Goal: Task Accomplishment & Management: Use online tool/utility

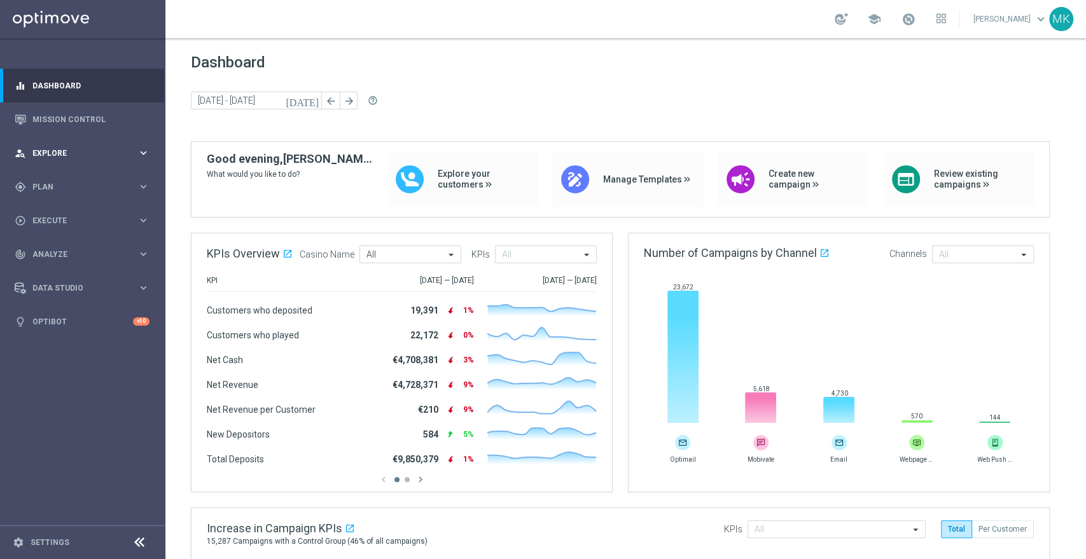
click at [46, 148] on div "person_search Explore" at bounding box center [76, 153] width 123 height 11
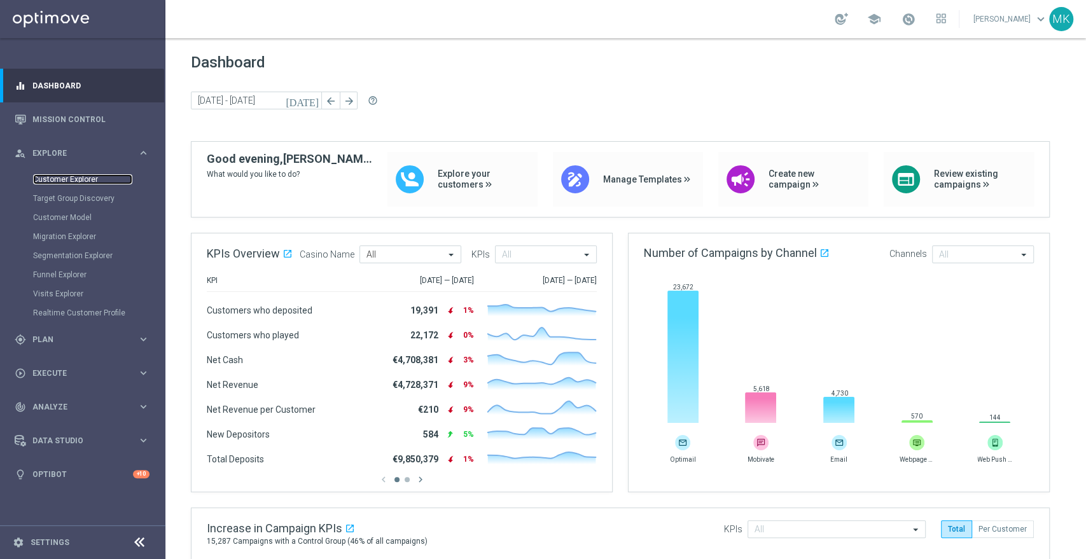
click at [53, 174] on link "Customer Explorer" at bounding box center [82, 179] width 99 height 10
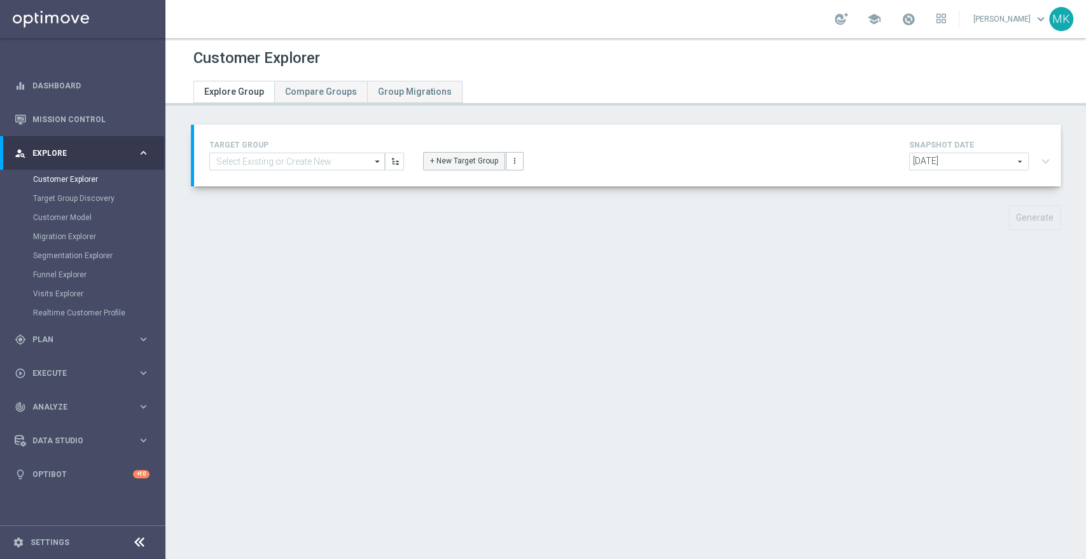
click at [438, 162] on button "+ New Target Group" at bounding box center [464, 161] width 82 height 18
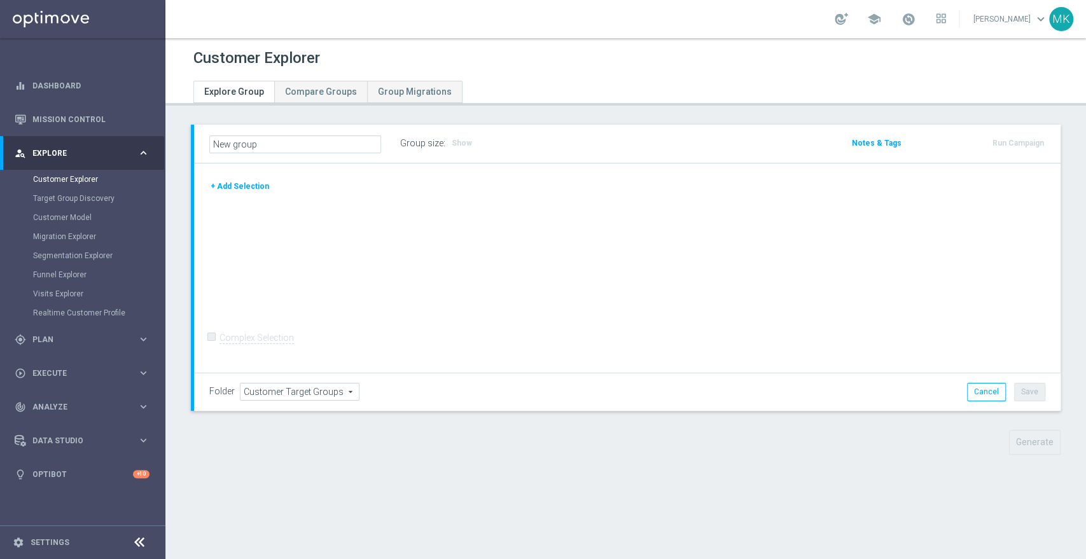
click at [234, 185] on button "+ Add Selection" at bounding box center [239, 186] width 61 height 14
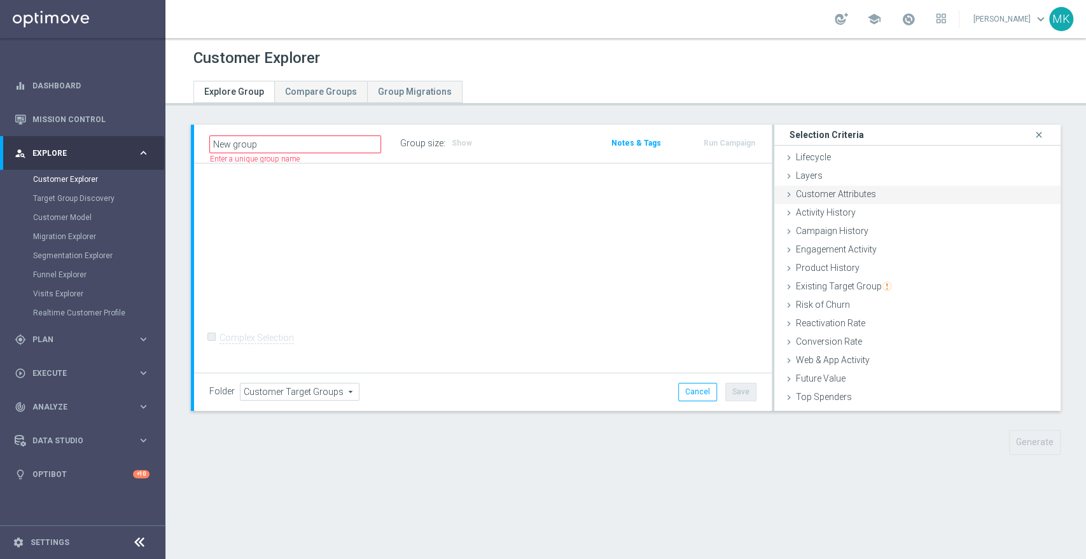
click at [806, 193] on span "Customer Attributes" at bounding box center [836, 194] width 80 height 10
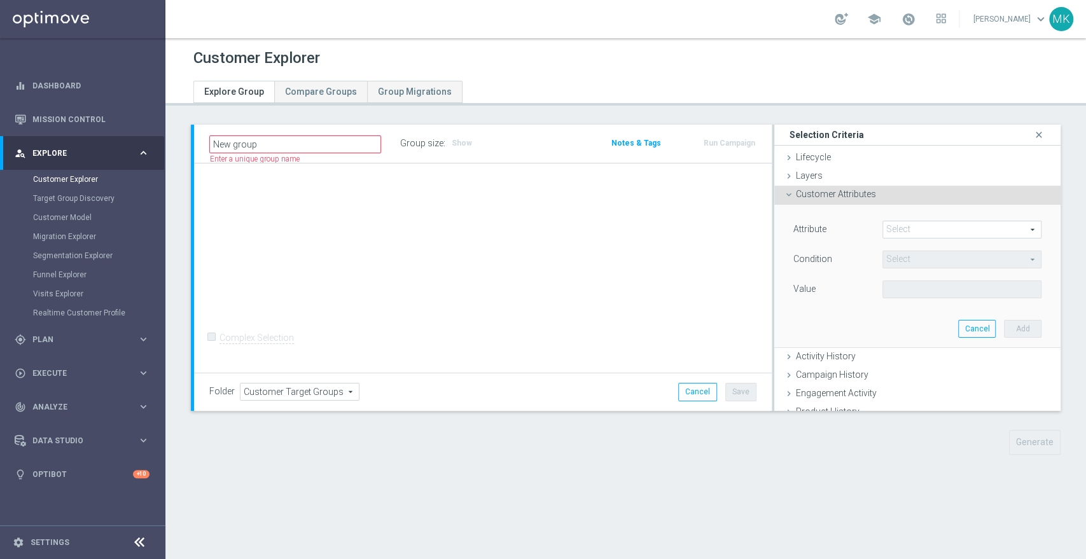
click at [915, 228] on span at bounding box center [962, 229] width 158 height 17
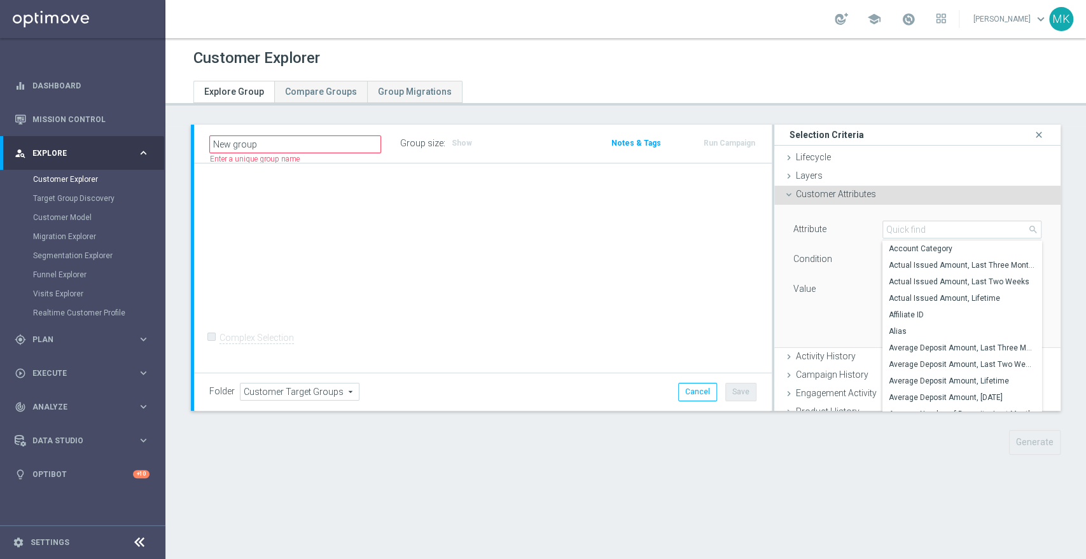
click at [927, 215] on div "Attribute Select arrow_drop_down search Account Category Actual Issued Amount, …" at bounding box center [917, 276] width 267 height 143
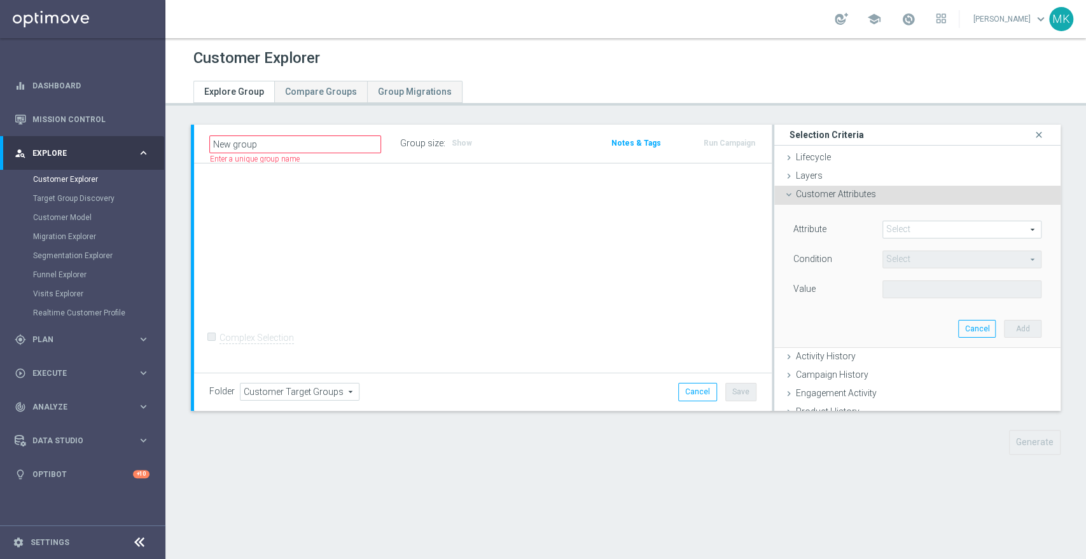
click at [920, 230] on span at bounding box center [962, 229] width 158 height 17
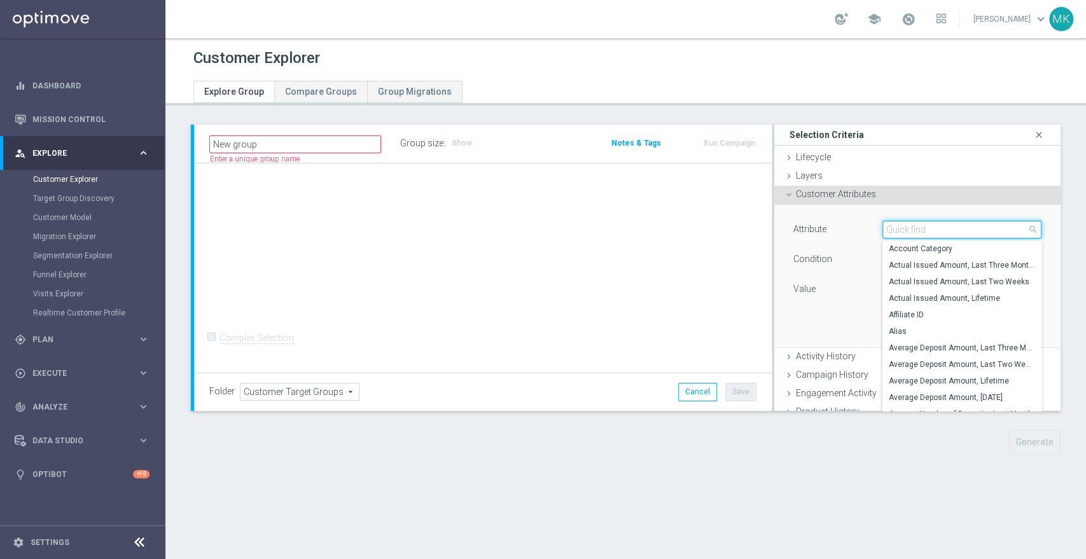
click at [920, 230] on input "search" at bounding box center [962, 230] width 159 height 18
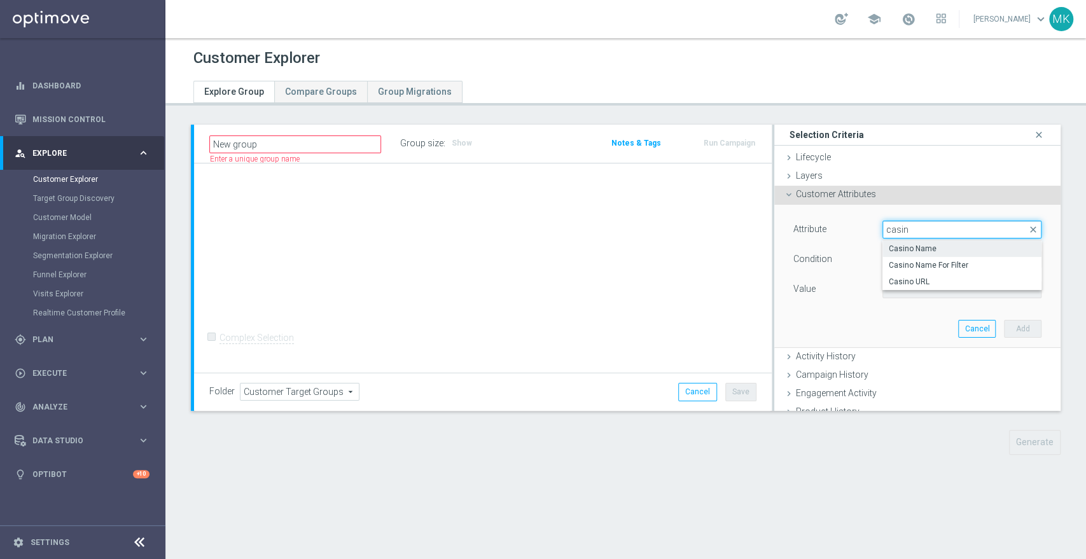
type input "casin"
click at [895, 251] on span "Casino Name" at bounding box center [962, 249] width 146 height 10
type input "Casino Name"
type input "Equals"
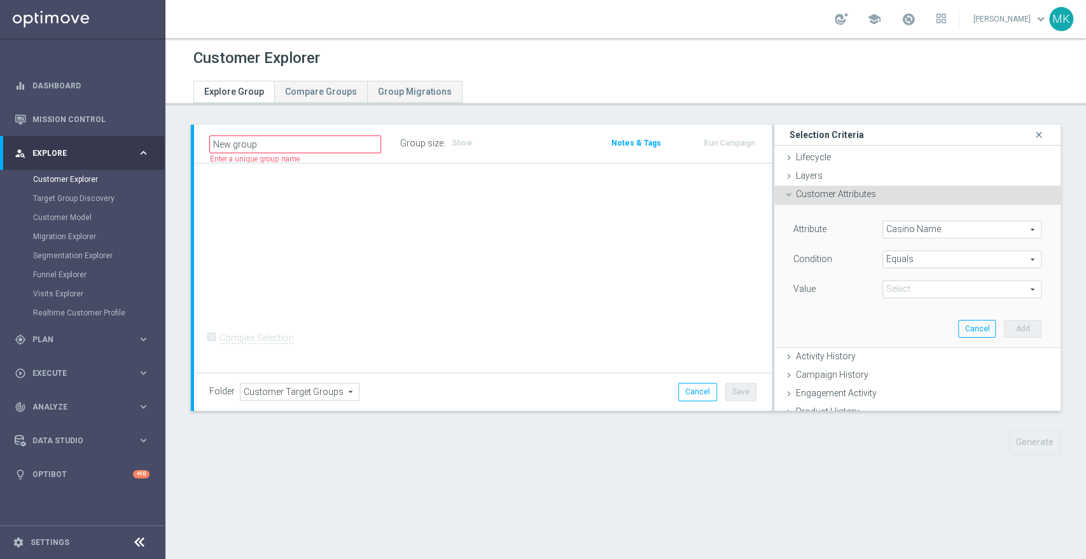
click at [925, 295] on span at bounding box center [962, 289] width 158 height 17
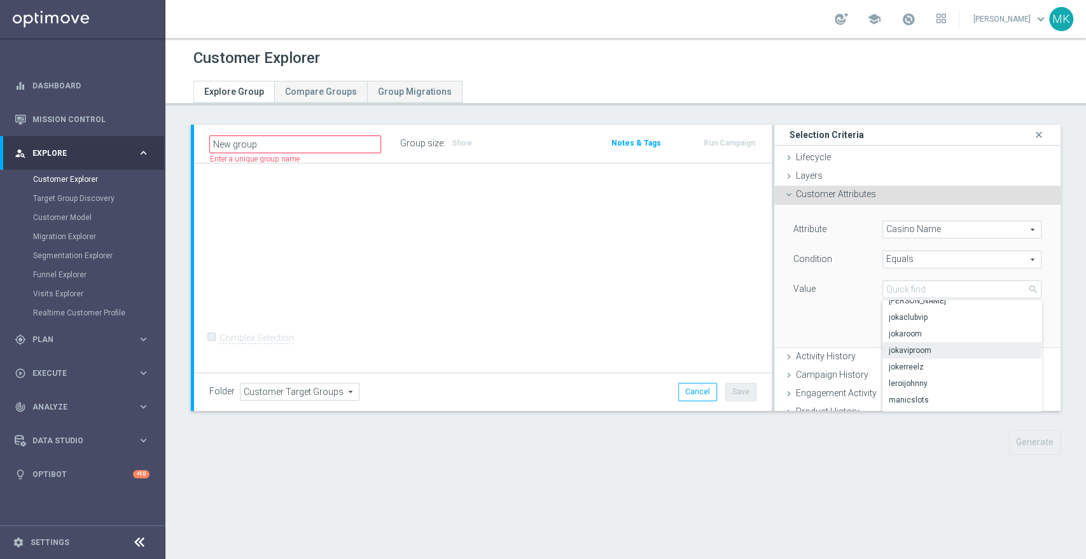
click at [911, 355] on span "jokaviproom" at bounding box center [962, 351] width 146 height 10
type input "jokaviproom"
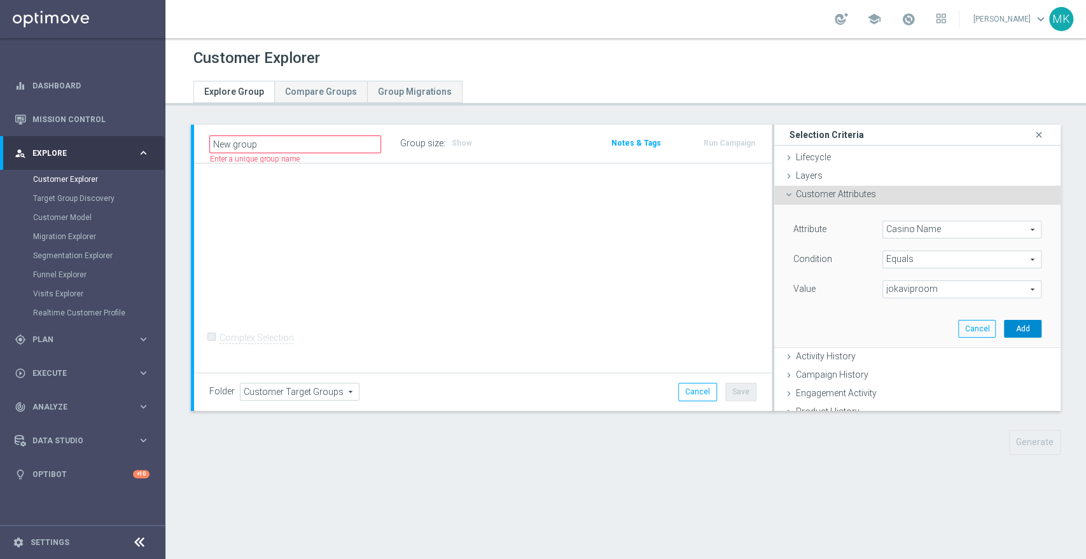
click at [1004, 321] on button "Add" at bounding box center [1023, 329] width 38 height 18
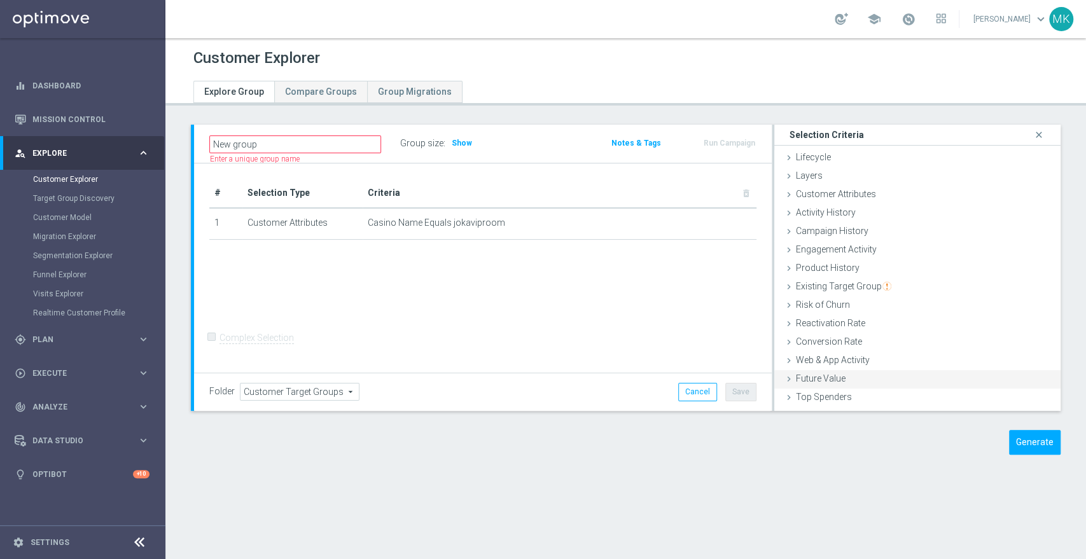
click at [820, 379] on div "Future Value done" at bounding box center [918, 379] width 286 height 19
click at [807, 189] on span "Customer Attributes" at bounding box center [836, 194] width 80 height 10
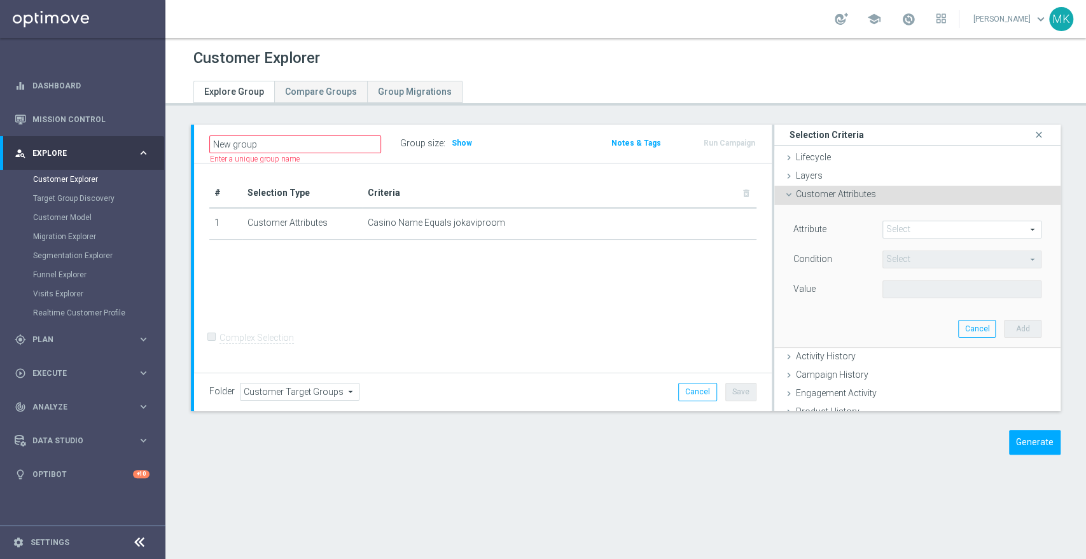
click at [891, 225] on span at bounding box center [962, 229] width 158 height 17
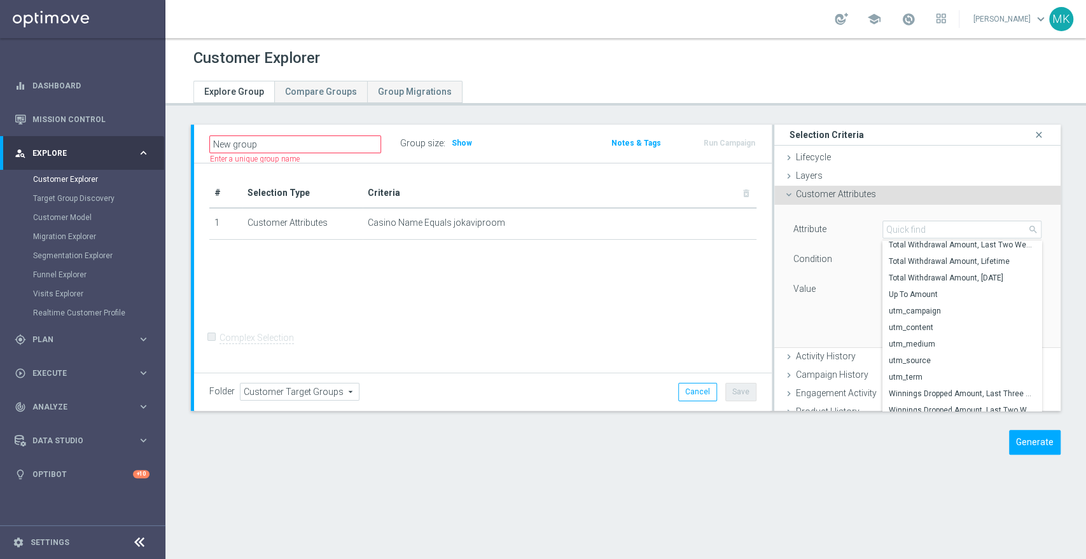
scroll to position [3874, 0]
click at [936, 229] on input "search" at bounding box center [962, 230] width 159 height 18
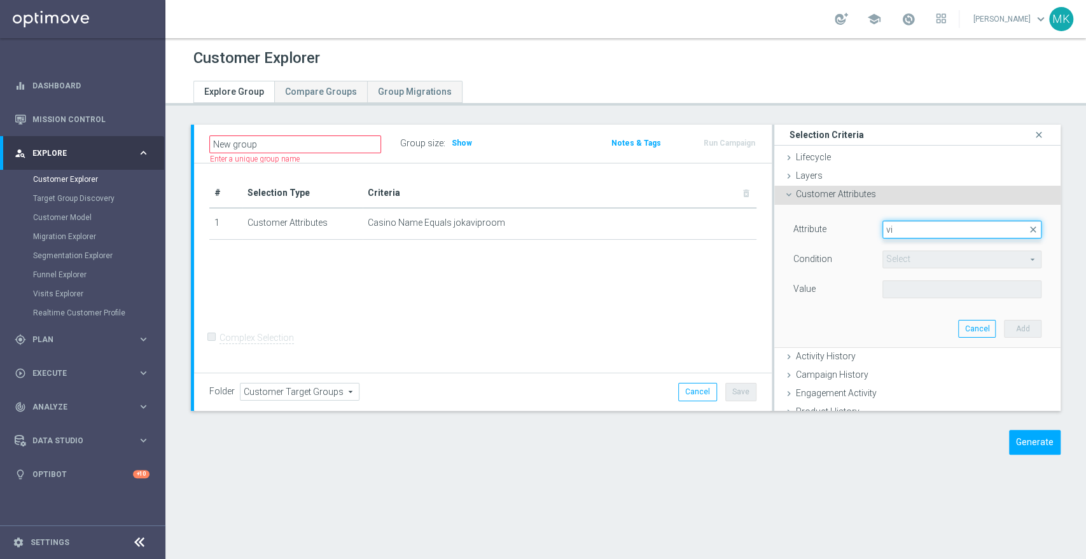
type input "v"
type input "cate"
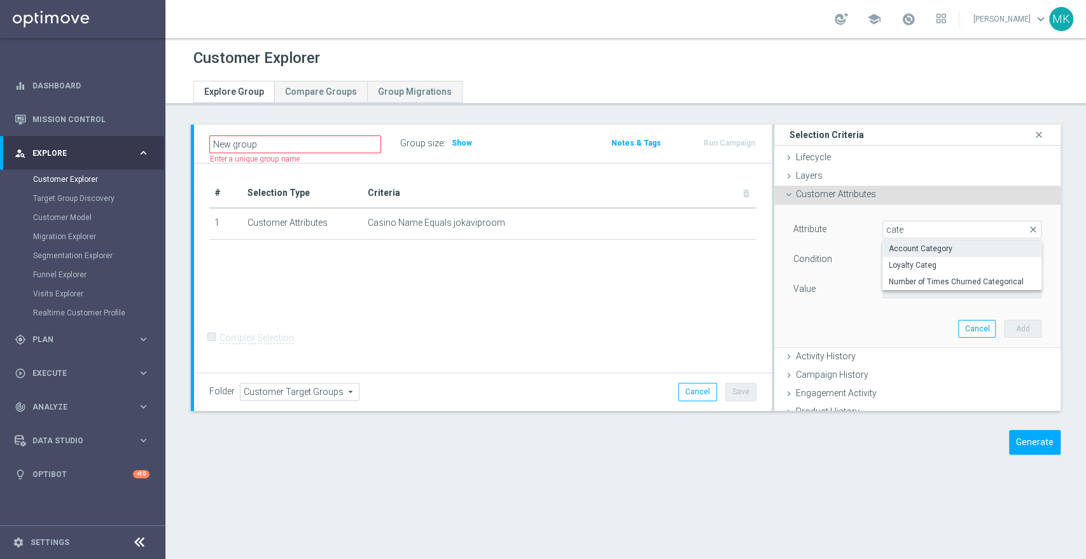
click at [945, 246] on span "Account Category" at bounding box center [962, 249] width 146 height 10
type input "Account Category"
type input "Equals"
click at [941, 253] on span "Equals" at bounding box center [962, 259] width 158 height 17
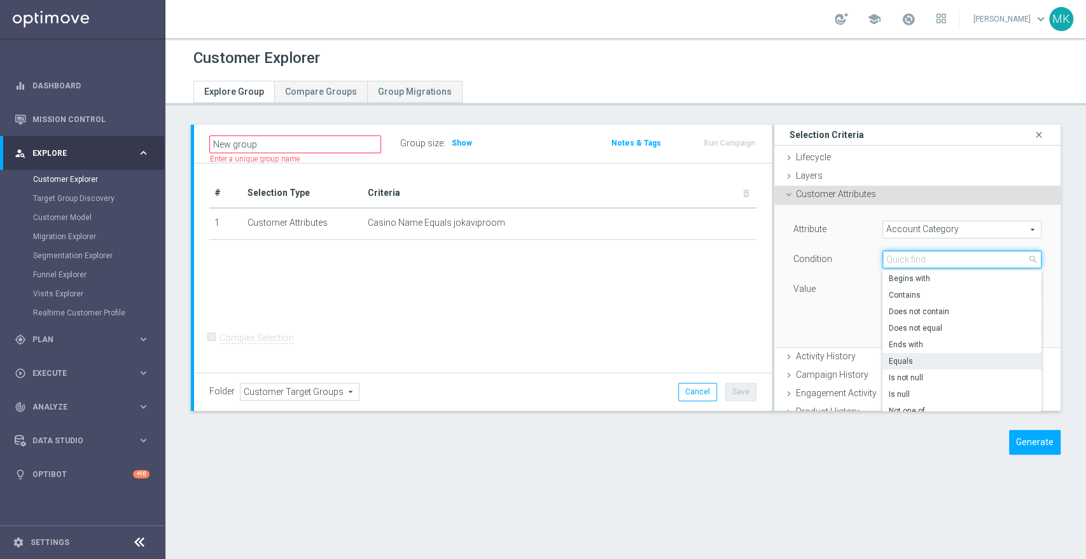
click at [940, 260] on input "search" at bounding box center [962, 260] width 159 height 18
click at [821, 288] on div "Value" at bounding box center [828, 291] width 89 height 20
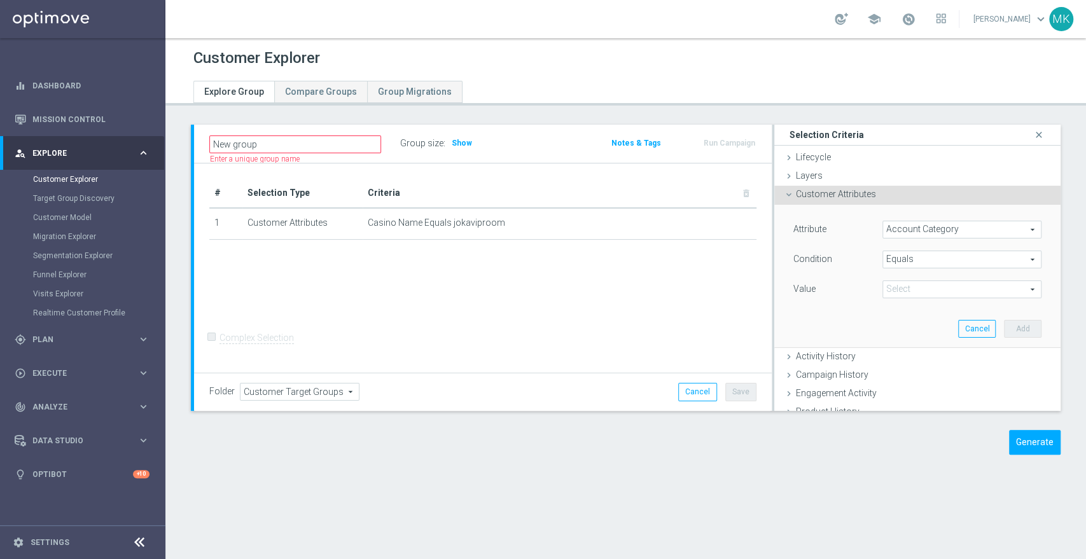
click at [910, 282] on span at bounding box center [962, 289] width 158 height 17
click at [900, 353] on span "c3" at bounding box center [962, 358] width 146 height 10
type input "c3"
click at [937, 293] on span "c3" at bounding box center [962, 289] width 158 height 17
click at [929, 253] on span "Equals" at bounding box center [962, 259] width 158 height 17
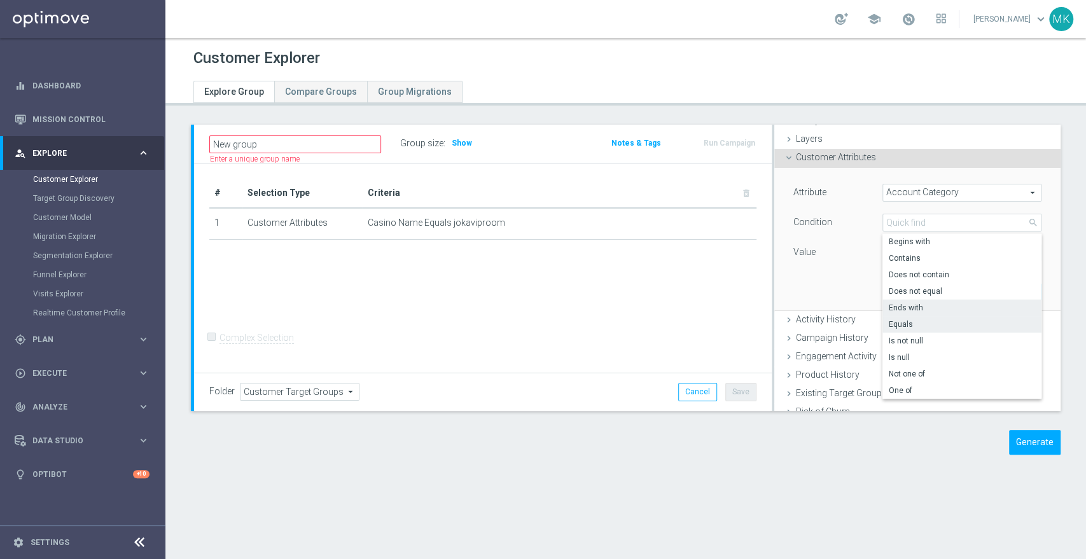
scroll to position [71, 0]
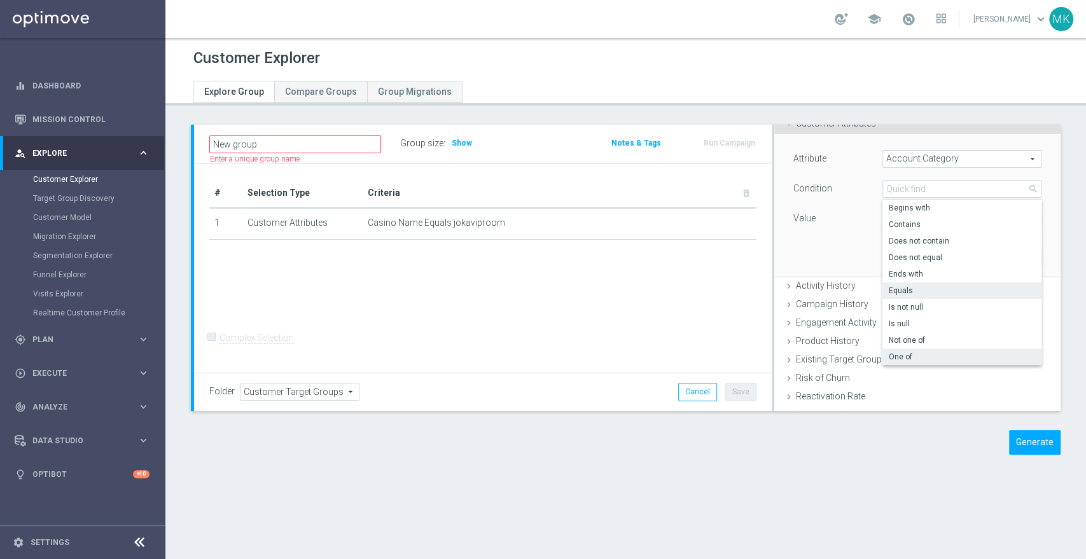
click at [901, 357] on span "One of" at bounding box center [962, 357] width 146 height 10
type input "One of"
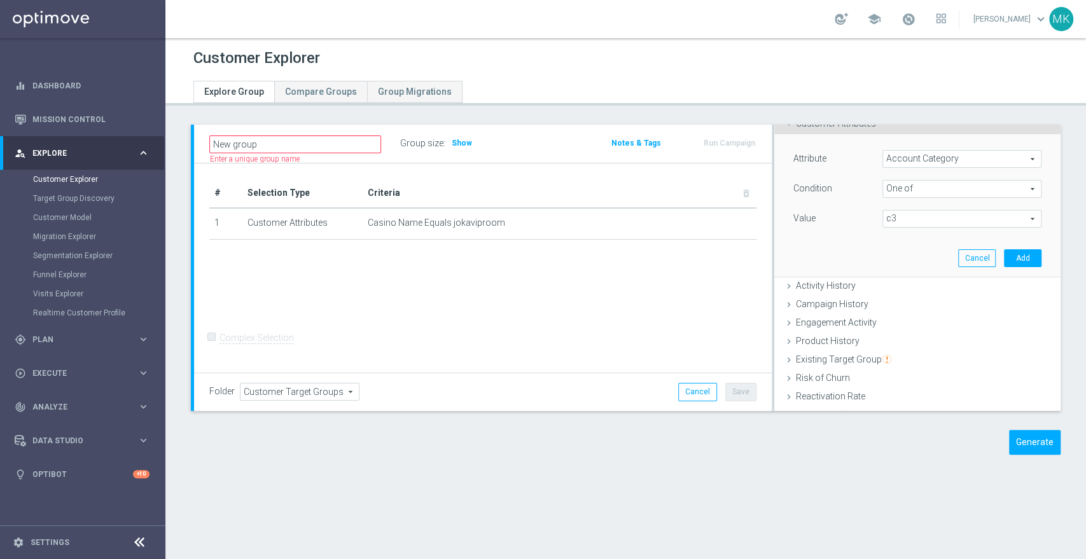
click at [925, 216] on span "c3" at bounding box center [962, 219] width 158 height 17
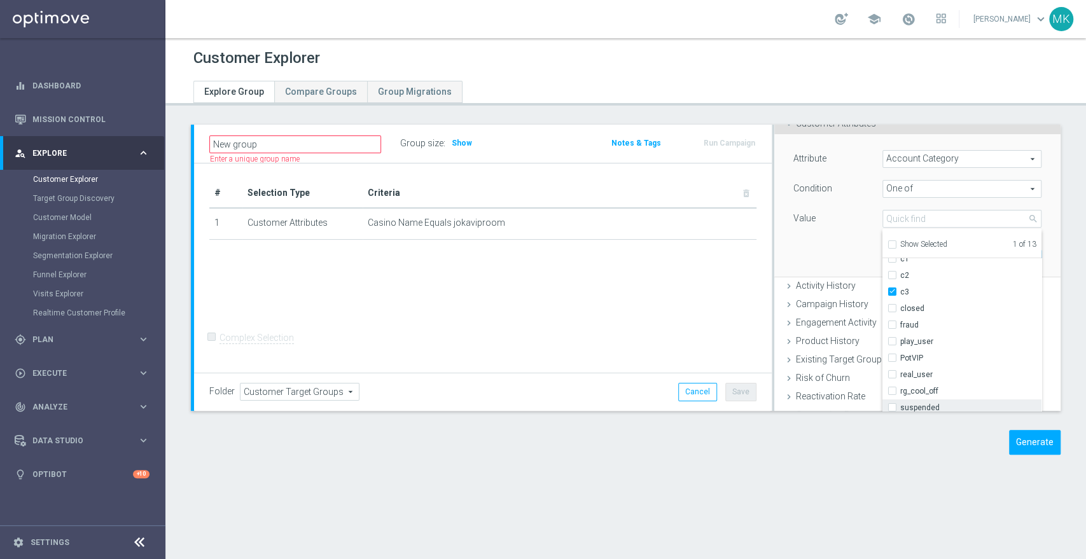
scroll to position [141, 0]
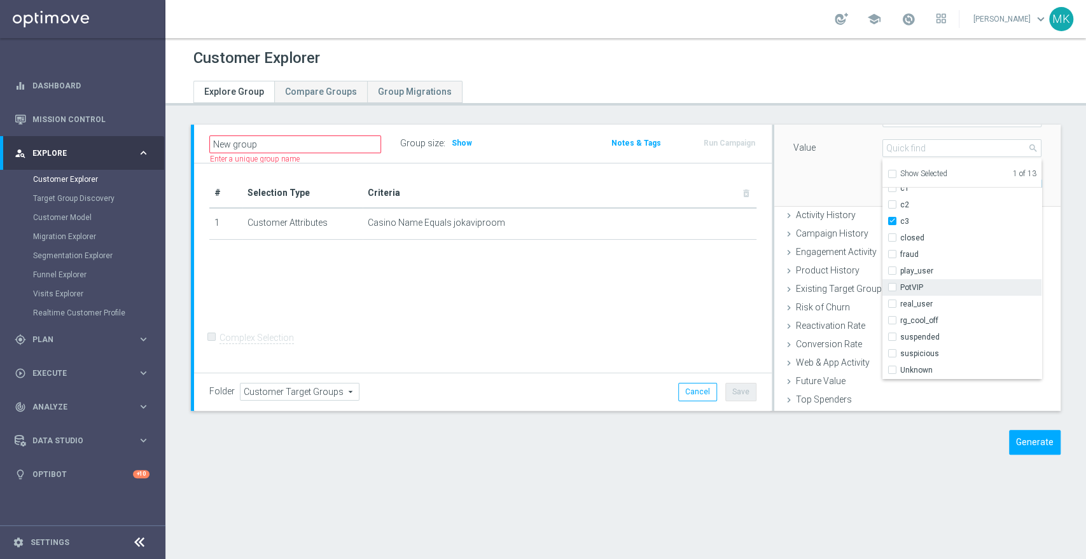
click at [892, 287] on input "PotVIP" at bounding box center [896, 287] width 8 height 8
checkbox input "true"
type input "Selected 2 of 13"
click at [967, 425] on div "New group Name length must be more than 2 characters Name length must be under …" at bounding box center [625, 299] width 921 height 349
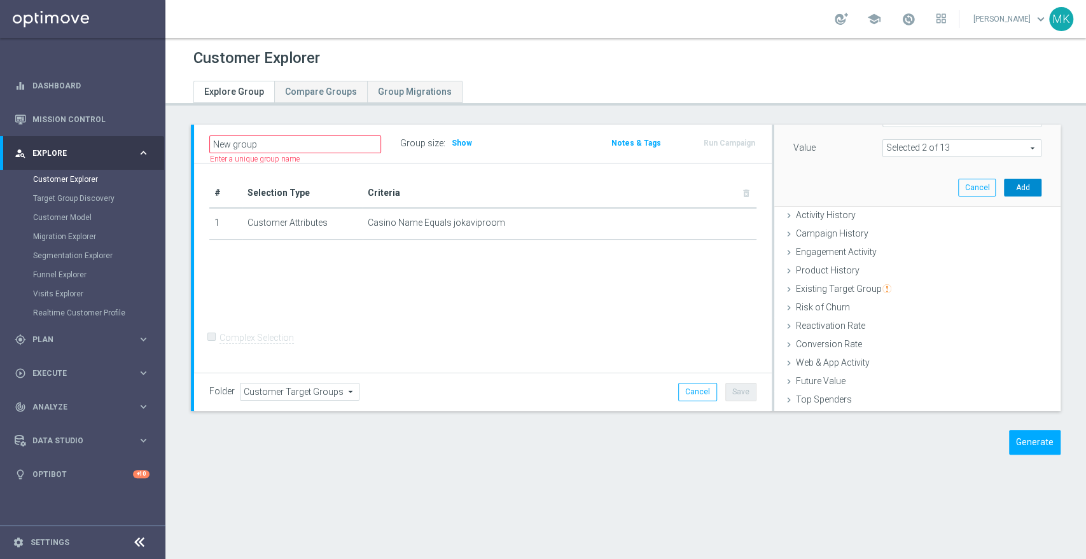
click at [1014, 186] on button "Add" at bounding box center [1023, 188] width 38 height 18
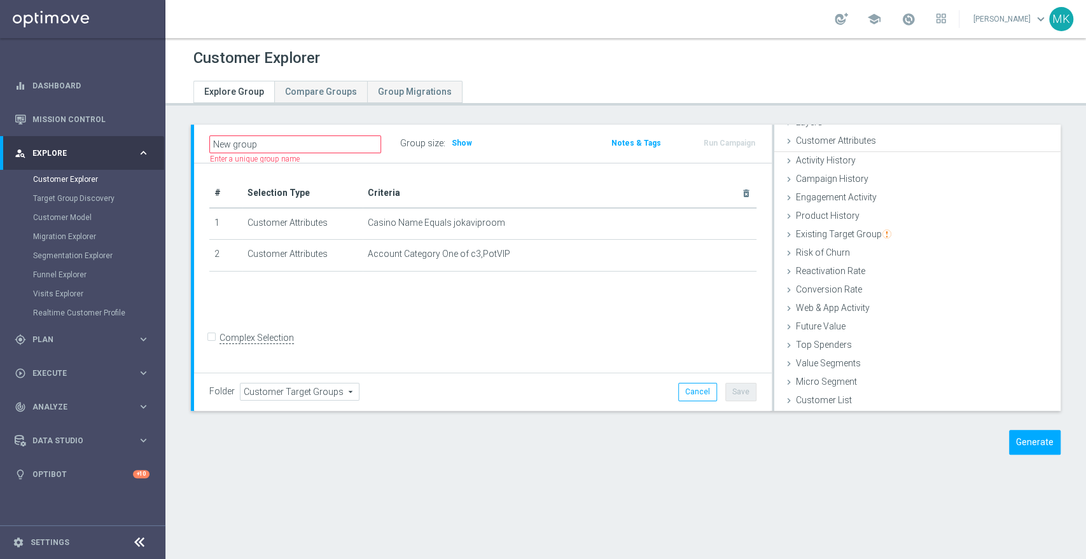
scroll to position [52, 0]
click at [462, 146] on span "Show" at bounding box center [462, 143] width 20 height 9
click at [803, 193] on span "Customer Attributes" at bounding box center [836, 194] width 80 height 10
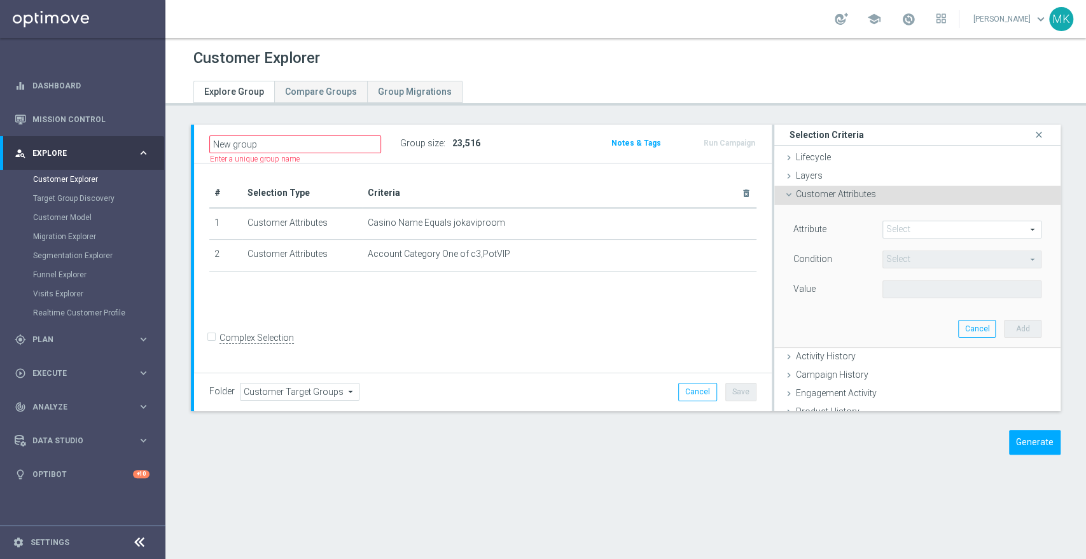
click at [929, 228] on span at bounding box center [962, 229] width 158 height 17
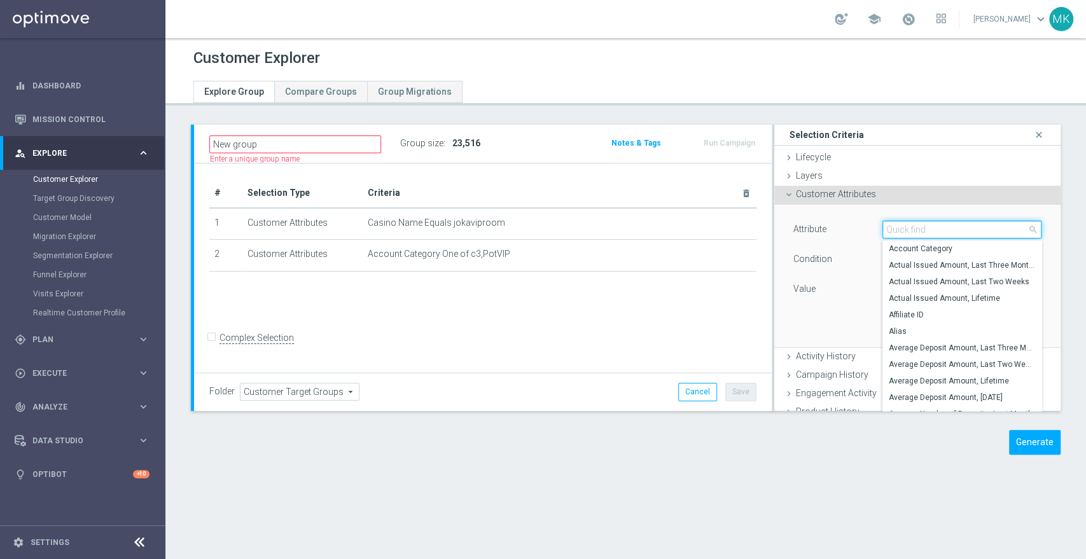
click at [919, 230] on input "search" at bounding box center [962, 230] width 159 height 18
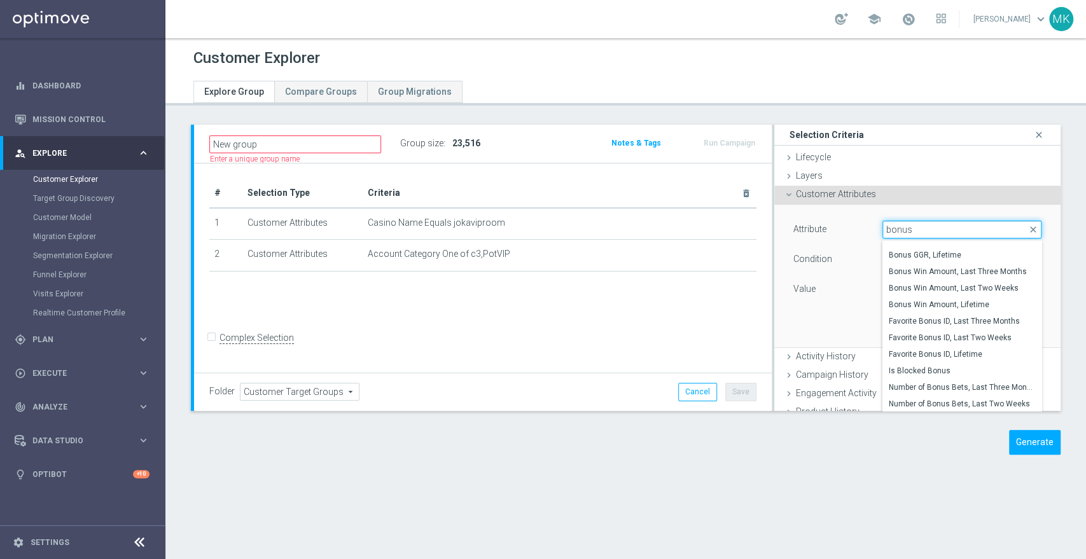
scroll to position [181, 0]
type input "bonus"
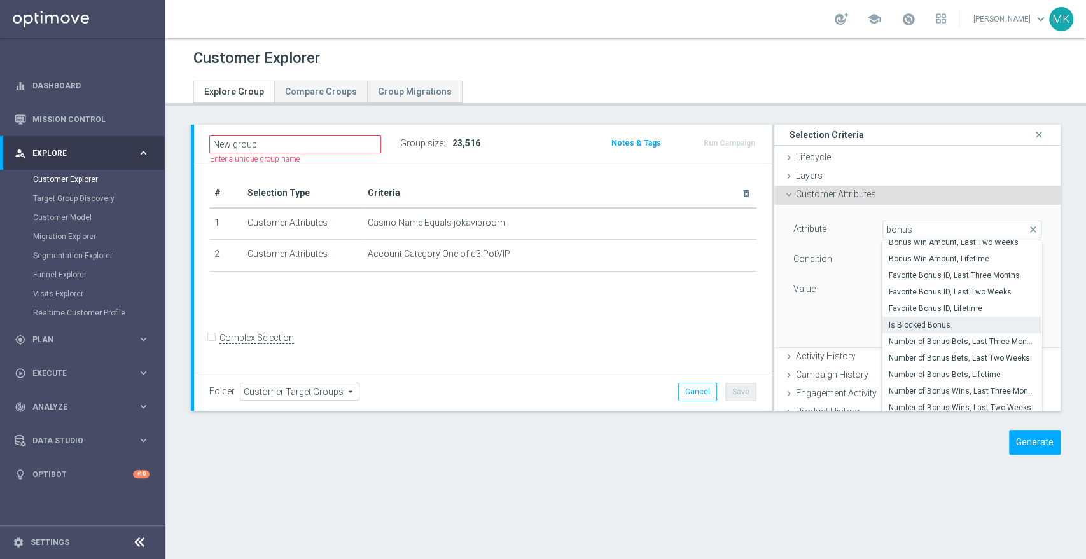
click at [937, 321] on span "Is Blocked Bonus" at bounding box center [962, 325] width 146 height 10
type input "Is Blocked Bonus"
type input "Equals"
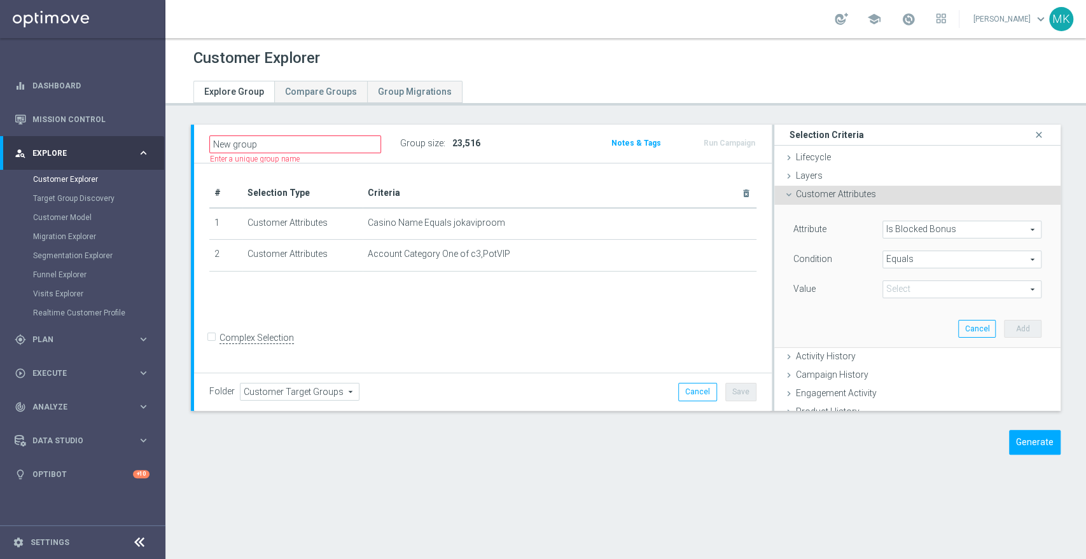
click at [923, 262] on span "Equals" at bounding box center [962, 259] width 158 height 17
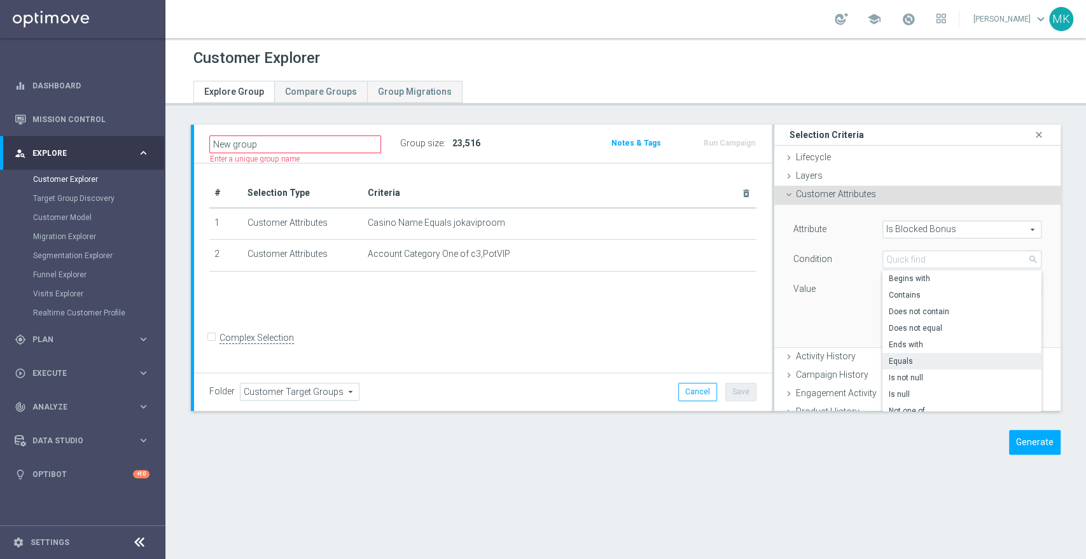
click at [836, 299] on div "Value" at bounding box center [828, 291] width 89 height 20
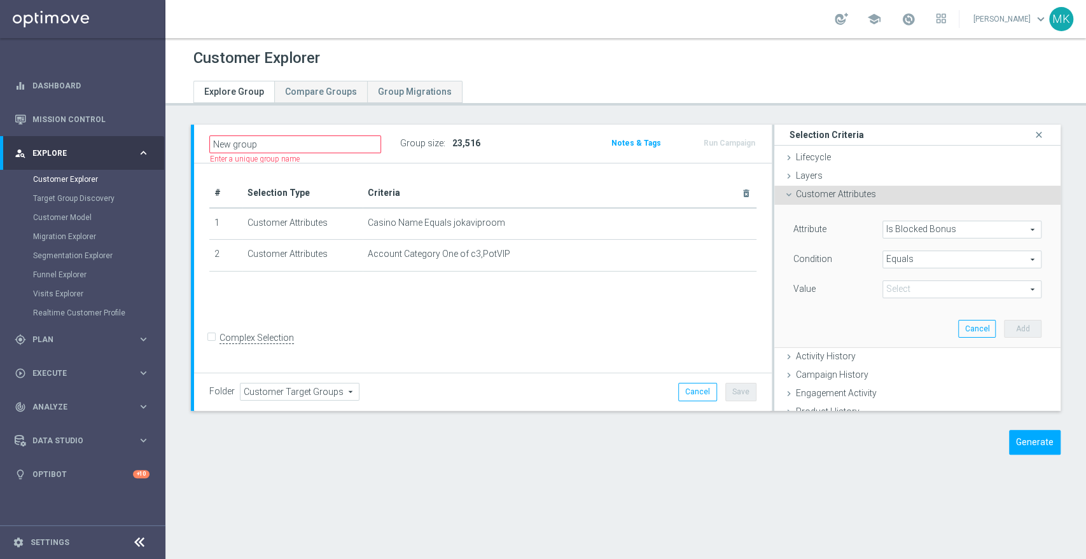
click at [911, 288] on span at bounding box center [962, 289] width 158 height 17
click at [906, 306] on span "No" at bounding box center [962, 309] width 146 height 10
type input "No"
click at [1004, 330] on button "Add" at bounding box center [1023, 329] width 38 height 18
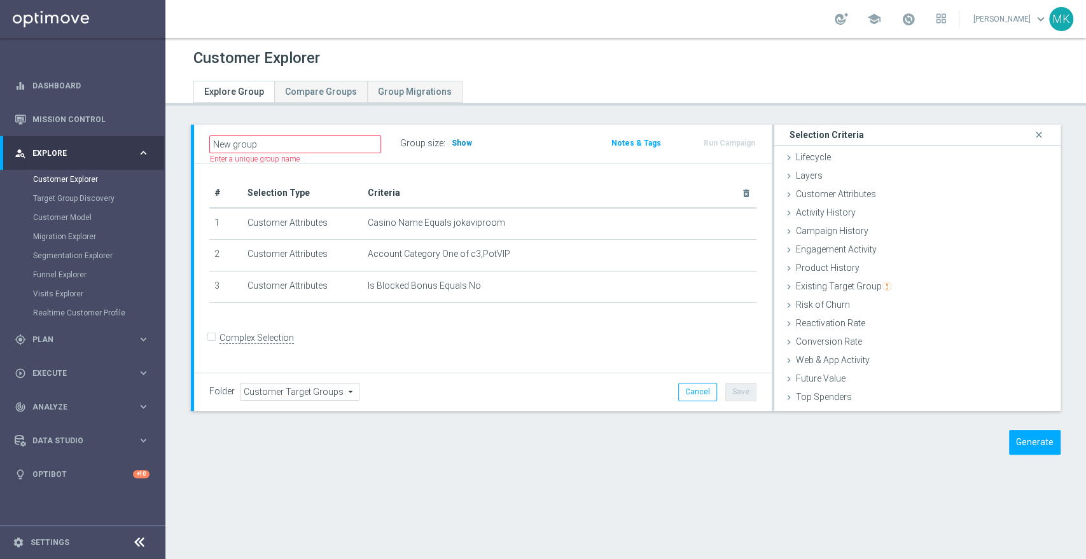
click at [464, 137] on h3 "Show" at bounding box center [462, 143] width 23 height 14
click at [830, 194] on span "Customer Attributes" at bounding box center [836, 194] width 80 height 10
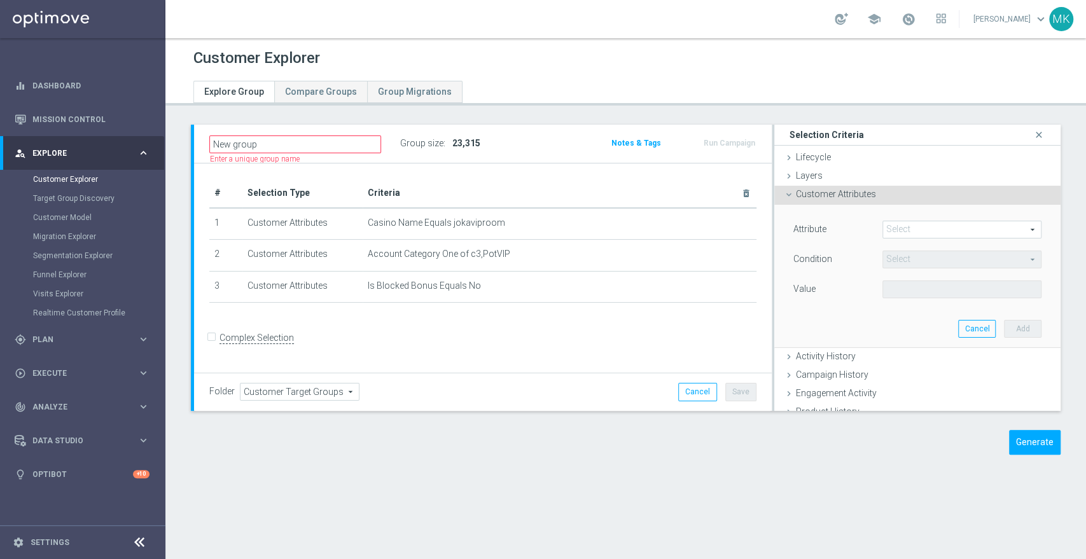
click at [925, 231] on span at bounding box center [962, 229] width 158 height 17
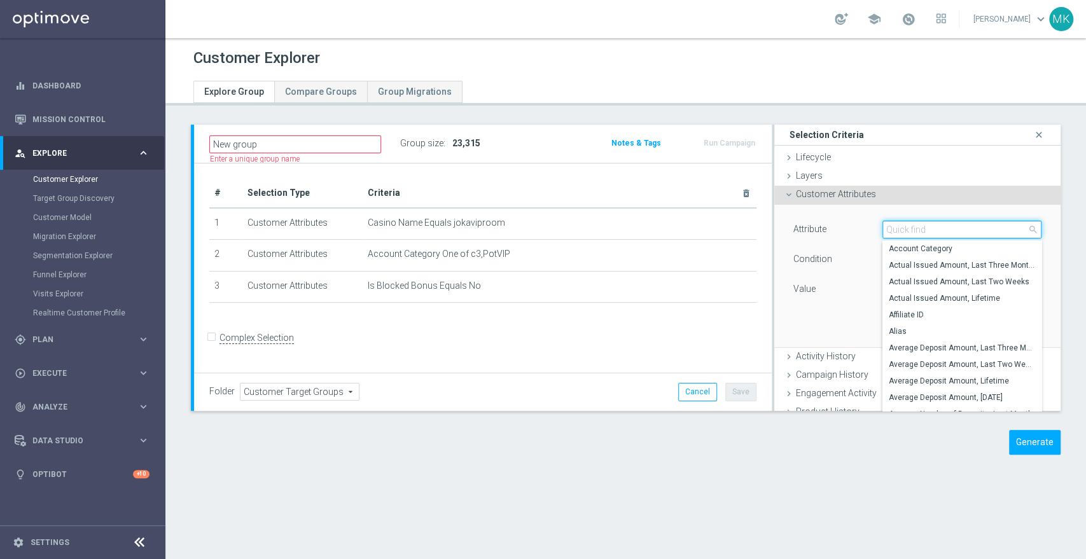
click at [937, 229] on input "search" at bounding box center [962, 230] width 159 height 18
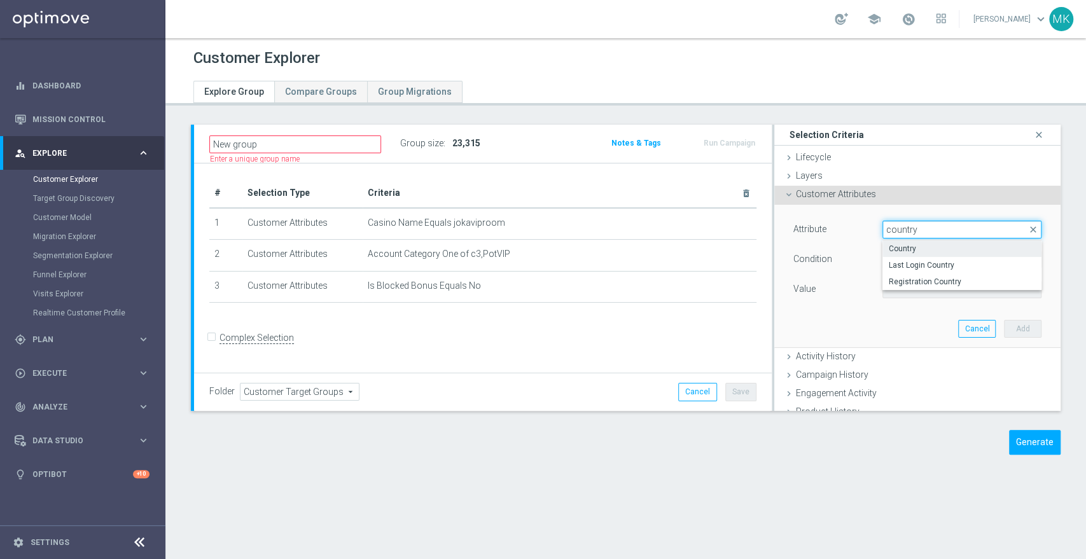
type input "country"
click at [917, 244] on span "Country" at bounding box center [962, 249] width 146 height 10
type input "Country"
type input "Equals"
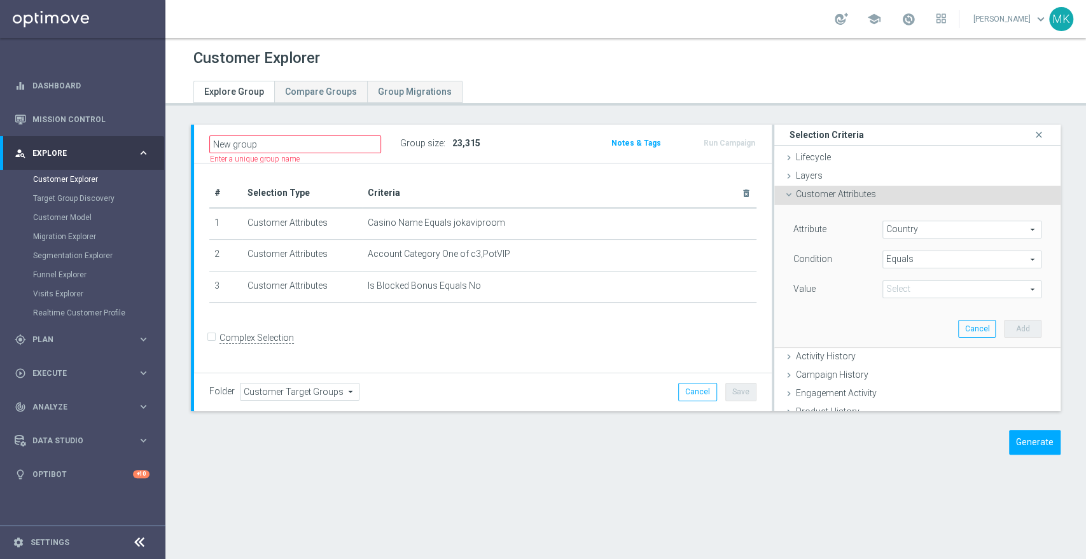
click at [910, 288] on span at bounding box center [962, 289] width 158 height 17
click at [910, 363] on span "AU" at bounding box center [962, 366] width 146 height 10
type input "AU"
click at [1004, 321] on button "Add" at bounding box center [1023, 329] width 38 height 18
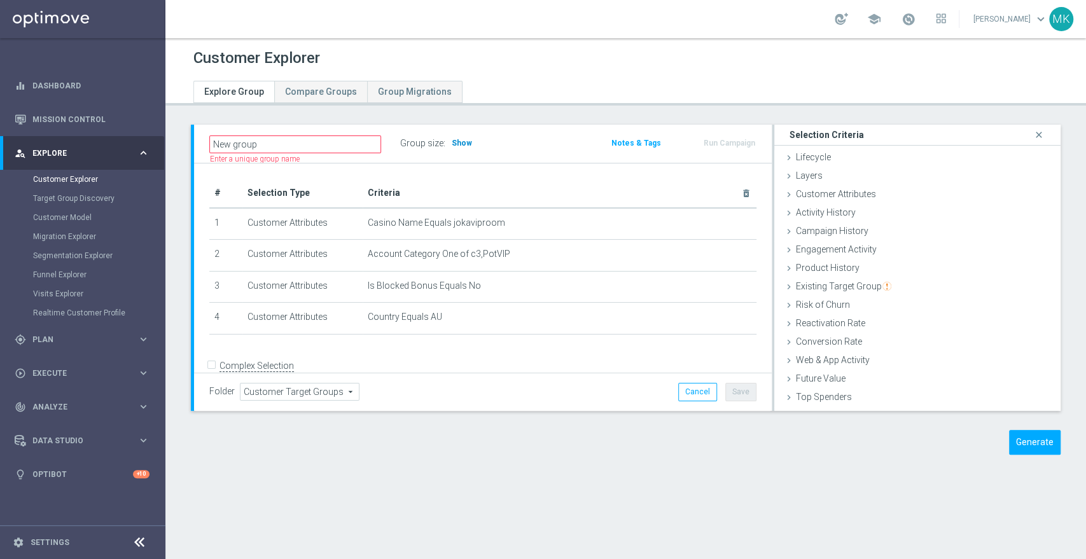
click at [463, 140] on span "Show" at bounding box center [462, 143] width 20 height 9
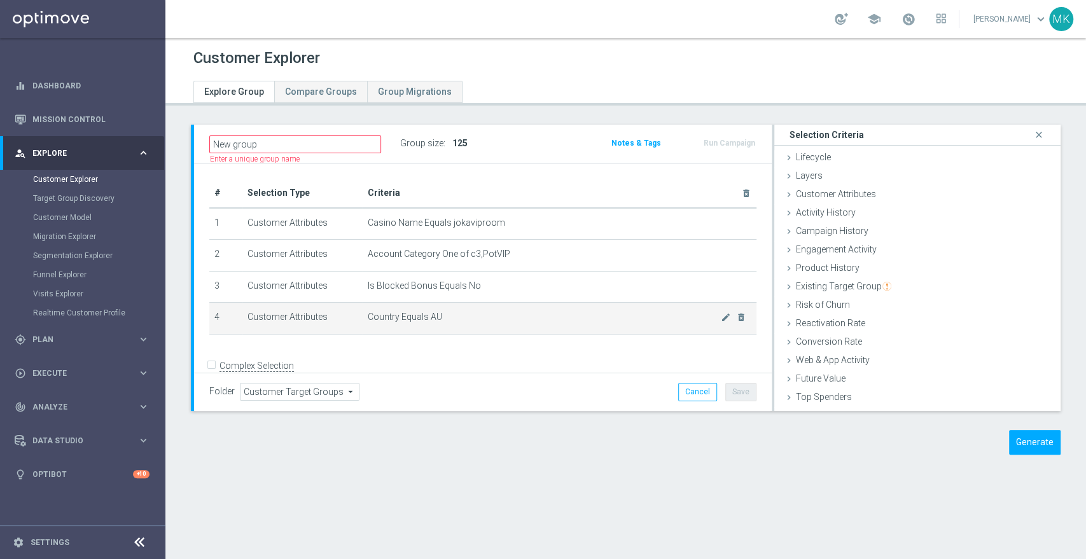
click at [481, 314] on span "Country Equals AU" at bounding box center [544, 317] width 353 height 11
click at [721, 319] on icon "mode_edit" at bounding box center [726, 318] width 10 height 10
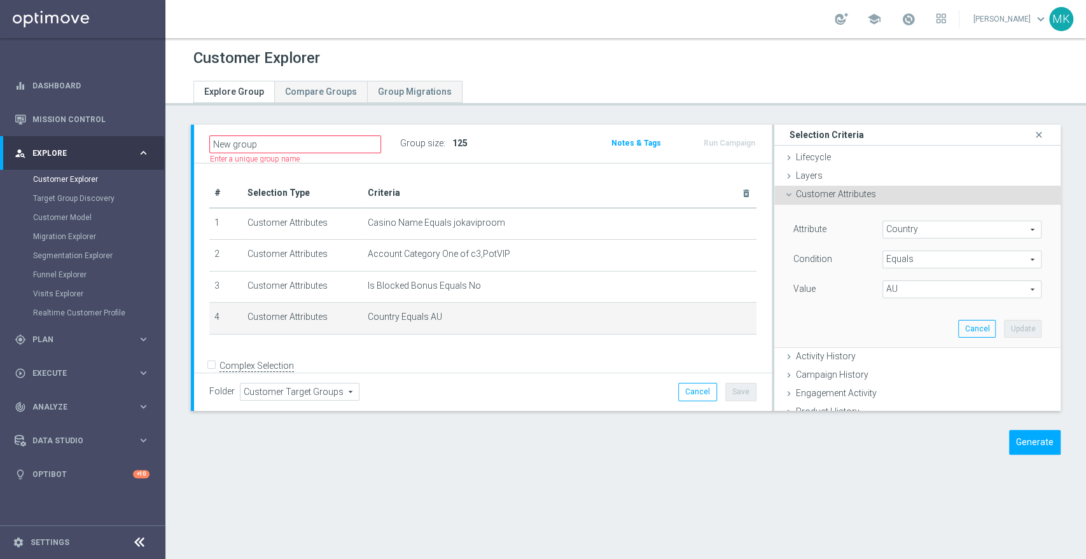
click at [931, 294] on span "AU" at bounding box center [962, 289] width 158 height 17
click at [890, 400] on span "AS" at bounding box center [962, 403] width 146 height 10
type input "AS"
click at [1004, 327] on button "Update" at bounding box center [1023, 329] width 38 height 18
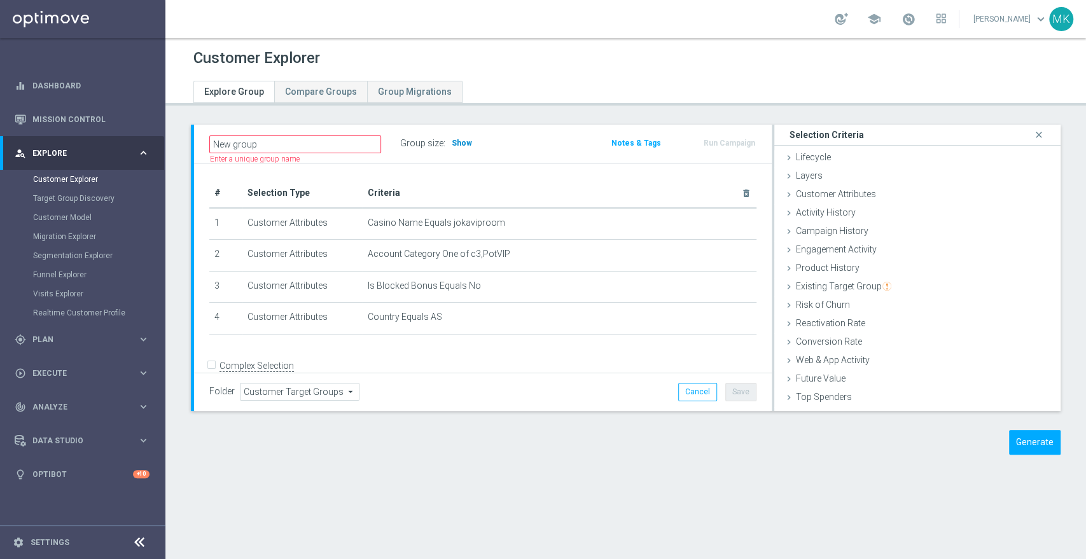
click at [452, 139] on span "Show" at bounding box center [462, 143] width 20 height 9
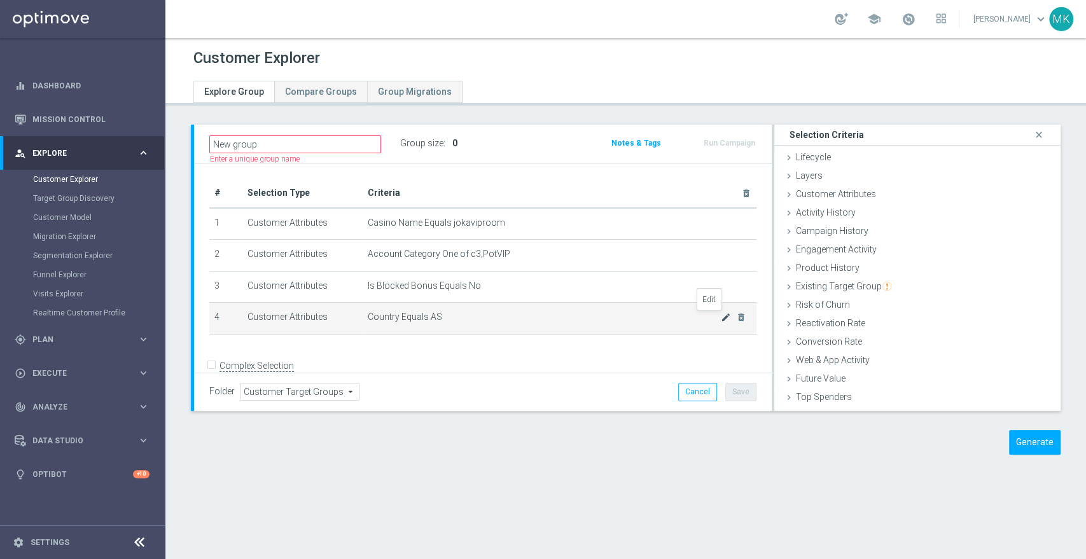
click at [721, 318] on icon "mode_edit" at bounding box center [726, 318] width 10 height 10
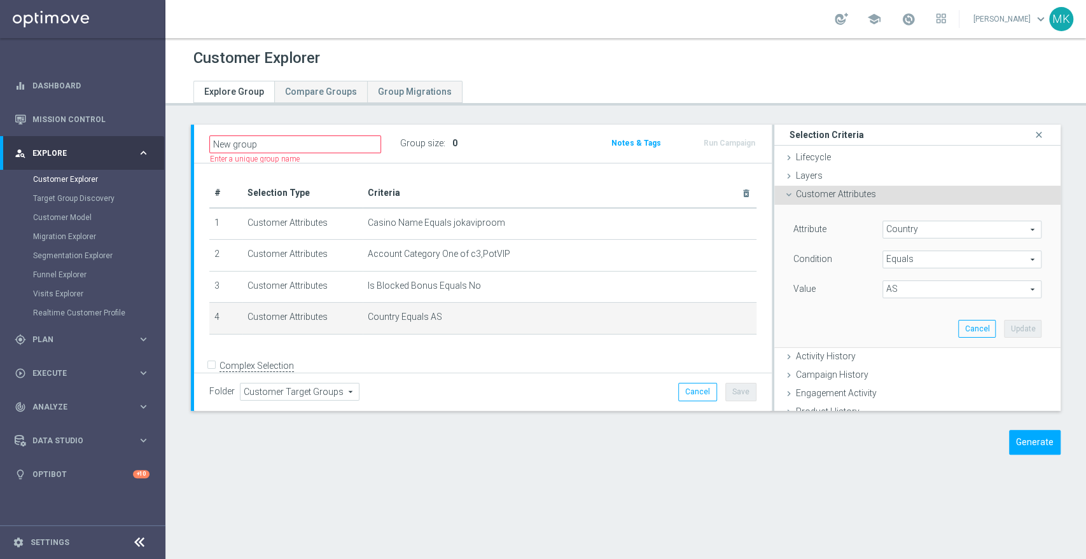
click at [932, 288] on span "AS" at bounding box center [962, 289] width 158 height 17
click at [925, 315] on label "AD" at bounding box center [962, 308] width 159 height 17
type input "AD"
click at [1004, 329] on button "Update" at bounding box center [1023, 329] width 38 height 18
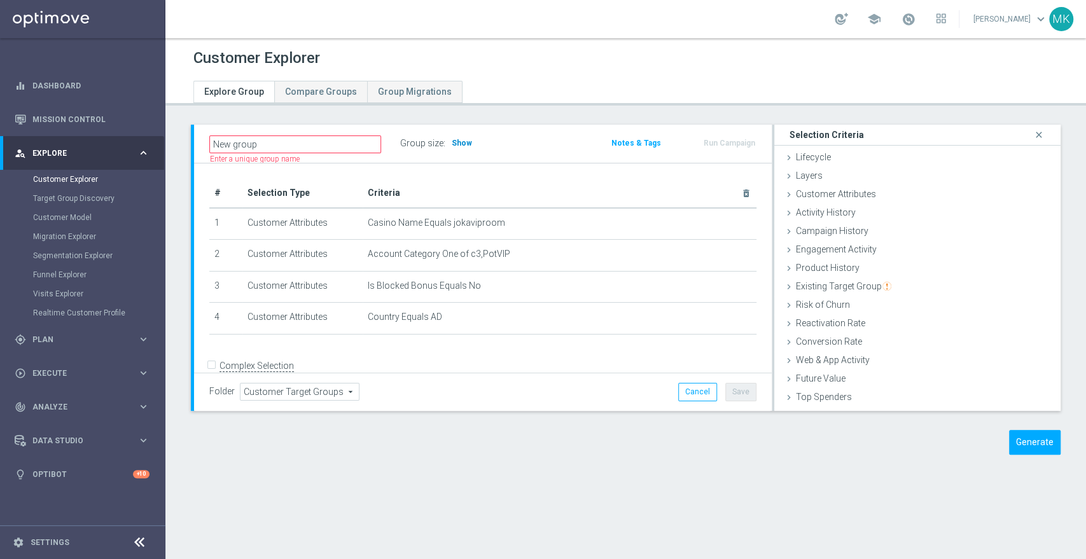
click at [453, 143] on span "Show" at bounding box center [462, 143] width 20 height 9
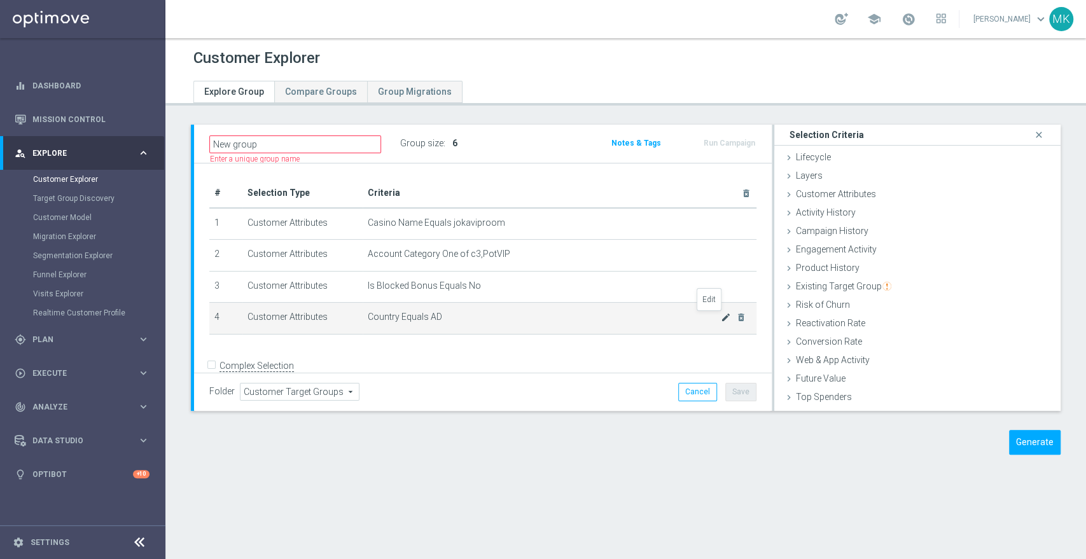
click at [721, 315] on icon "mode_edit" at bounding box center [726, 318] width 10 height 10
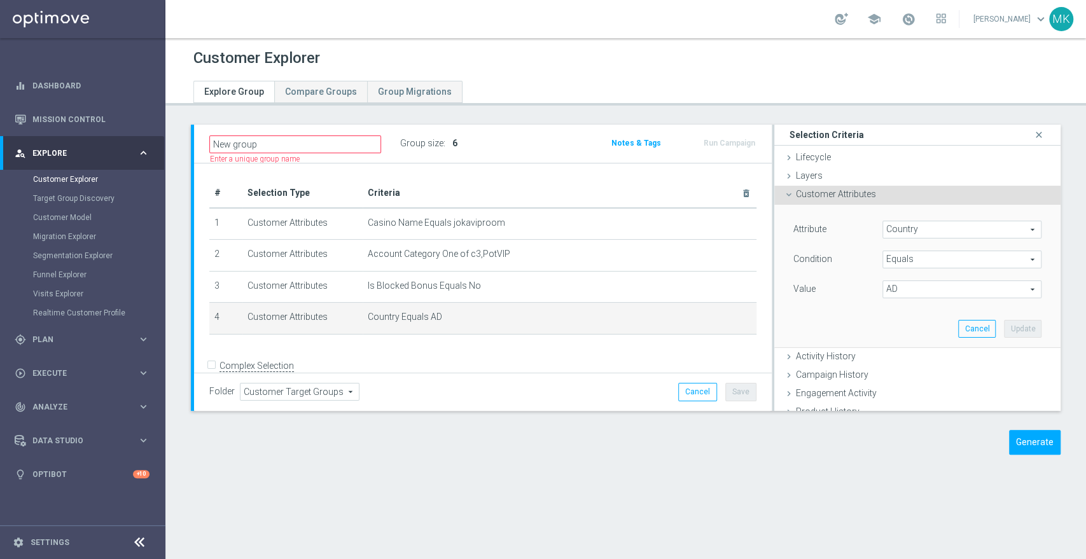
click at [917, 295] on span "AD" at bounding box center [962, 289] width 158 height 17
click at [736, 318] on icon "delete_forever" at bounding box center [741, 318] width 10 height 10
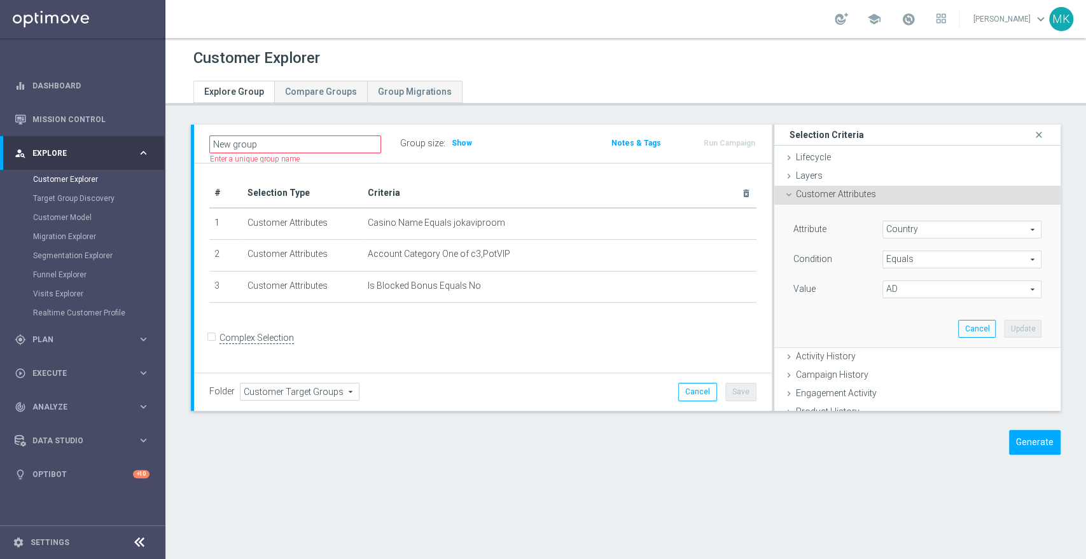
click at [938, 263] on span "Equals" at bounding box center [962, 259] width 158 height 17
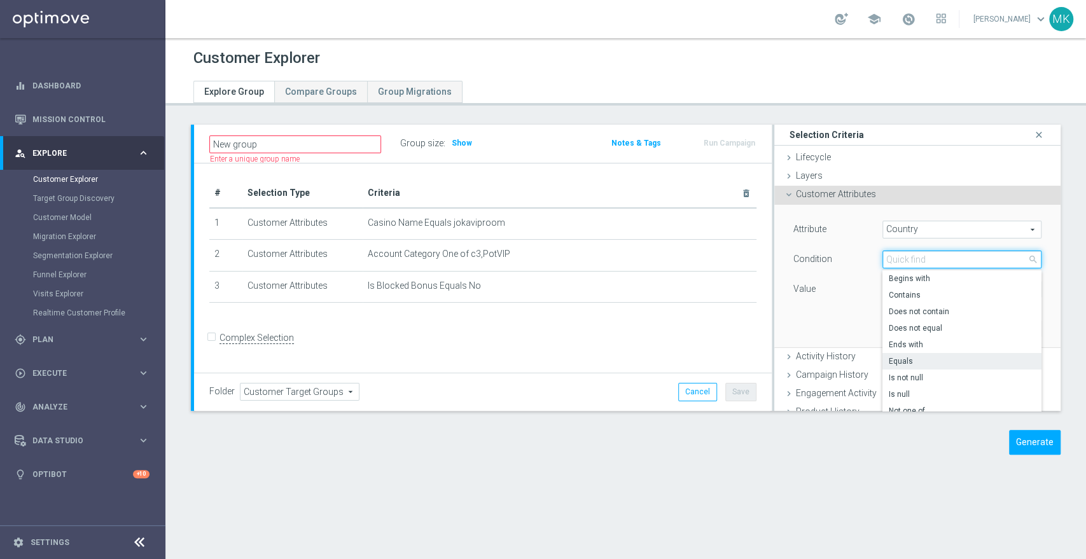
click at [938, 263] on input "search" at bounding box center [962, 260] width 159 height 18
click at [845, 299] on div "Value" at bounding box center [828, 291] width 89 height 20
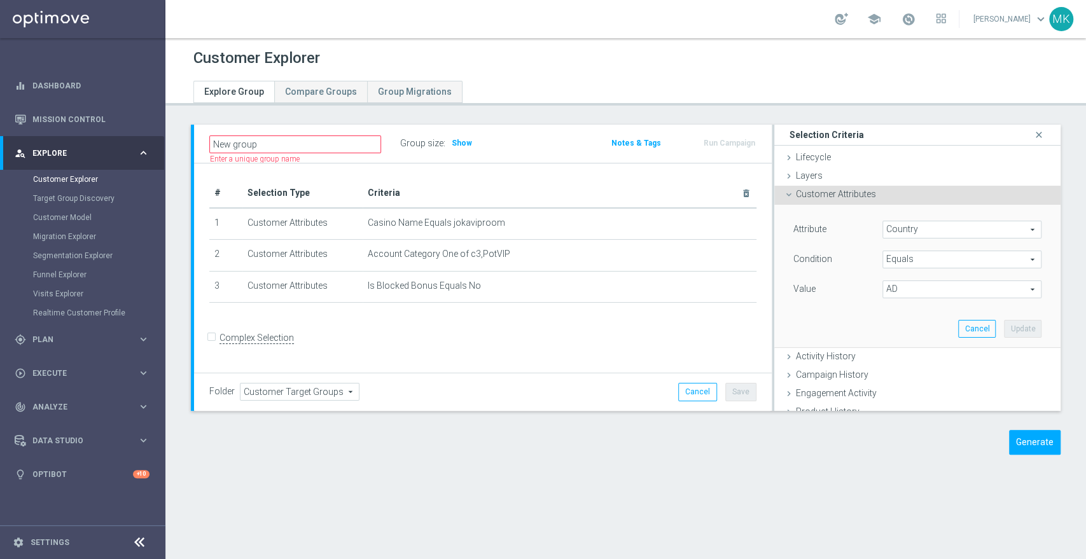
click at [912, 286] on span "AD" at bounding box center [962, 289] width 158 height 17
click at [904, 342] on span "AZ" at bounding box center [962, 345] width 146 height 10
type input "AZ"
click at [1004, 322] on button "Update" at bounding box center [1023, 329] width 38 height 18
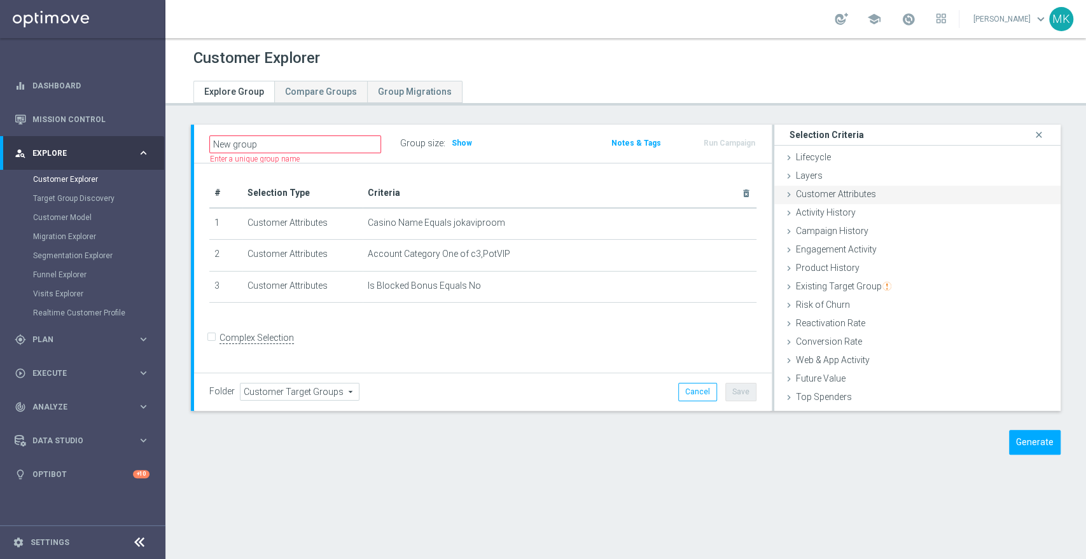
click at [806, 192] on span "Customer Attributes" at bounding box center [836, 194] width 80 height 10
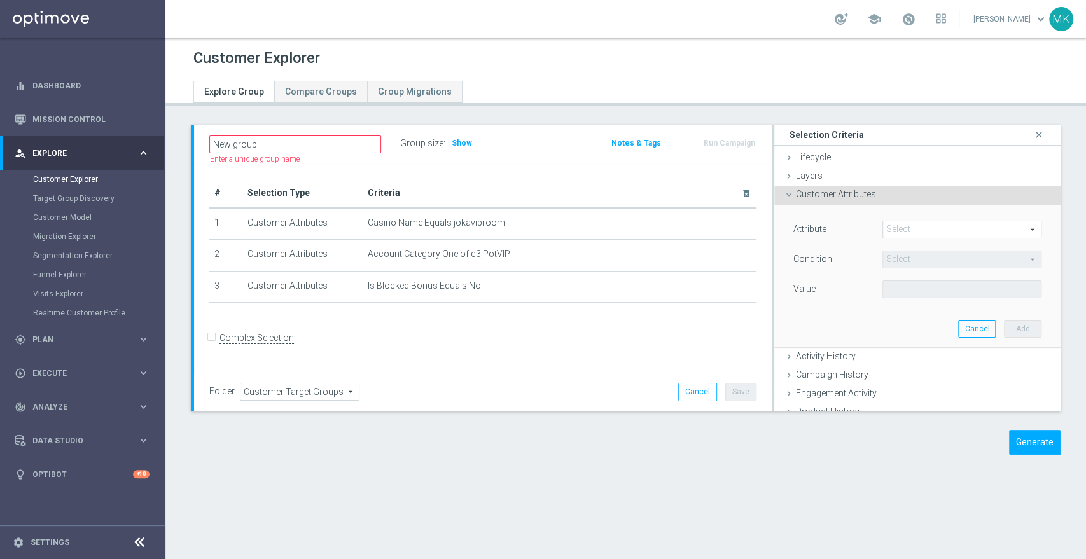
click at [928, 230] on span at bounding box center [962, 229] width 158 height 17
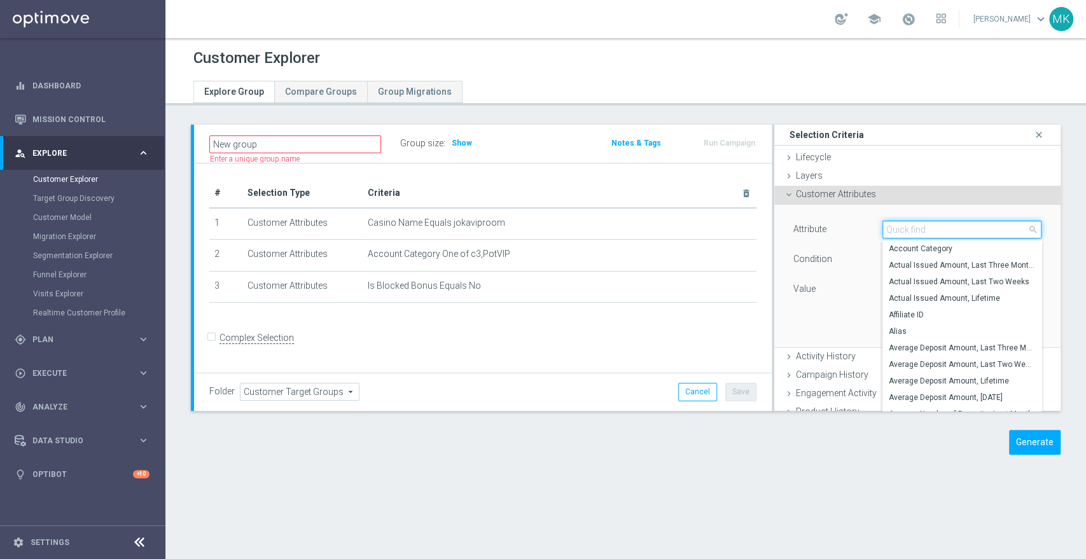
click at [936, 229] on input "search" at bounding box center [962, 230] width 159 height 18
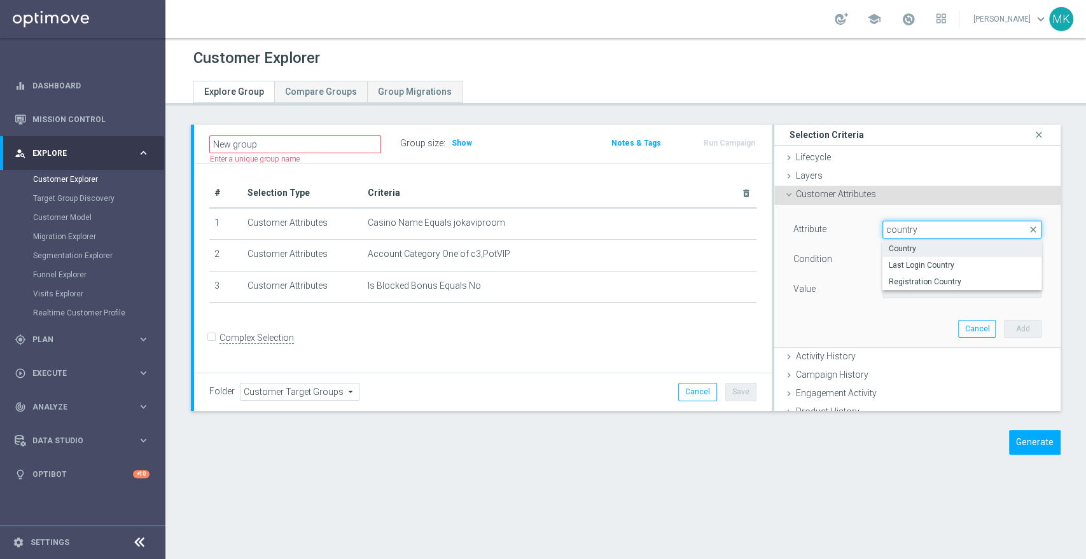
type input "country"
click at [910, 246] on span "Country" at bounding box center [962, 249] width 146 height 10
type input "Country"
type input "Equals"
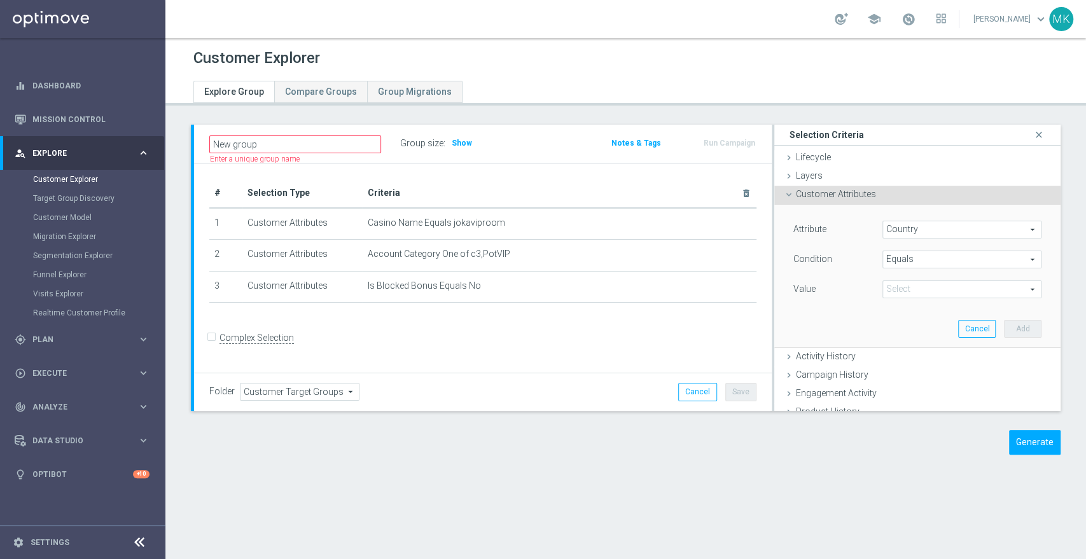
click at [909, 283] on span at bounding box center [962, 289] width 158 height 17
click at [896, 345] on span "AZ" at bounding box center [962, 346] width 146 height 10
type input "AZ"
click at [1013, 328] on button "Add" at bounding box center [1023, 329] width 38 height 18
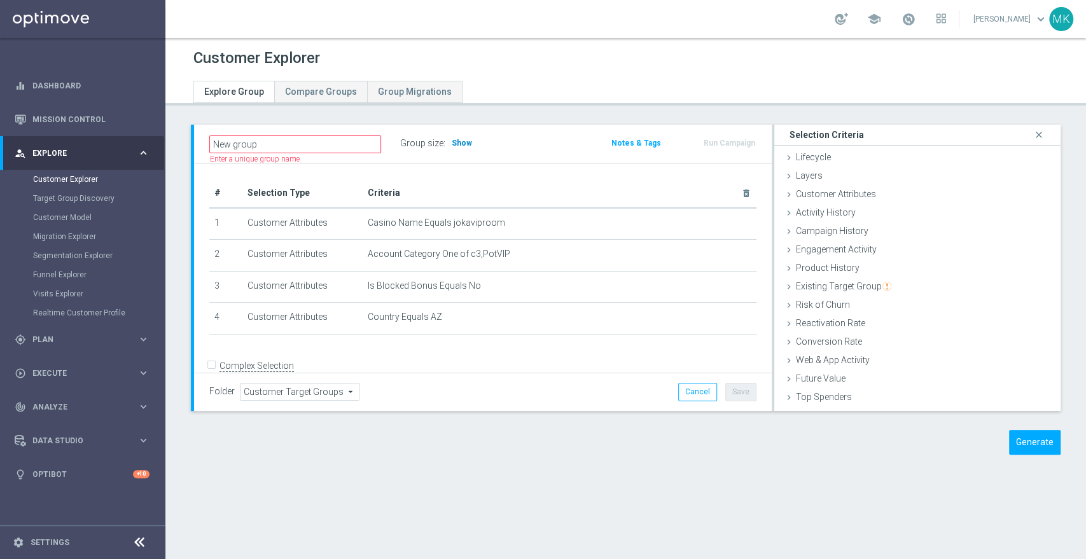
click at [459, 144] on span "Show" at bounding box center [462, 143] width 20 height 9
click at [753, 71] on div at bounding box center [478, 76] width 589 height 10
click at [788, 194] on div "Customer Attributes done selection saved" at bounding box center [918, 195] width 286 height 19
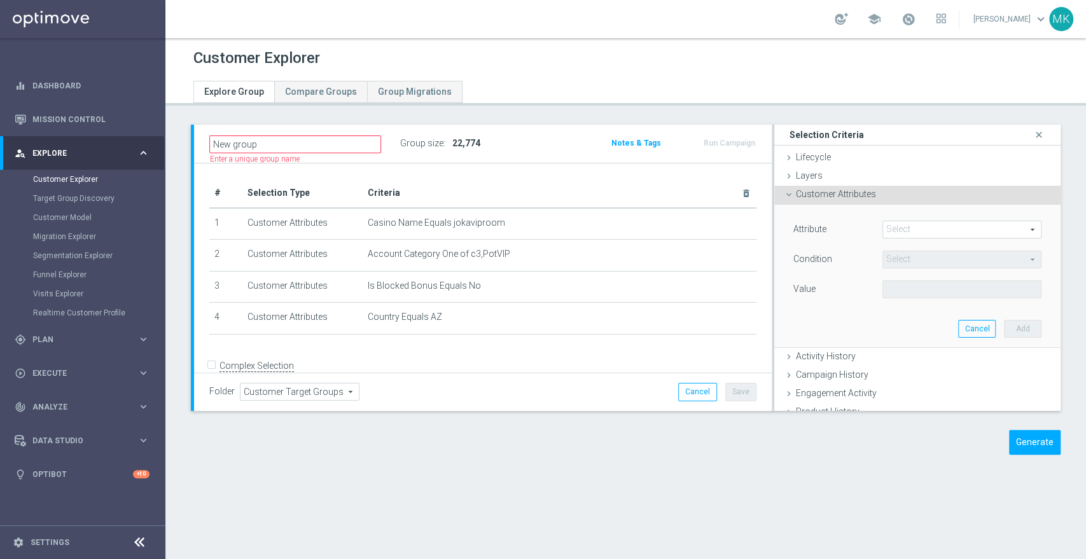
click at [903, 230] on span at bounding box center [962, 229] width 158 height 17
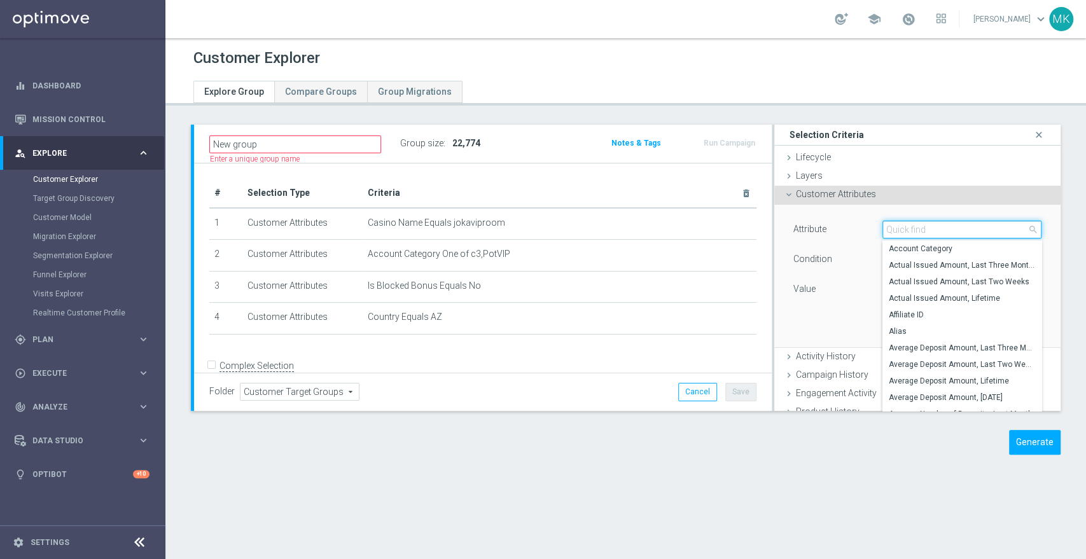
click at [904, 230] on input "search" at bounding box center [962, 230] width 159 height 18
type input "days"
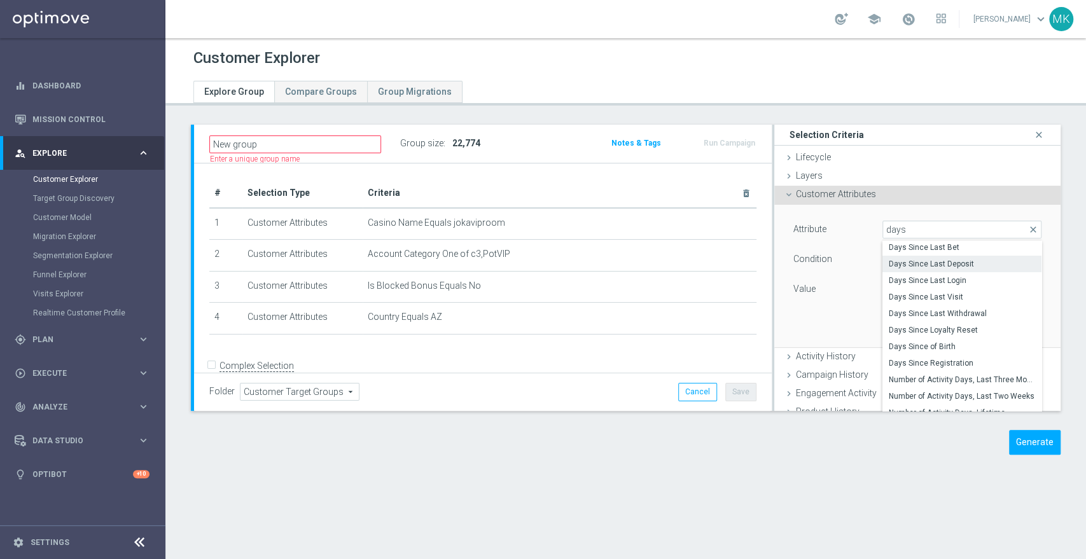
click at [962, 267] on span "Days Since Last Deposit" at bounding box center [962, 264] width 146 height 10
type input "Days Since Last Deposit"
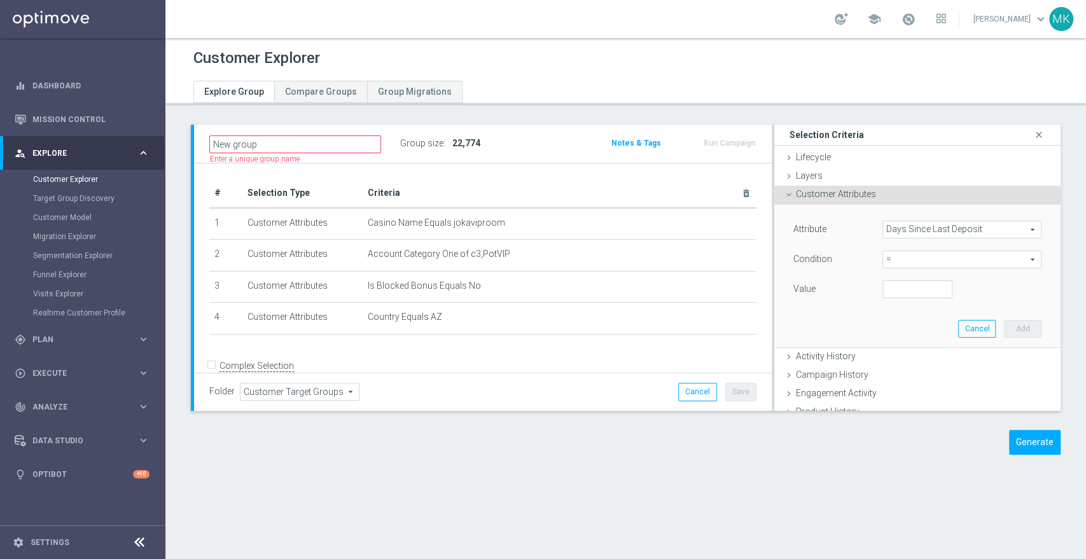
click at [950, 259] on span "=" at bounding box center [962, 259] width 158 height 17
click at [891, 374] on span "between" at bounding box center [962, 378] width 146 height 10
type input "between"
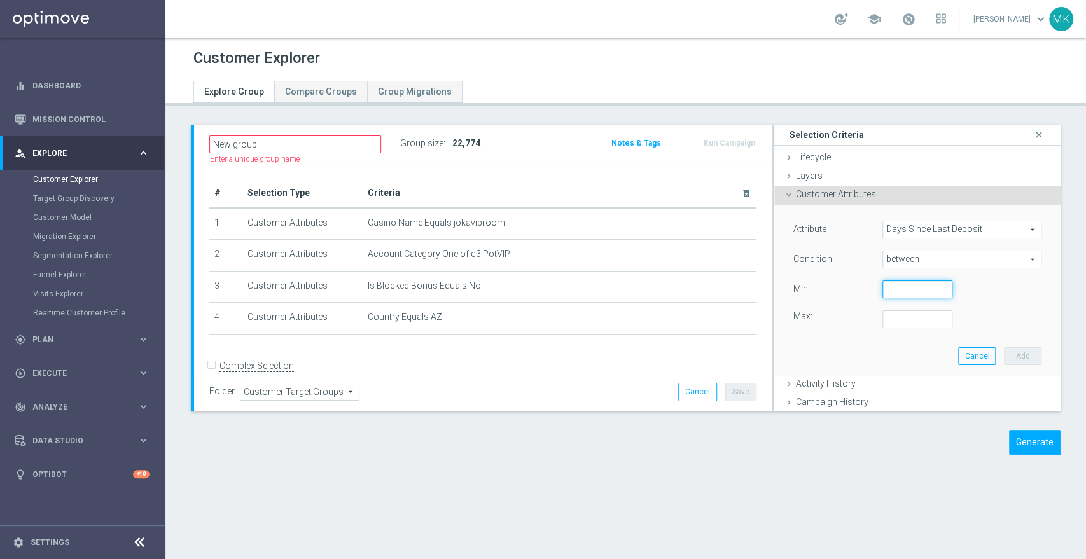
click at [904, 289] on input "number" at bounding box center [918, 290] width 70 height 18
type input "90"
click at [917, 320] on input "number" at bounding box center [918, 320] width 70 height 18
type input "365"
click at [1004, 351] on button "Add" at bounding box center [1023, 357] width 38 height 18
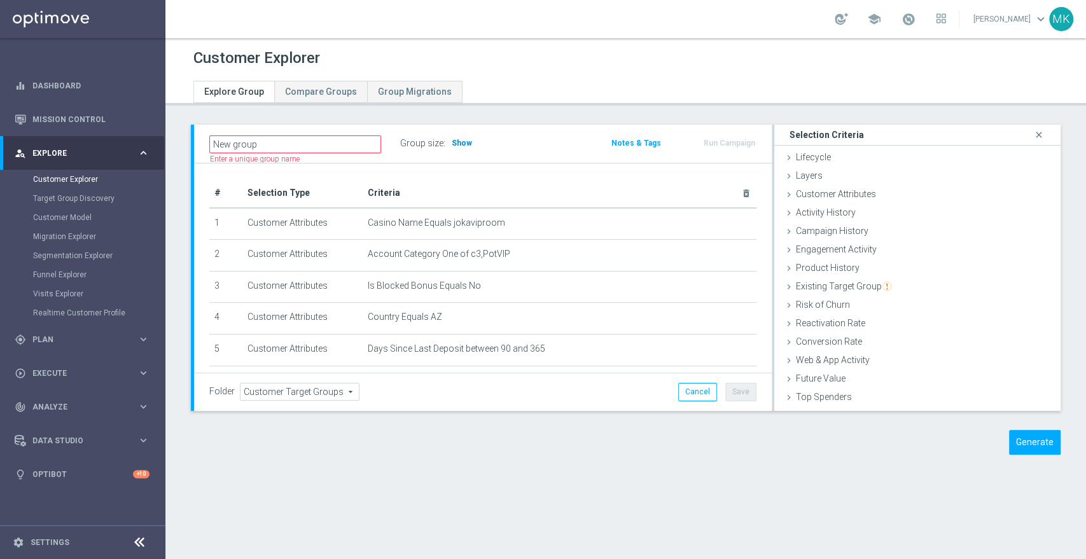
click at [465, 143] on span "Show" at bounding box center [462, 143] width 20 height 9
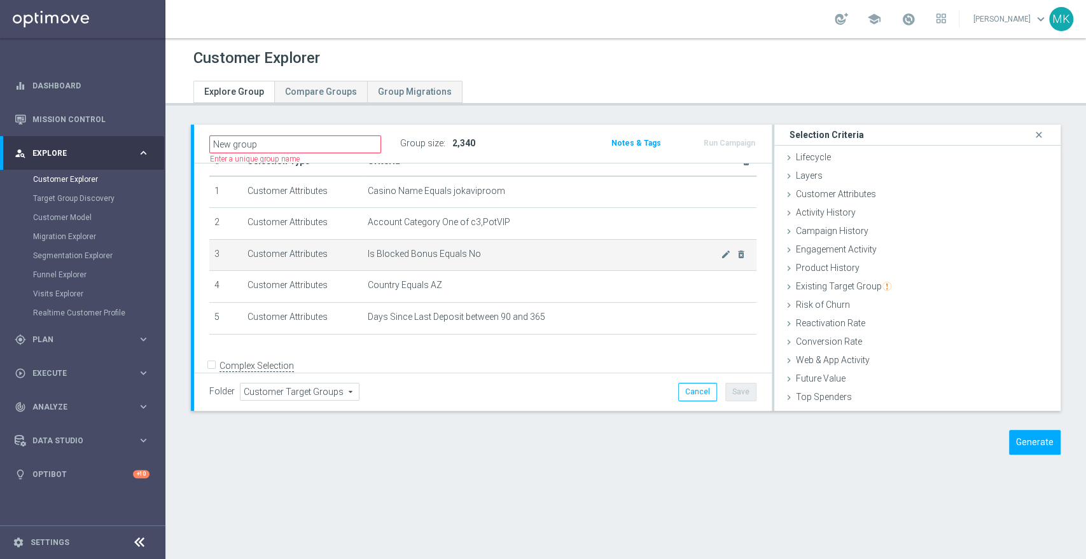
scroll to position [50, 0]
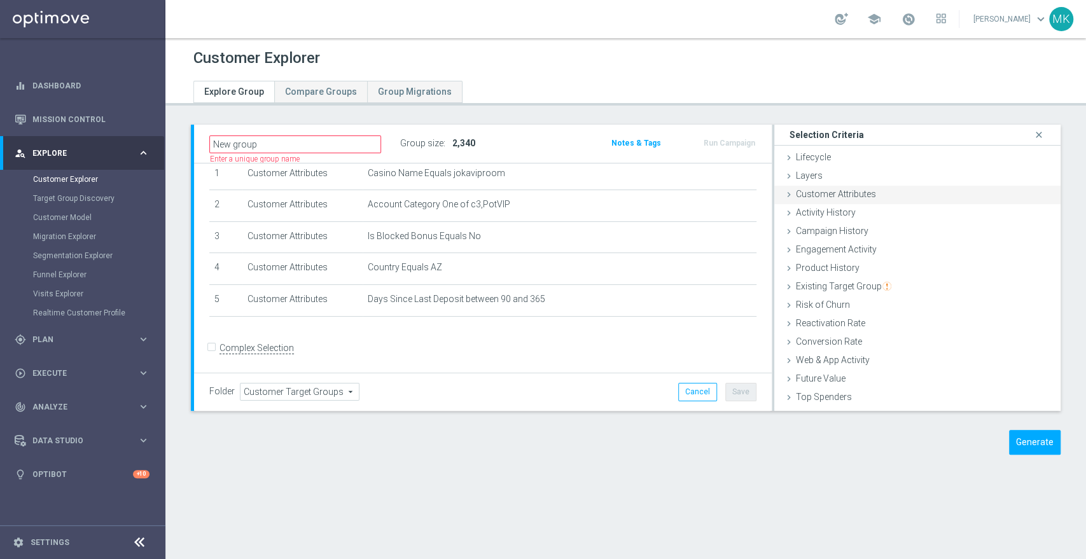
click at [820, 189] on span "Customer Attributes" at bounding box center [836, 194] width 80 height 10
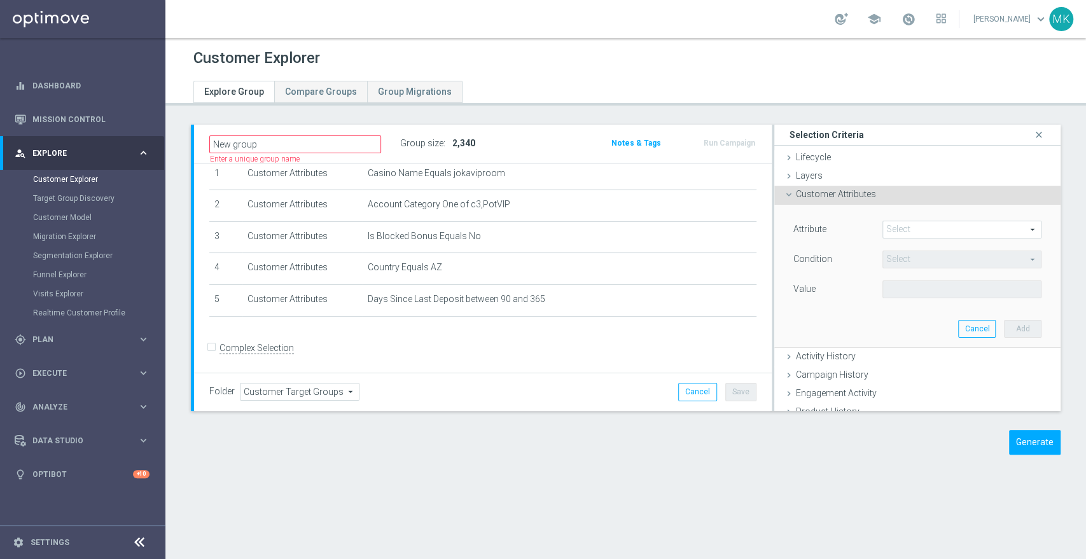
click at [912, 224] on span at bounding box center [962, 229] width 158 height 17
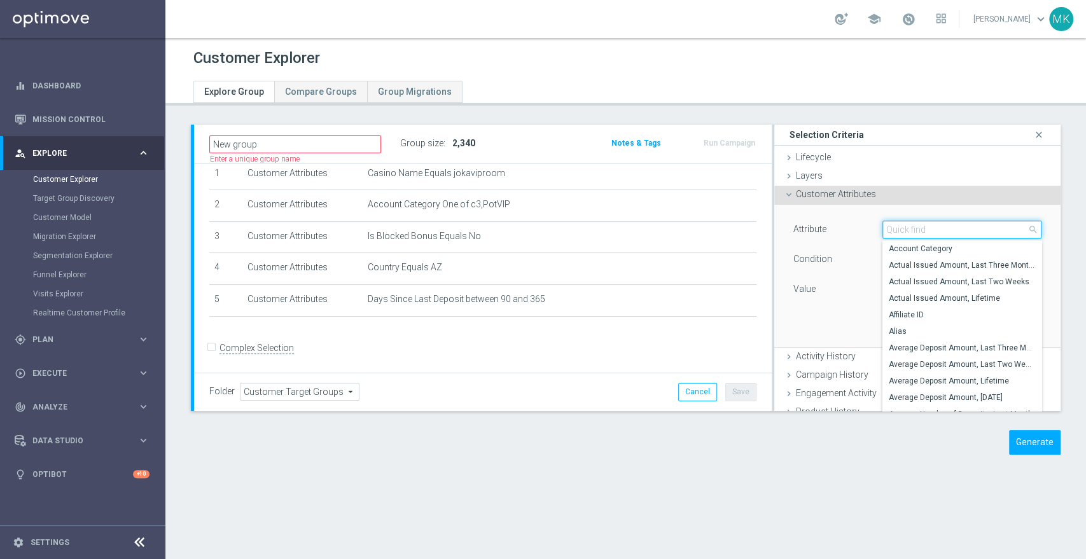
click at [913, 225] on input "search" at bounding box center [962, 230] width 159 height 18
type input "d"
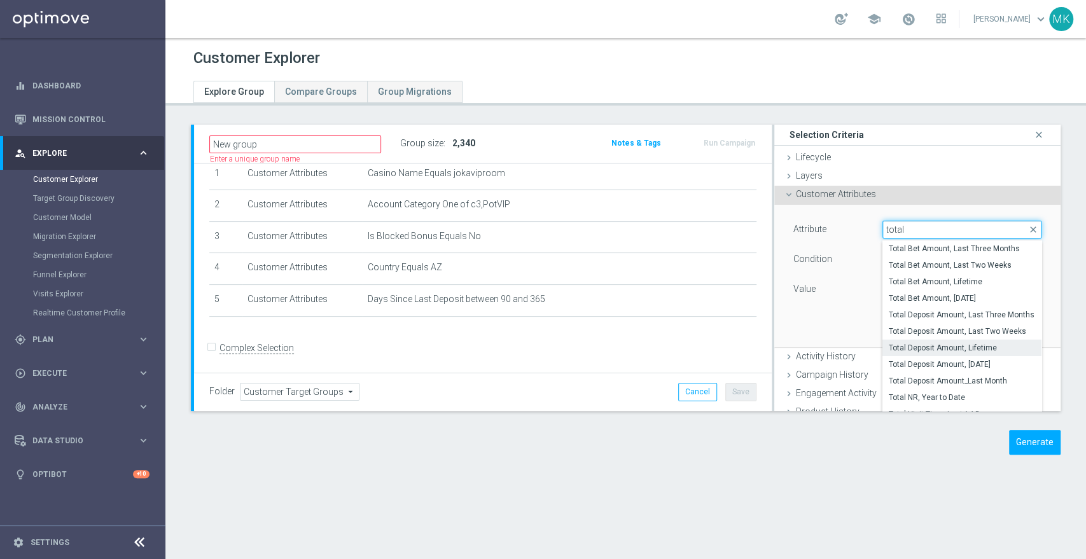
type input "total"
click at [953, 348] on span "Total Deposit Amount, Lifetime" at bounding box center [962, 348] width 146 height 10
type input "Total Deposit Amount, Lifetime"
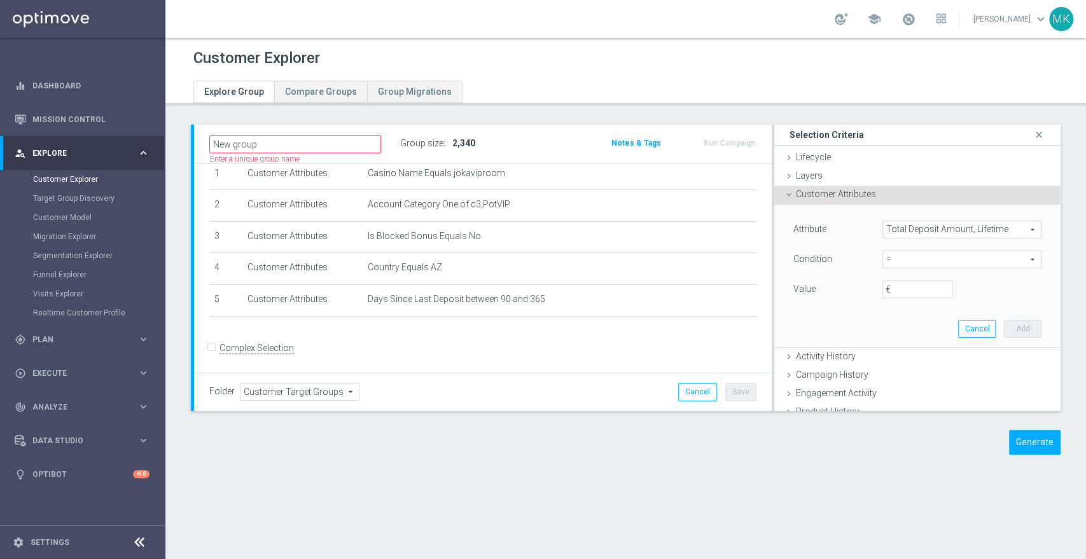
click at [913, 263] on span "=" at bounding box center [962, 259] width 158 height 17
click at [891, 299] on span "<=" at bounding box center [962, 295] width 146 height 10
type input "<="
click at [894, 290] on input "€" at bounding box center [918, 290] width 70 height 18
type input "6000"
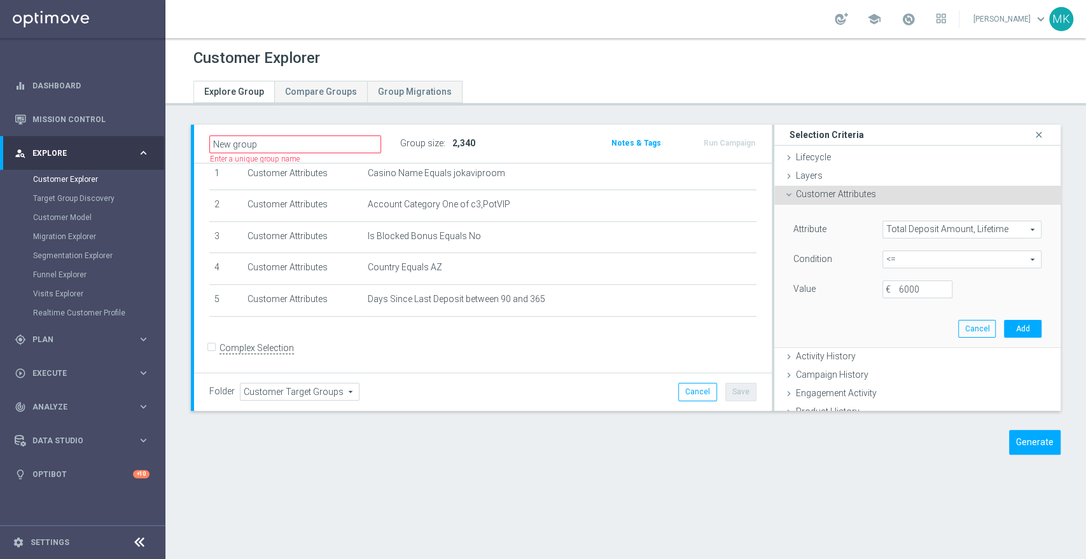
click at [983, 258] on span "<=" at bounding box center [962, 259] width 158 height 17
click at [894, 355] on label ">=" at bounding box center [962, 361] width 159 height 17
type input ">="
click at [904, 285] on input "€" at bounding box center [918, 290] width 70 height 18
type input "6000"
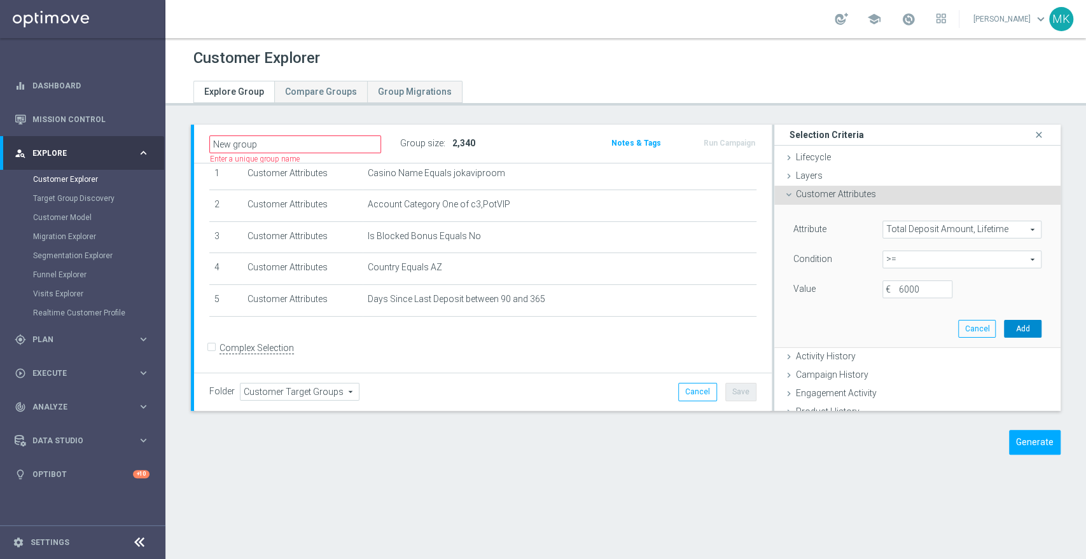
click at [1011, 331] on button "Add" at bounding box center [1023, 329] width 38 height 18
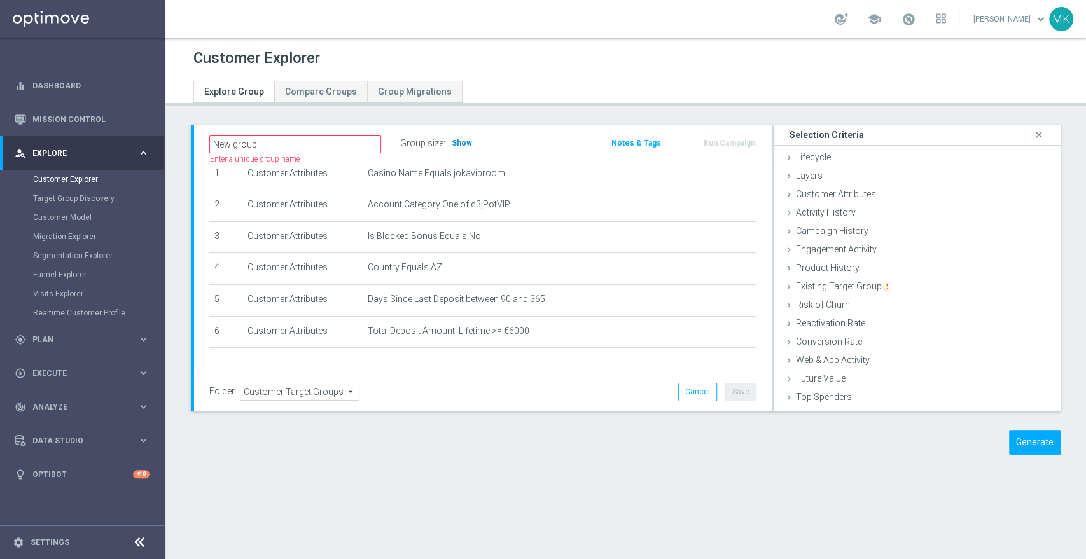
click at [461, 141] on span "Show" at bounding box center [462, 143] width 20 height 9
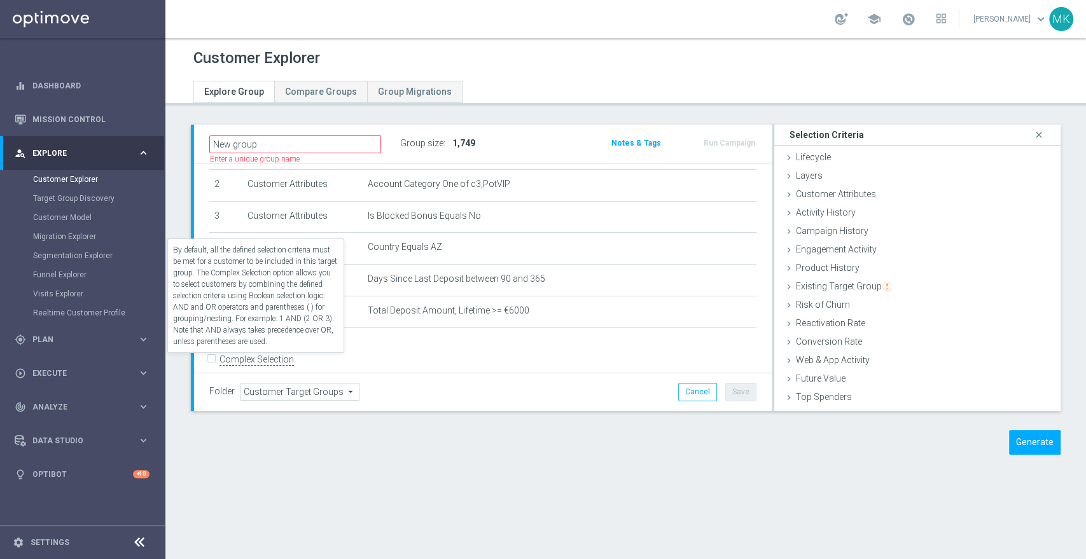
scroll to position [81, 0]
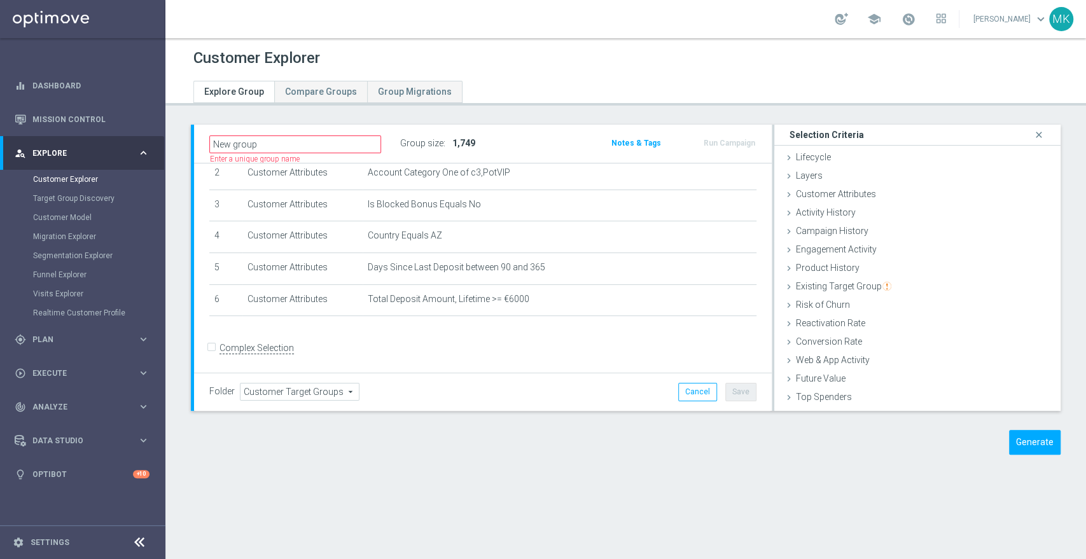
click at [799, 505] on div "Customer Explorer Explore Group Compare Groups Group Migrations New group" at bounding box center [625, 298] width 921 height 521
click at [784, 196] on icon at bounding box center [789, 195] width 10 height 10
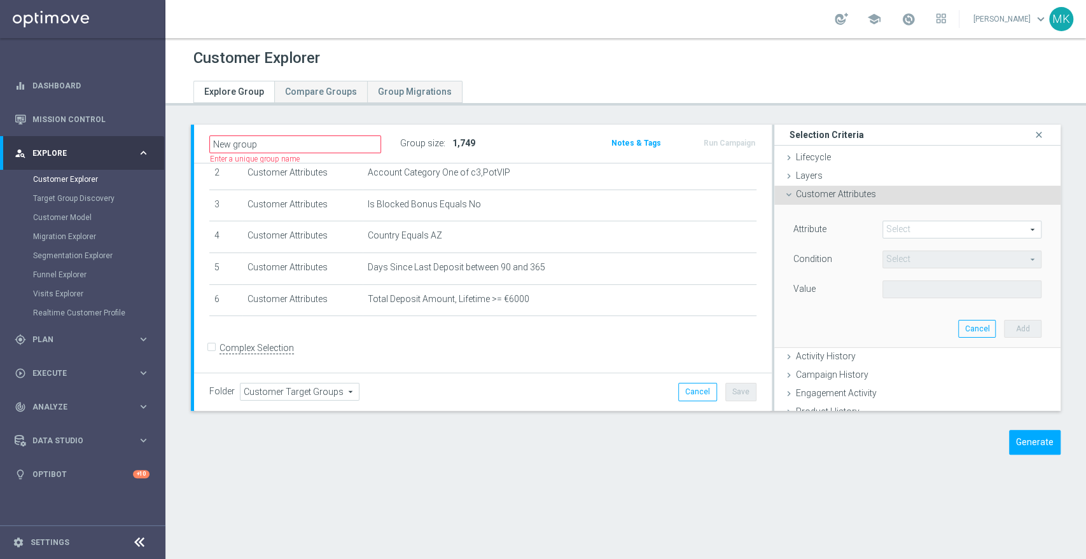
click at [932, 230] on span at bounding box center [962, 229] width 158 height 17
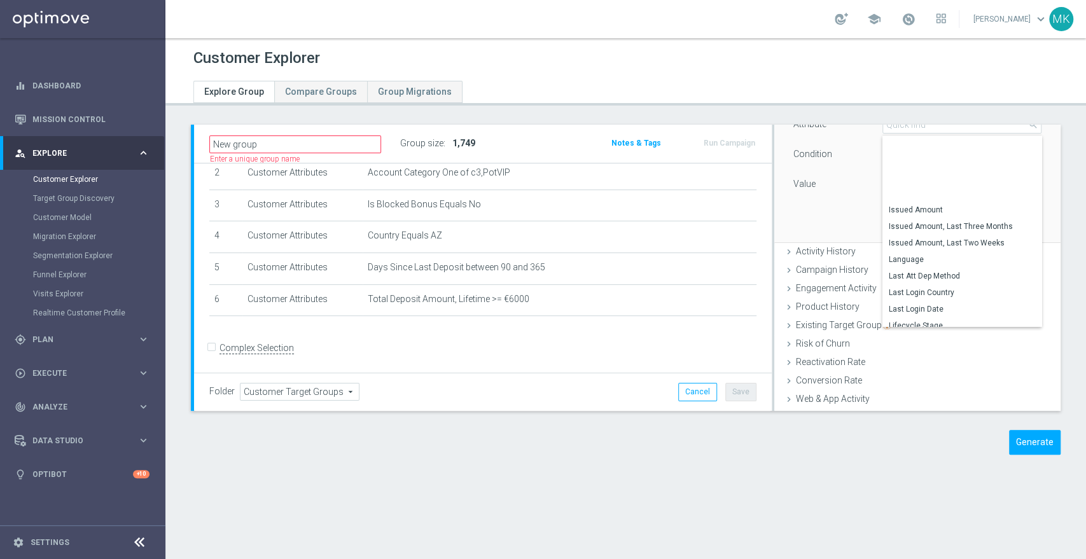
scroll to position [1347, 0]
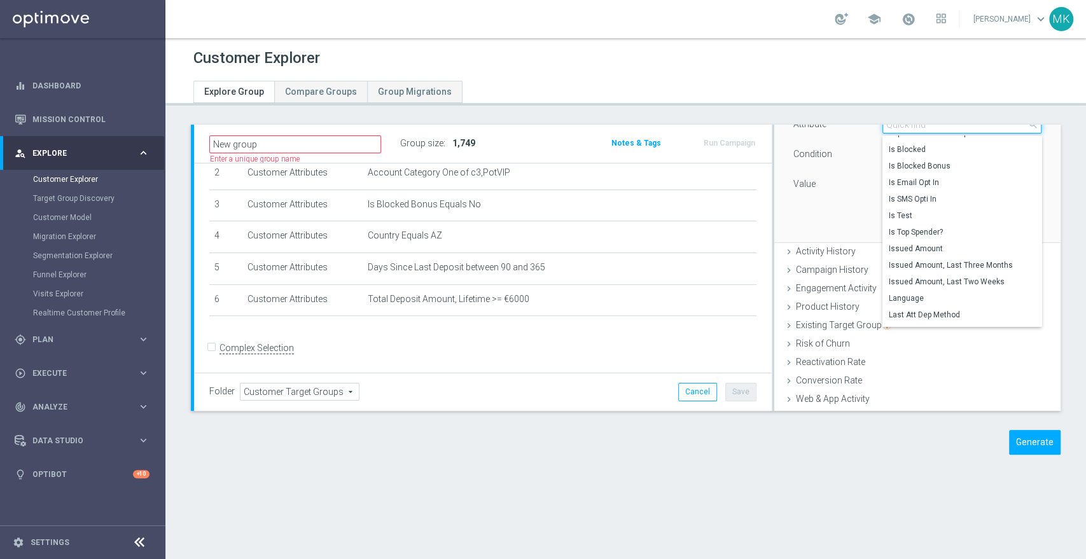
click at [951, 127] on input "search" at bounding box center [962, 125] width 159 height 18
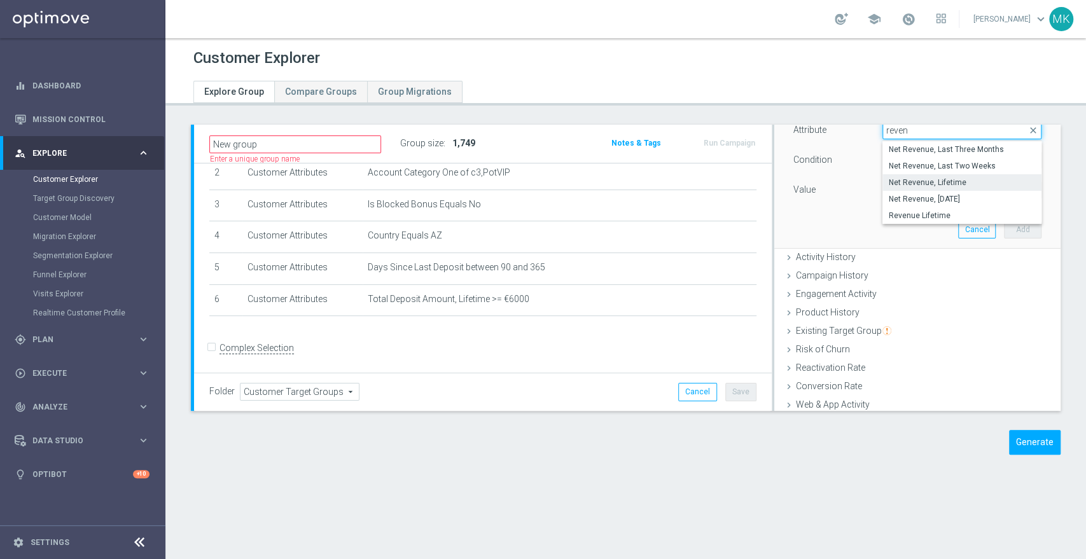
type input "reven"
click at [945, 184] on span "Net Revenue, Lifetime" at bounding box center [962, 183] width 146 height 10
type input "Net Revenue, Lifetime"
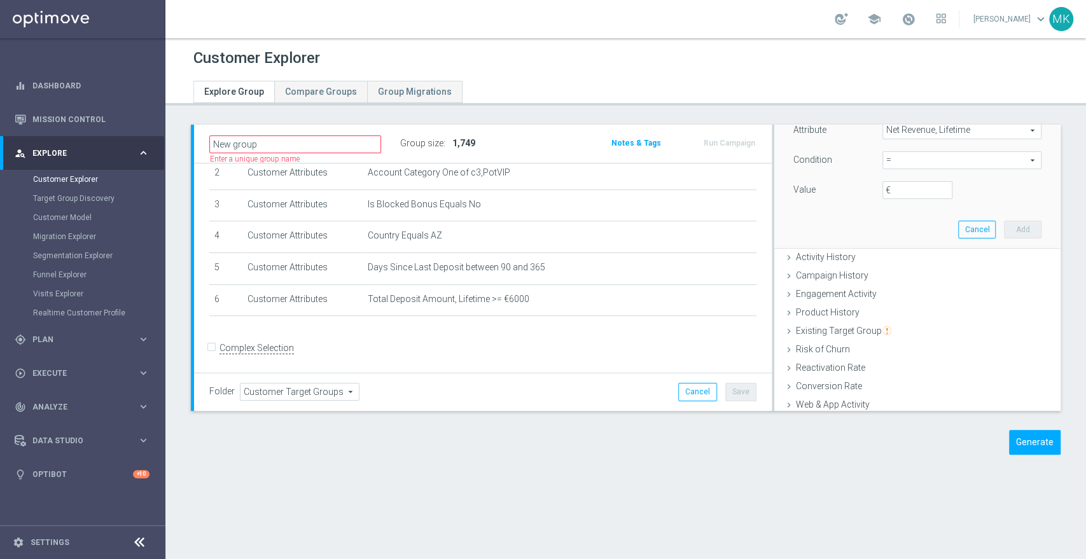
scroll to position [29, 0]
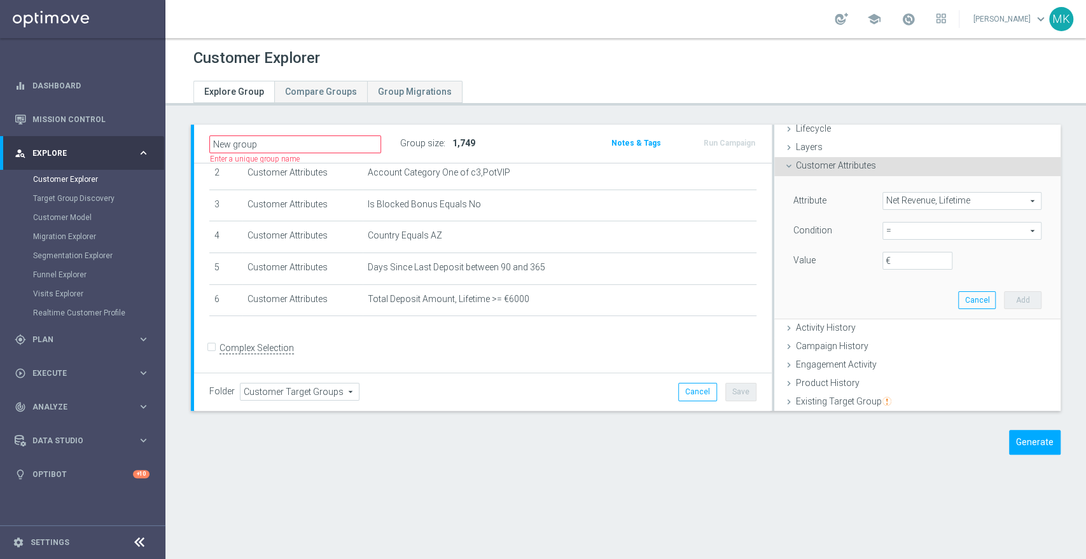
click at [902, 233] on span "=" at bounding box center [962, 231] width 158 height 17
click at [904, 344] on span "between" at bounding box center [962, 349] width 146 height 10
type input "between"
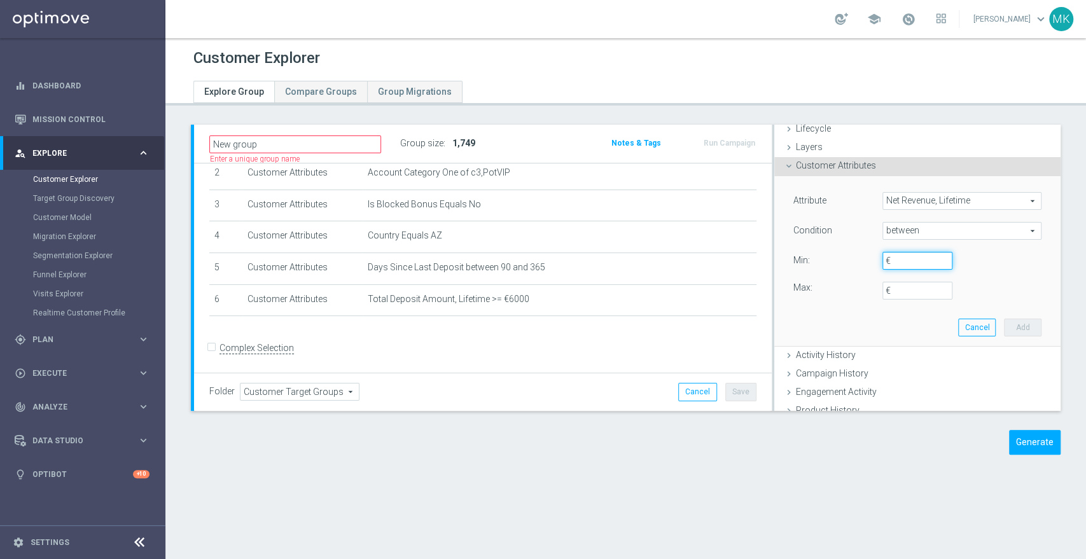
click at [914, 258] on input "€" at bounding box center [918, 261] width 70 height 18
type input "6000"
click at [902, 292] on input "€" at bounding box center [918, 291] width 70 height 18
click at [950, 228] on span "between" at bounding box center [962, 231] width 158 height 17
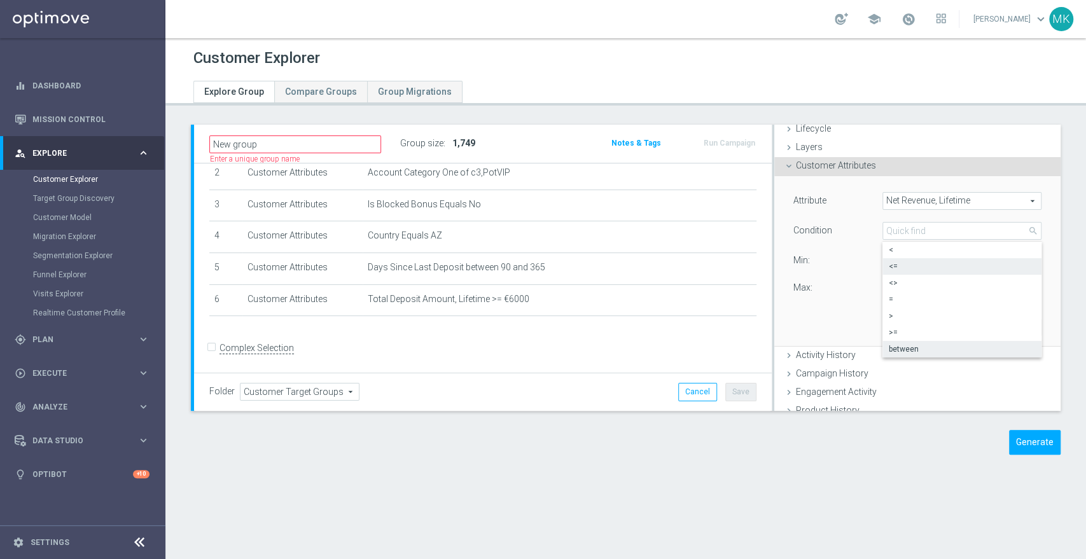
click at [889, 266] on span "<=" at bounding box center [962, 267] width 146 height 10
type input "<="
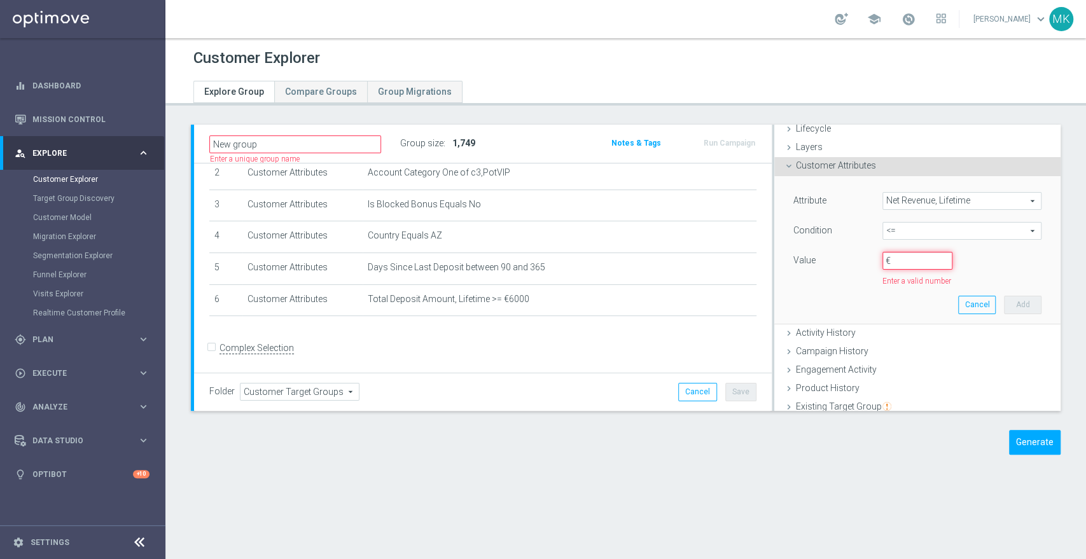
click at [889, 258] on input "€" at bounding box center [918, 261] width 70 height 18
type input "6000"
click at [1014, 293] on button "Add" at bounding box center [1023, 301] width 38 height 18
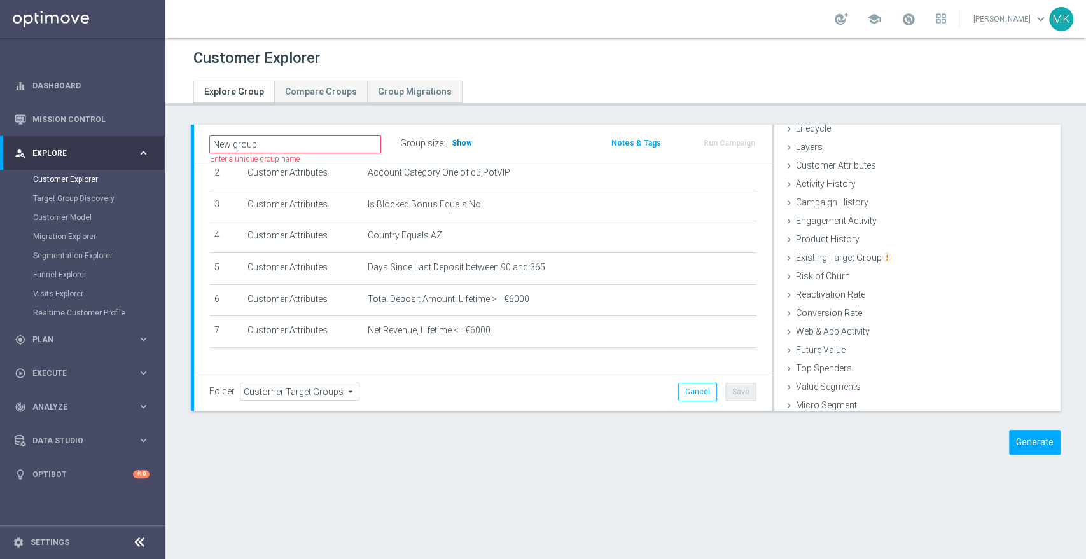
click at [458, 141] on span "Show" at bounding box center [462, 143] width 20 height 9
click at [761, 452] on div "Generate" at bounding box center [625, 442] width 889 height 25
click at [838, 467] on div "New group Name length must be more than 2 characters Name length must be under …" at bounding box center [625, 299] width 921 height 349
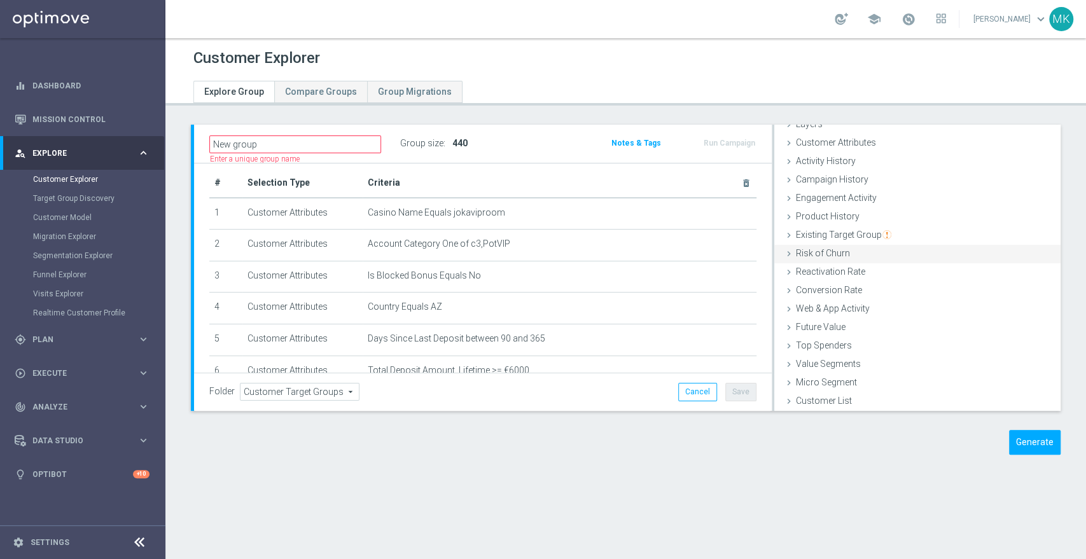
scroll to position [0, 0]
click at [862, 193] on span "Customer Attributes" at bounding box center [836, 194] width 80 height 10
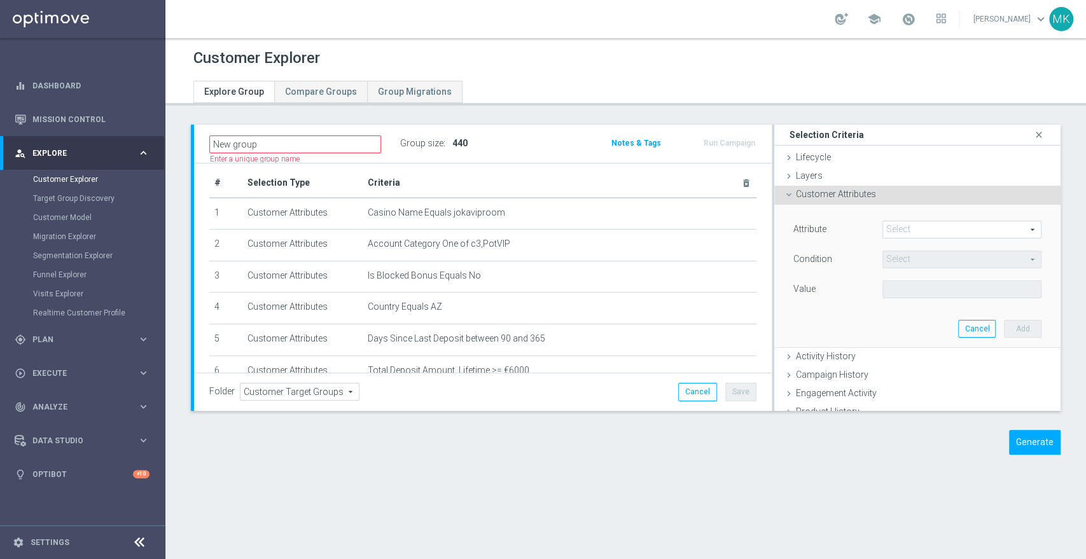
click at [896, 228] on span at bounding box center [962, 229] width 158 height 17
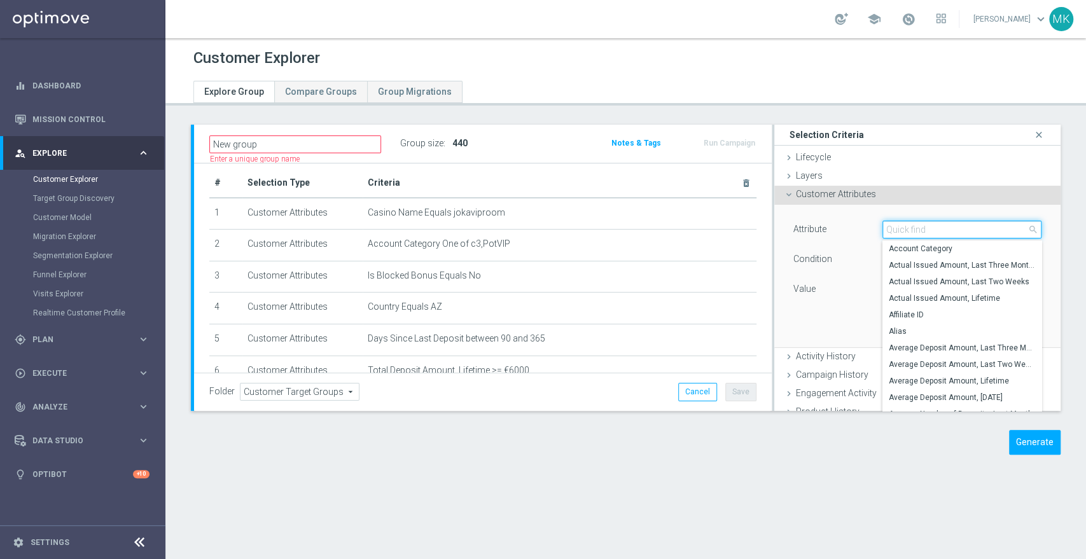
click at [908, 232] on input "search" at bounding box center [962, 230] width 159 height 18
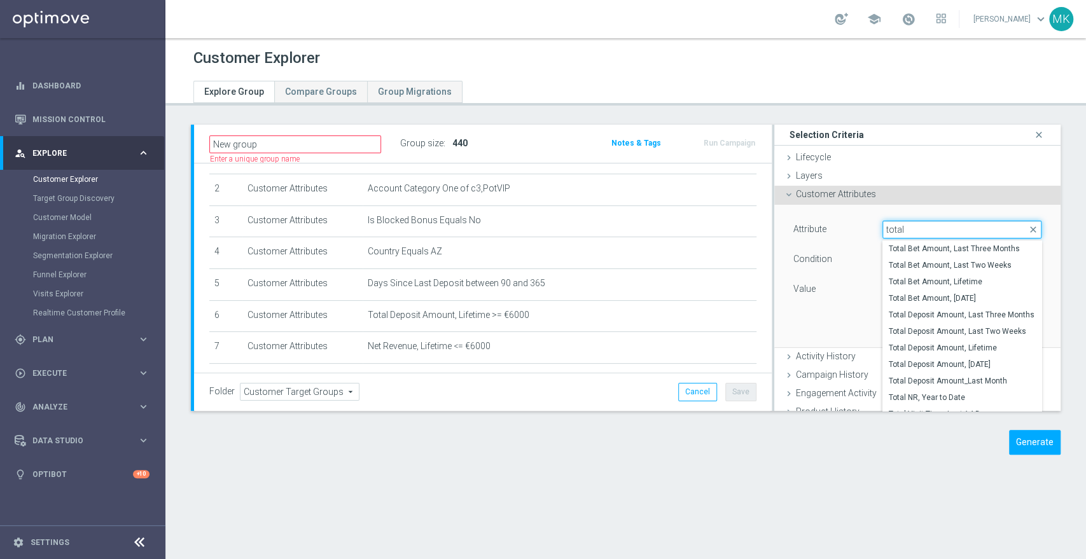
scroll to position [113, 0]
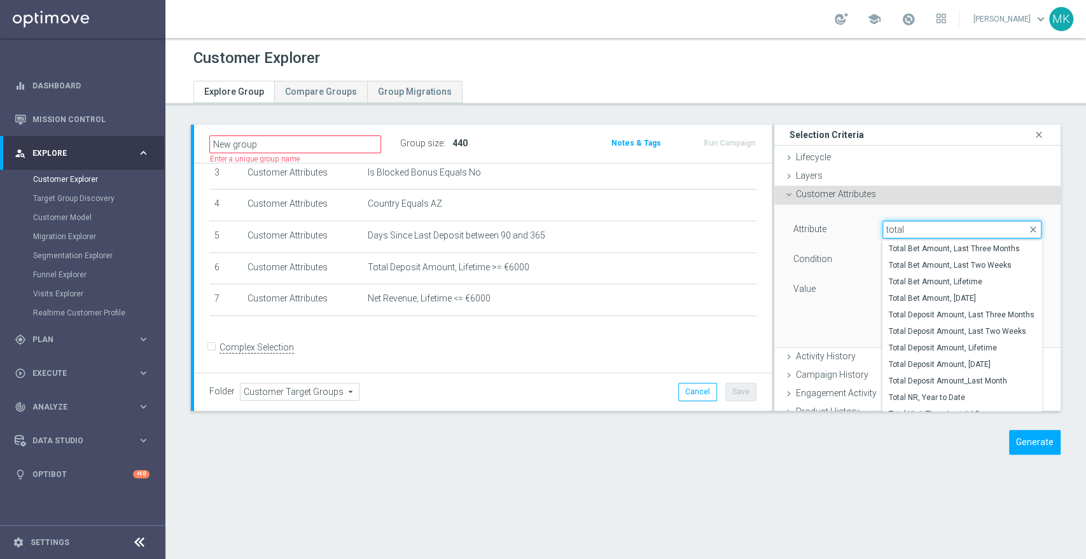
type input "total"
click at [212, 347] on input "Complex Selection" at bounding box center [213, 350] width 8 height 18
checkbox input "true"
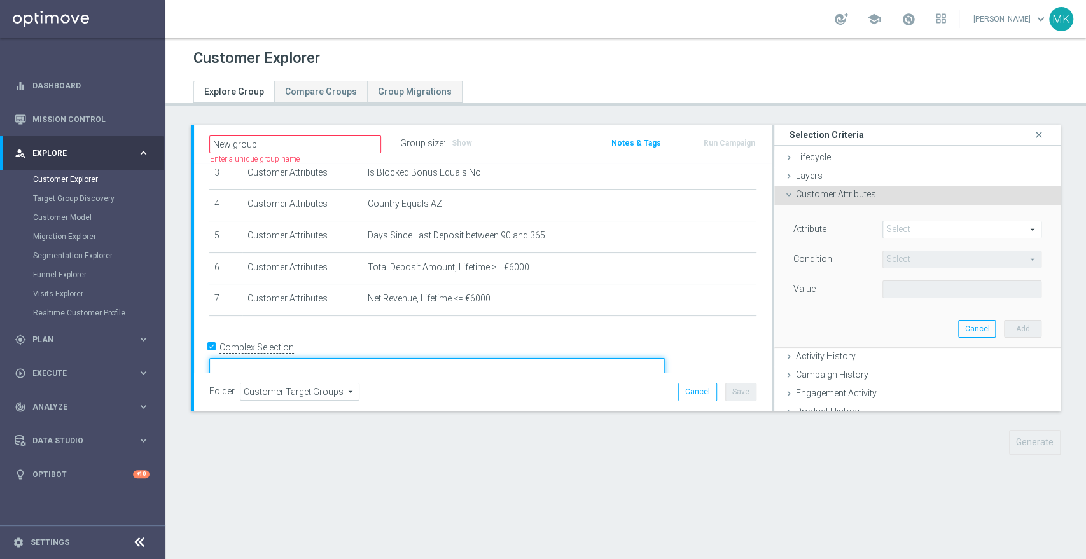
click at [452, 358] on textarea at bounding box center [437, 369] width 456 height 22
click at [902, 229] on span at bounding box center [962, 229] width 158 height 17
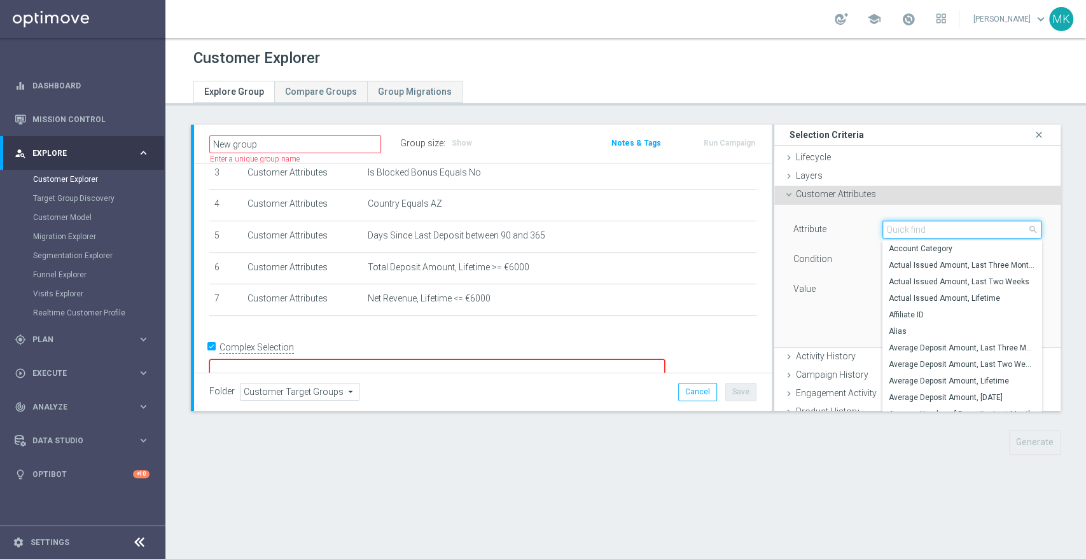
click at [902, 229] on input "search" at bounding box center [962, 230] width 159 height 18
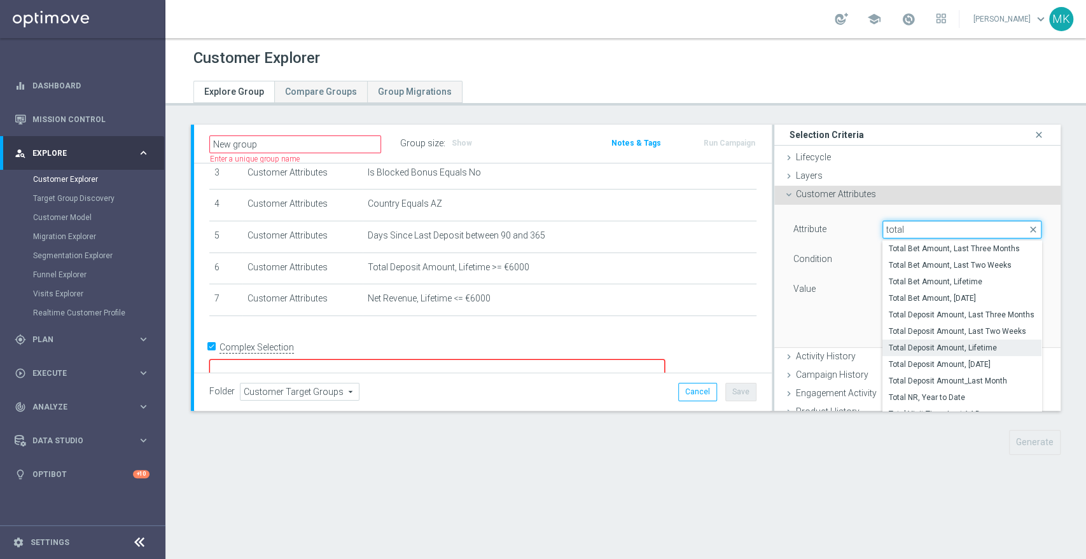
type input "total"
click at [937, 343] on span "Total Deposit Amount, Lifetime" at bounding box center [962, 348] width 146 height 10
type input "Total Deposit Amount, Lifetime"
type input "="
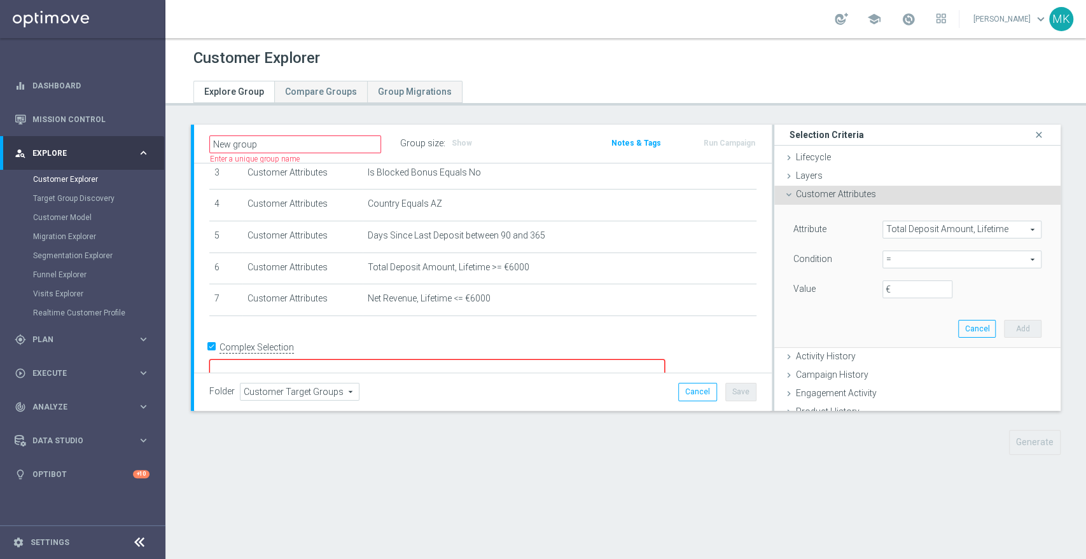
click at [906, 257] on span "=" at bounding box center [962, 259] width 158 height 17
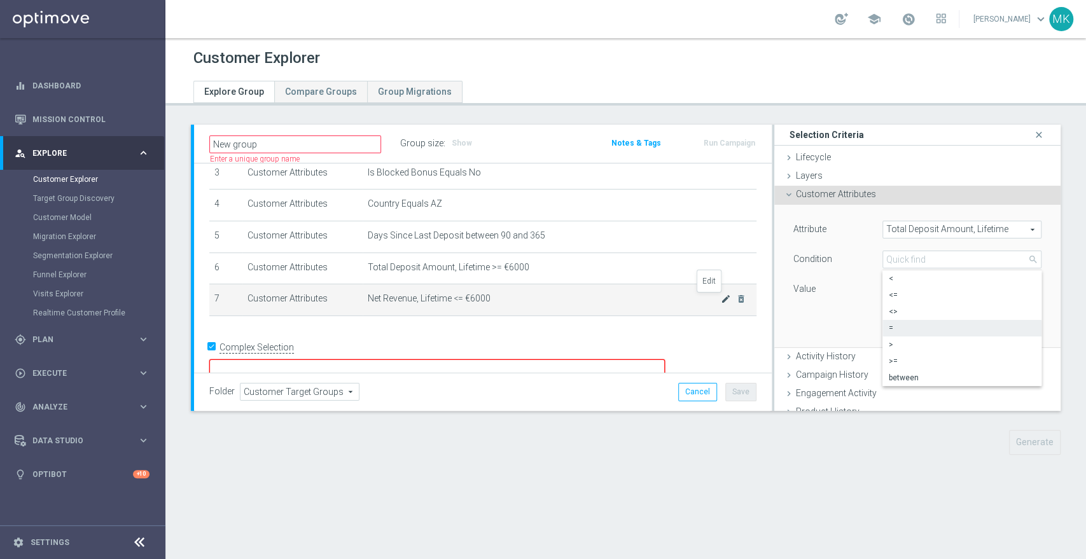
click at [721, 298] on icon "mode_edit" at bounding box center [726, 299] width 10 height 10
click at [721, 299] on icon "mode_edit" at bounding box center [726, 299] width 10 height 10
click at [906, 258] on span "<=" at bounding box center [962, 259] width 158 height 17
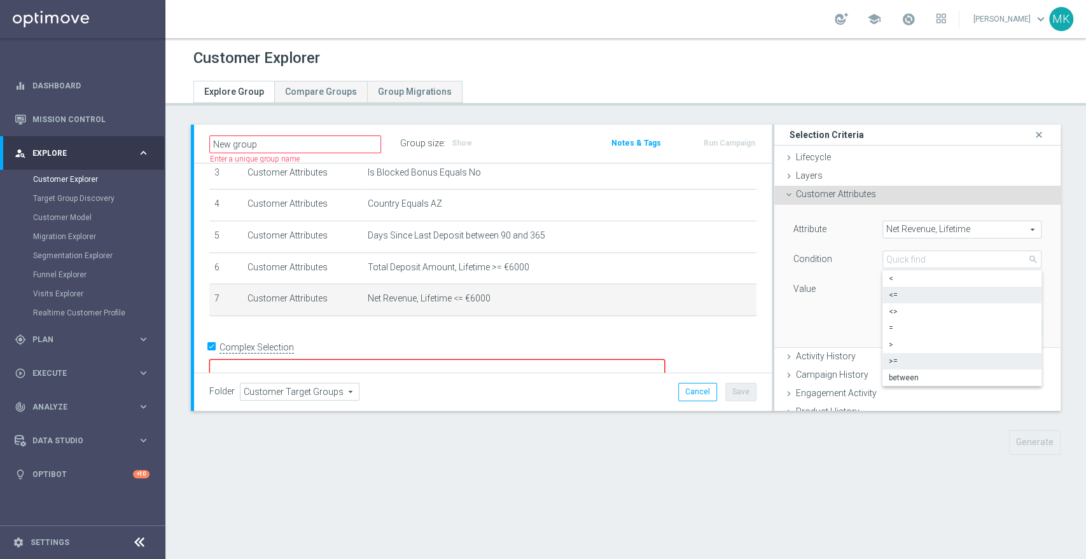
click at [889, 363] on span ">=" at bounding box center [962, 361] width 146 height 10
type input ">="
click at [991, 354] on div "Activity History done" at bounding box center [918, 357] width 286 height 19
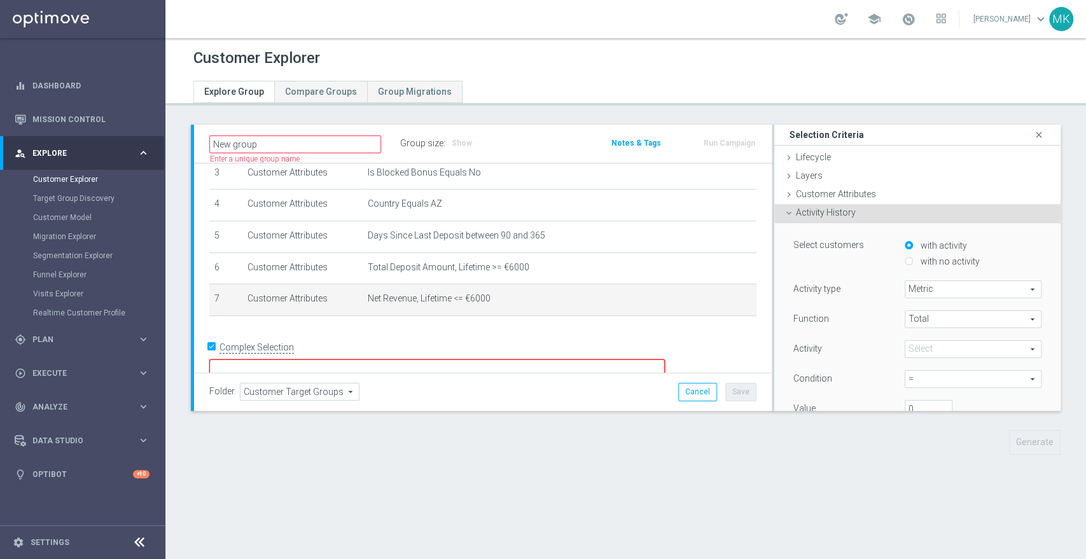
click at [787, 211] on div "Activity History done" at bounding box center [918, 213] width 286 height 19
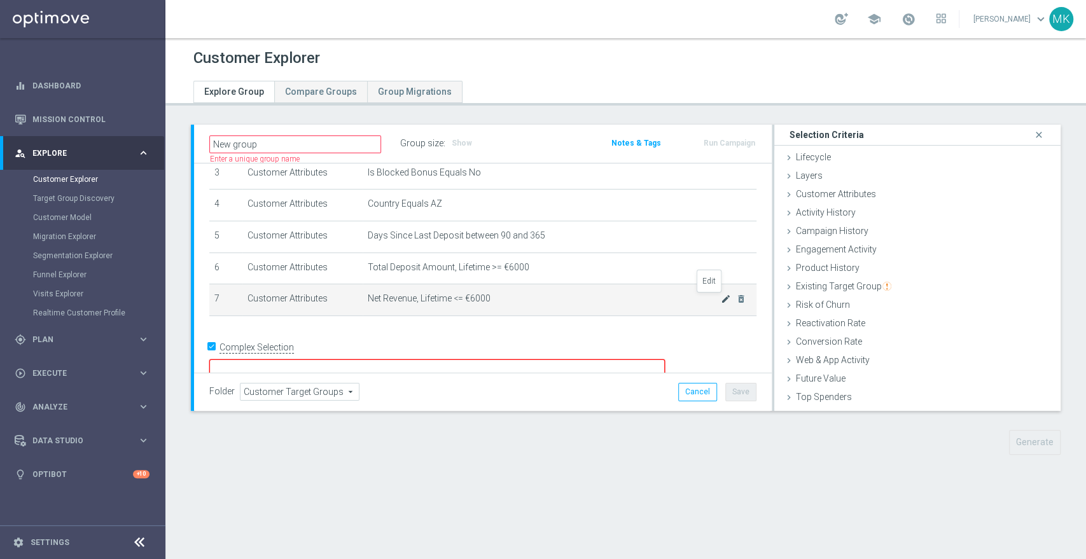
click at [721, 304] on icon "mode_edit" at bounding box center [726, 299] width 10 height 10
click at [721, 299] on icon "mode_edit" at bounding box center [726, 299] width 10 height 10
click at [593, 330] on div "+ Add Selection" at bounding box center [483, 333] width 566 height 10
click at [213, 346] on input "Complex Selection" at bounding box center [213, 350] width 8 height 18
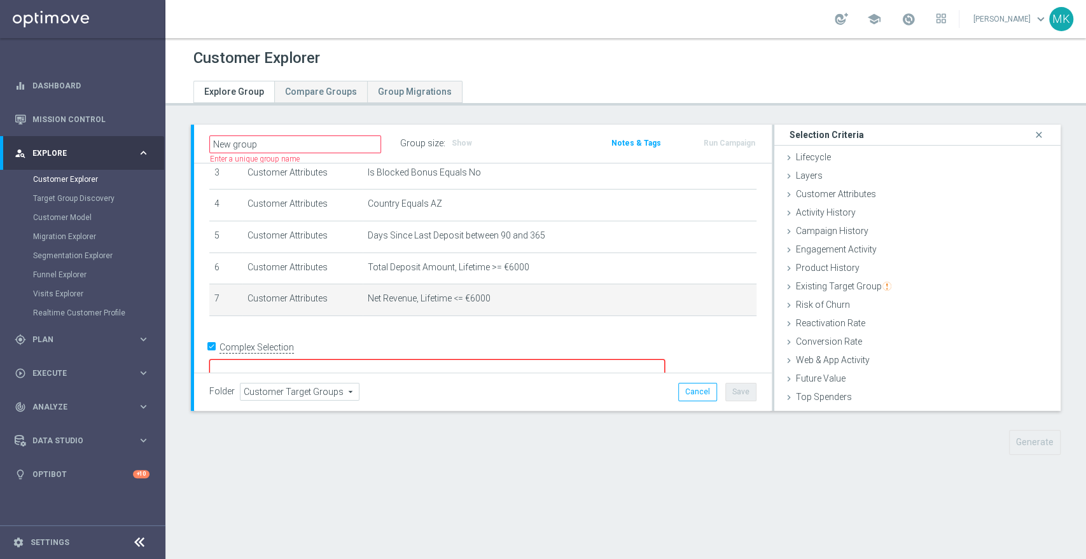
checkbox input "false"
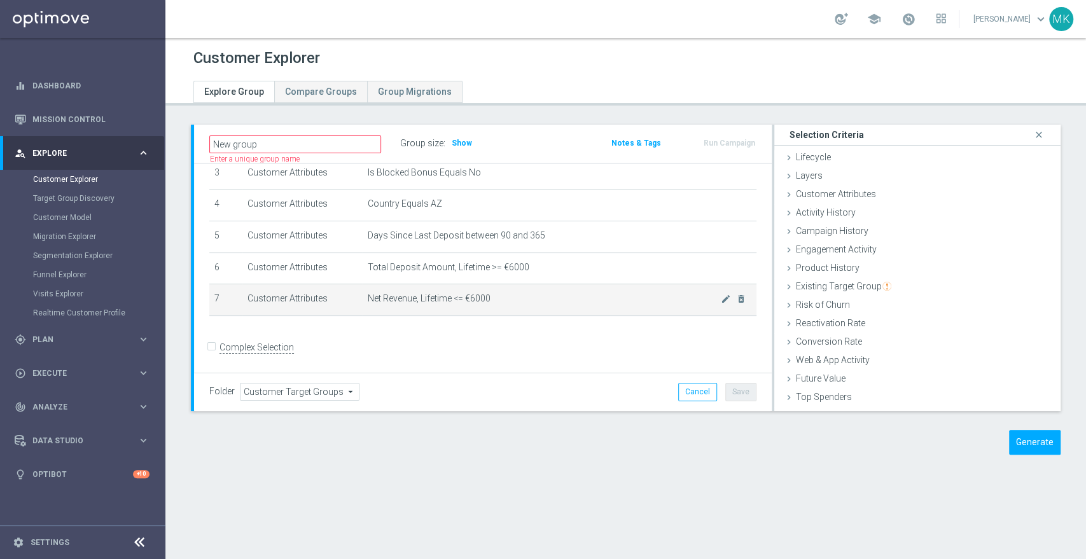
drag, startPoint x: 408, startPoint y: 302, endPoint x: 612, endPoint y: 302, distance: 203.7
click at [411, 302] on span "Net Revenue, Lifetime <= €6000" at bounding box center [544, 298] width 353 height 11
click at [721, 295] on icon "mode_edit" at bounding box center [726, 299] width 10 height 10
click at [548, 305] on td "Net Revenue, Lifetime <= €6000 mode_edit delete_forever" at bounding box center [560, 301] width 394 height 32
click at [721, 299] on icon "mode_edit" at bounding box center [726, 299] width 10 height 10
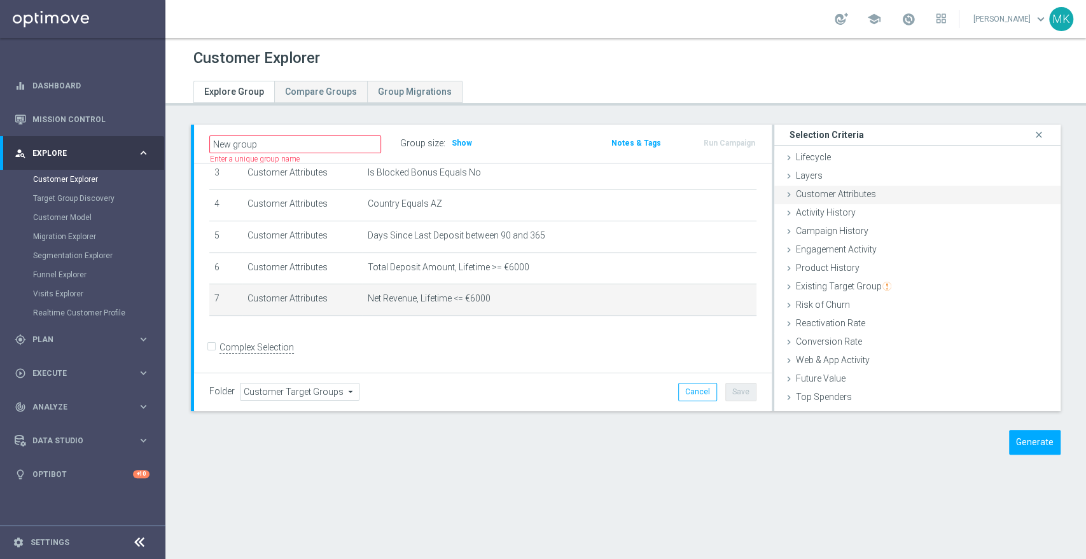
click at [784, 193] on icon at bounding box center [789, 195] width 10 height 10
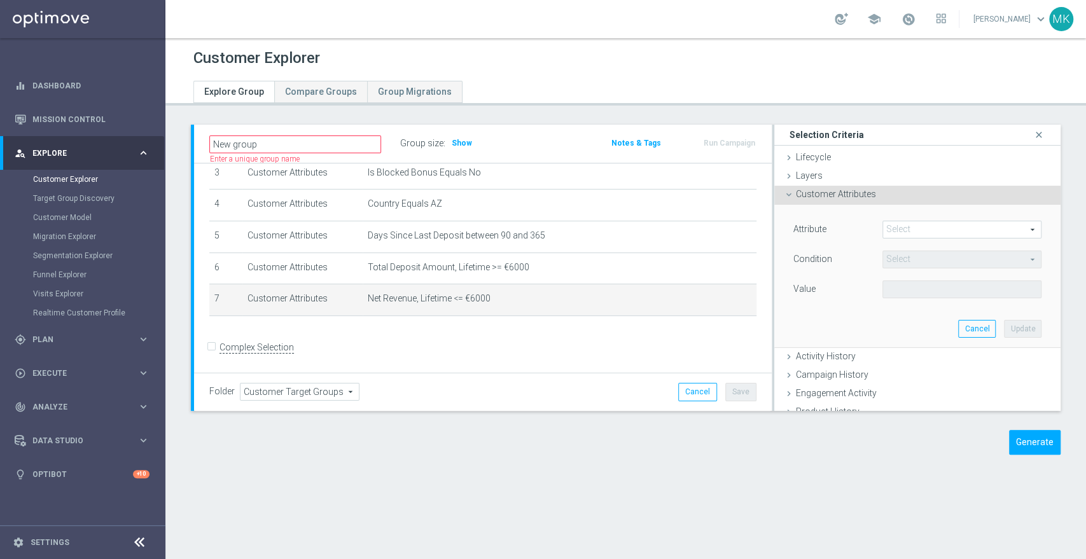
click at [892, 231] on span at bounding box center [962, 229] width 158 height 17
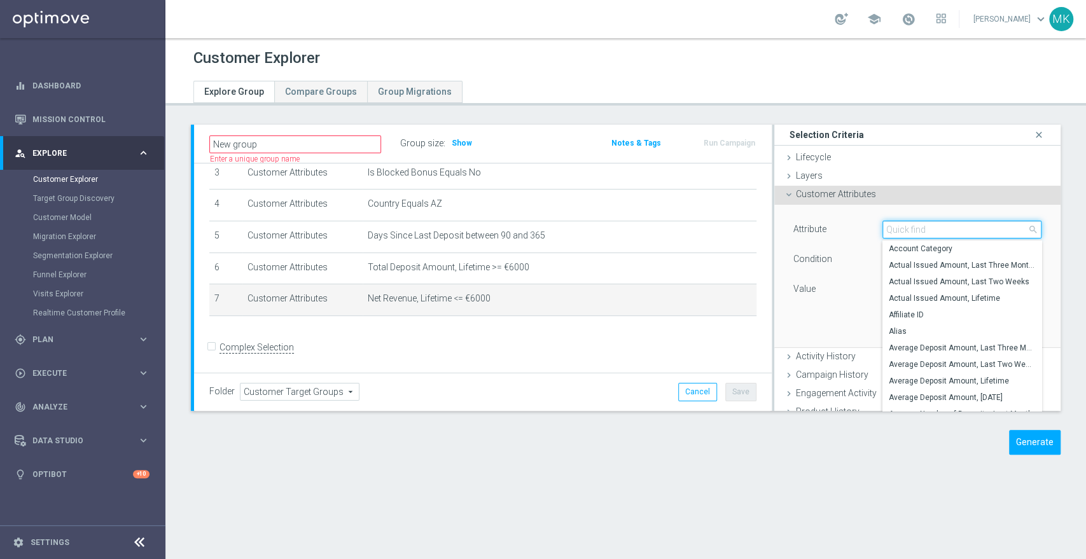
click at [892, 231] on input "search" at bounding box center [962, 230] width 159 height 18
type input "e"
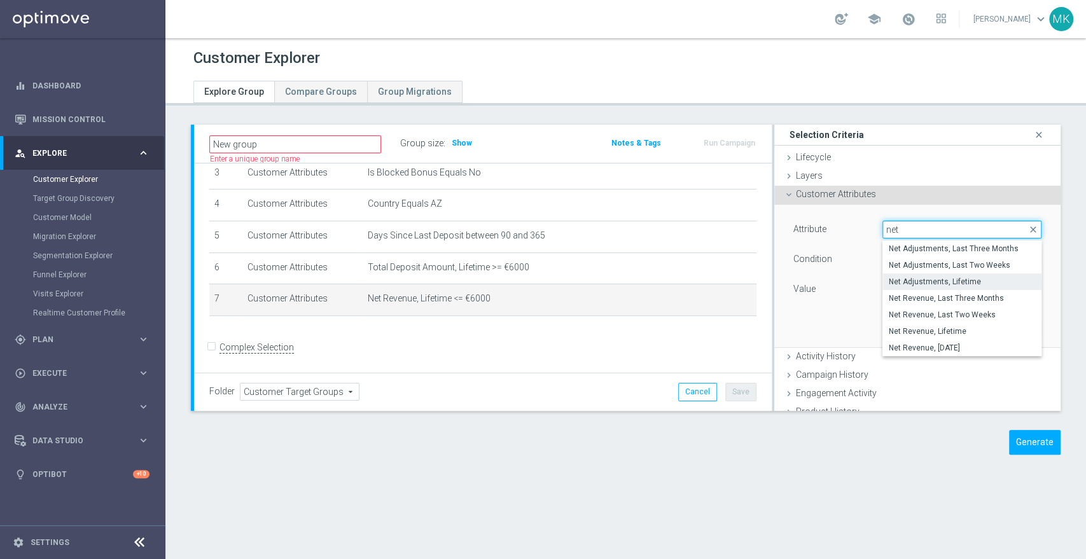
type input "net"
click at [931, 281] on span "Net Adjustments, Lifetime" at bounding box center [962, 282] width 146 height 10
type input "Net Adjustments, Lifetime"
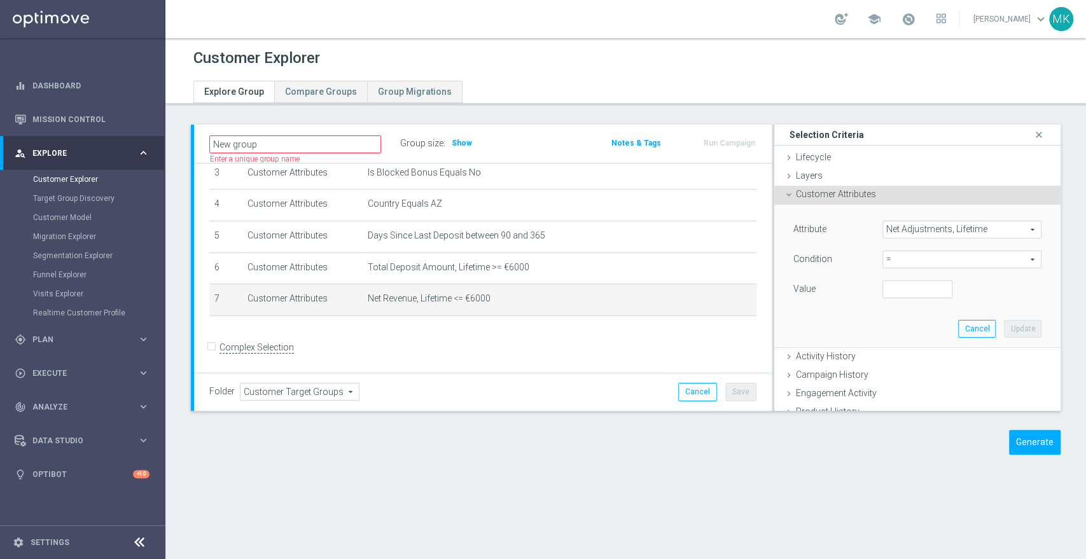
click at [901, 258] on span "=" at bounding box center [962, 259] width 158 height 17
click at [897, 360] on span ">=" at bounding box center [962, 361] width 146 height 10
type input ">="
click at [911, 287] on input "number" at bounding box center [918, 290] width 70 height 18
type input "6000"
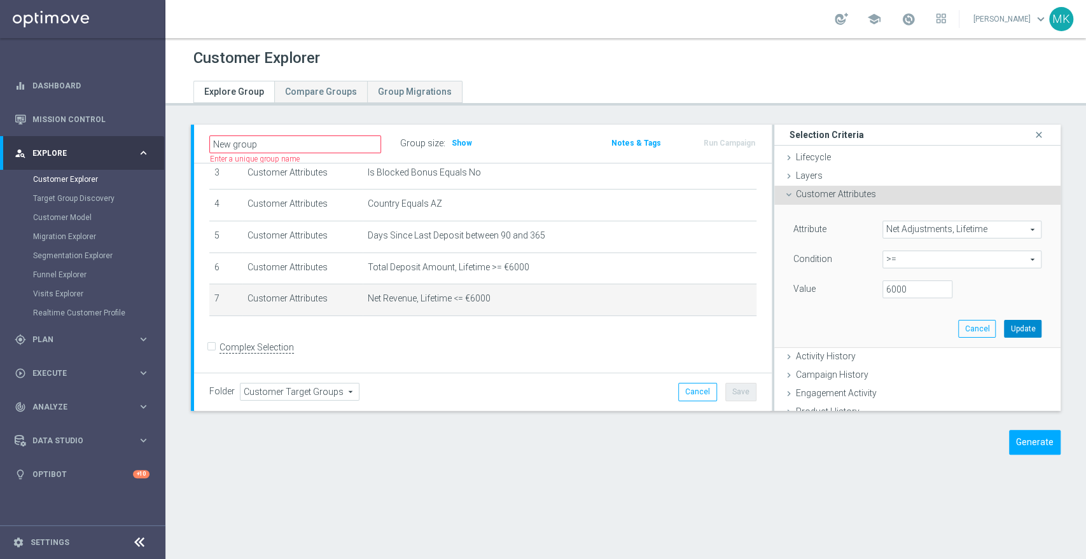
click at [1004, 327] on button "Update" at bounding box center [1023, 329] width 38 height 18
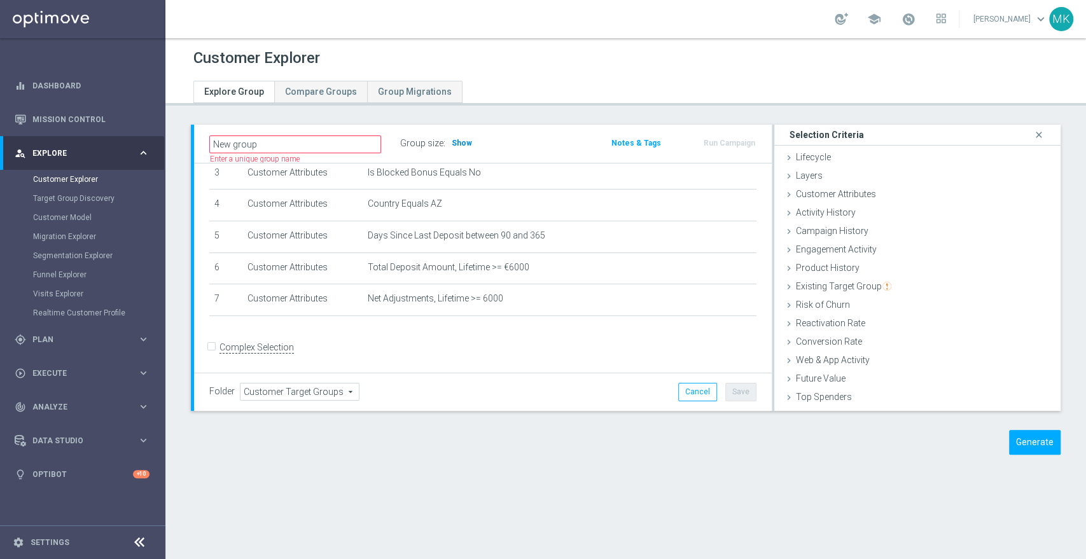
click at [457, 144] on span "Show" at bounding box center [462, 143] width 20 height 9
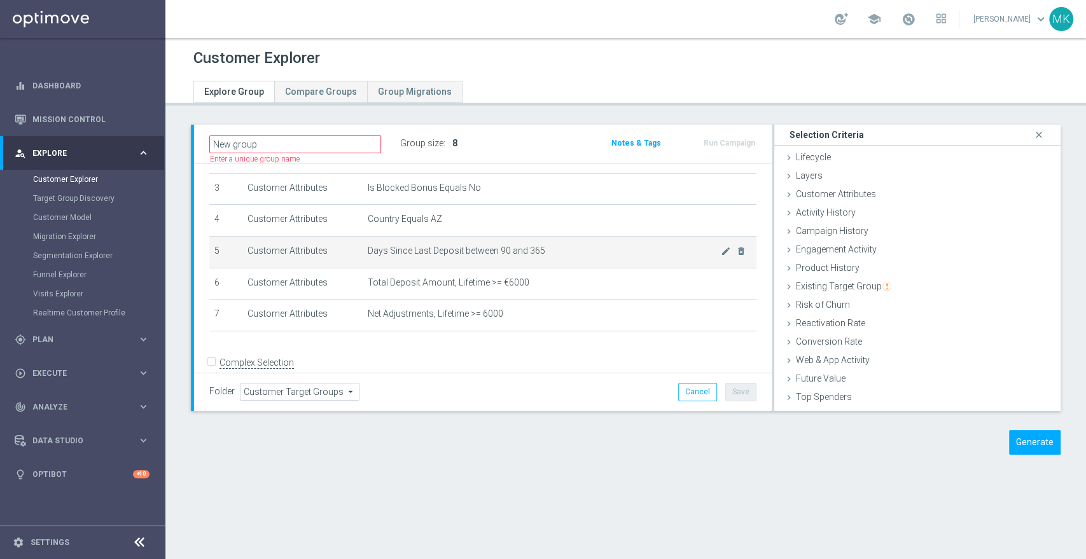
scroll to position [113, 0]
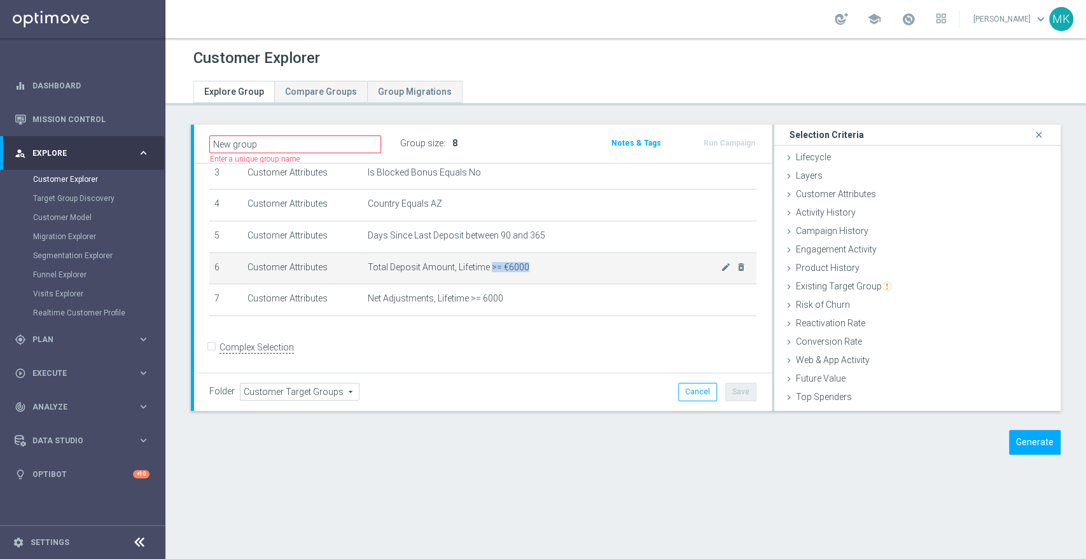
drag, startPoint x: 484, startPoint y: 267, endPoint x: 537, endPoint y: 264, distance: 52.9
click at [537, 264] on span "Total Deposit Amount, Lifetime >= €6000" at bounding box center [544, 267] width 353 height 11
click at [721, 271] on icon "mode_edit" at bounding box center [726, 267] width 10 height 10
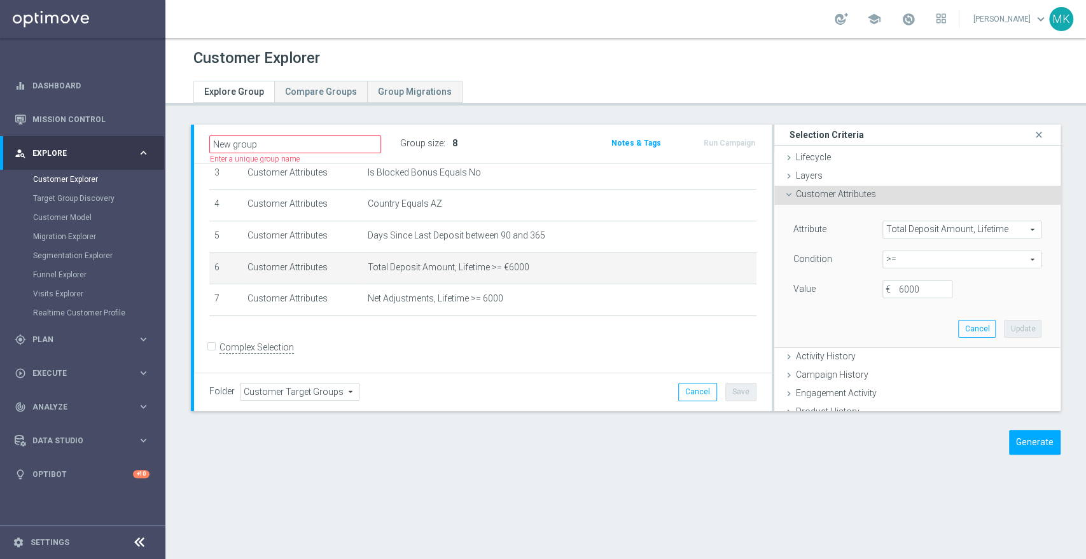
click at [906, 257] on span ">=" at bounding box center [962, 259] width 158 height 17
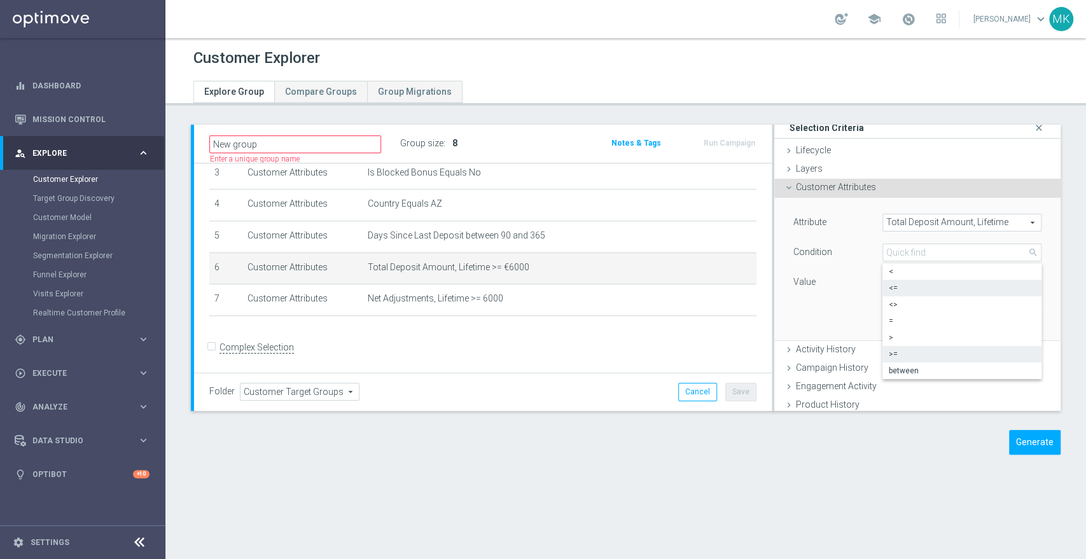
scroll to position [0, 0]
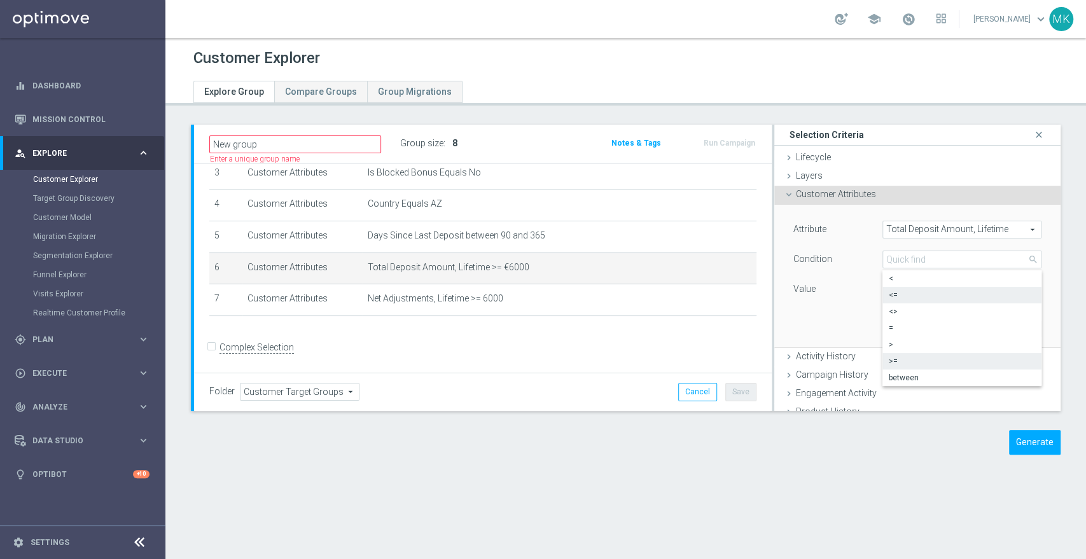
click at [909, 293] on span "<=" at bounding box center [962, 295] width 146 height 10
type input "<="
click at [953, 285] on div "Value €" at bounding box center [917, 291] width 267 height 20
click at [797, 353] on span "Activity History" at bounding box center [826, 356] width 60 height 10
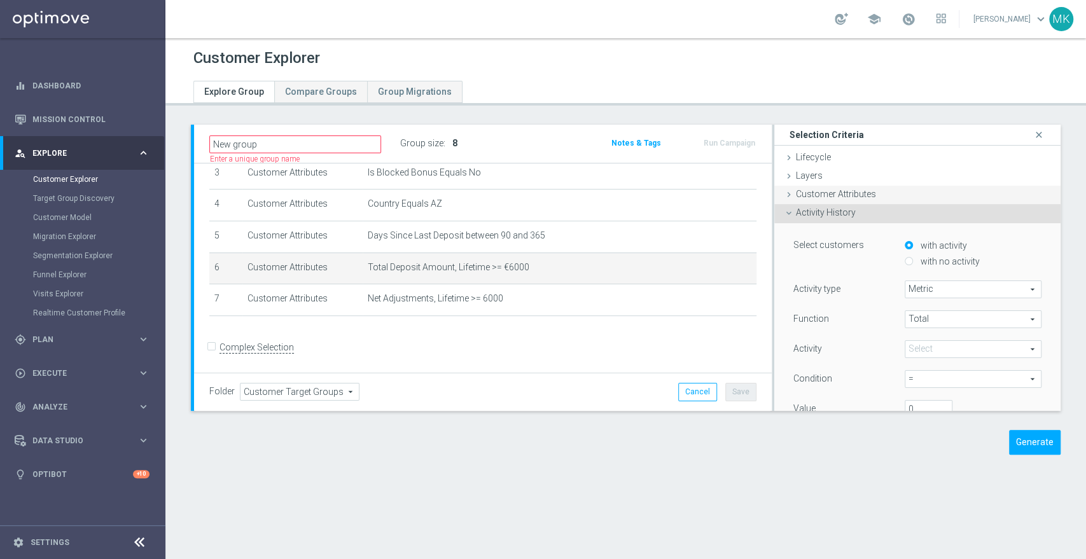
click at [775, 189] on div "Customer Attributes done selection updated" at bounding box center [918, 195] width 286 height 19
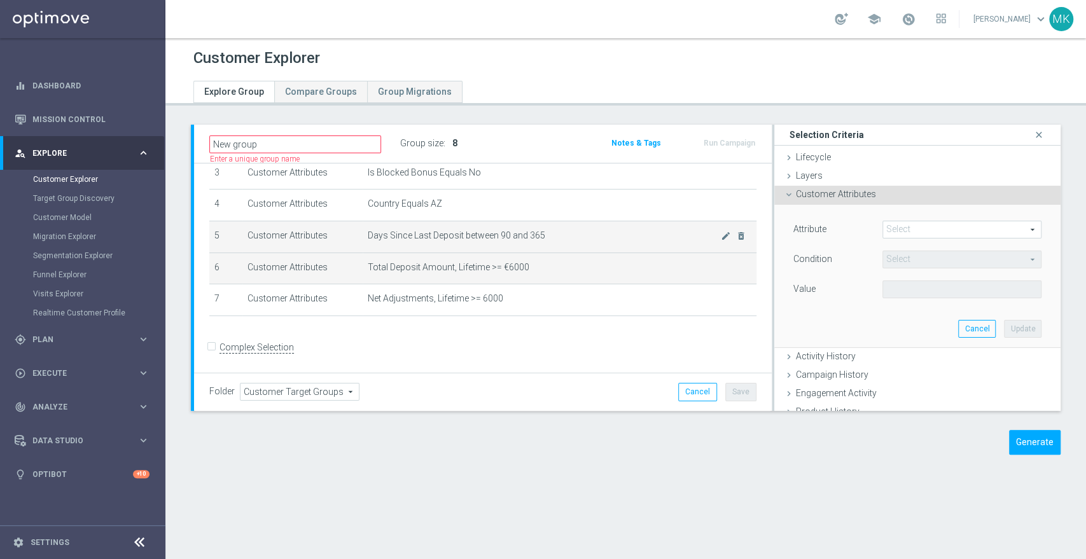
click at [497, 241] on span "Days Since Last Deposit between 90 and 365" at bounding box center [544, 235] width 353 height 11
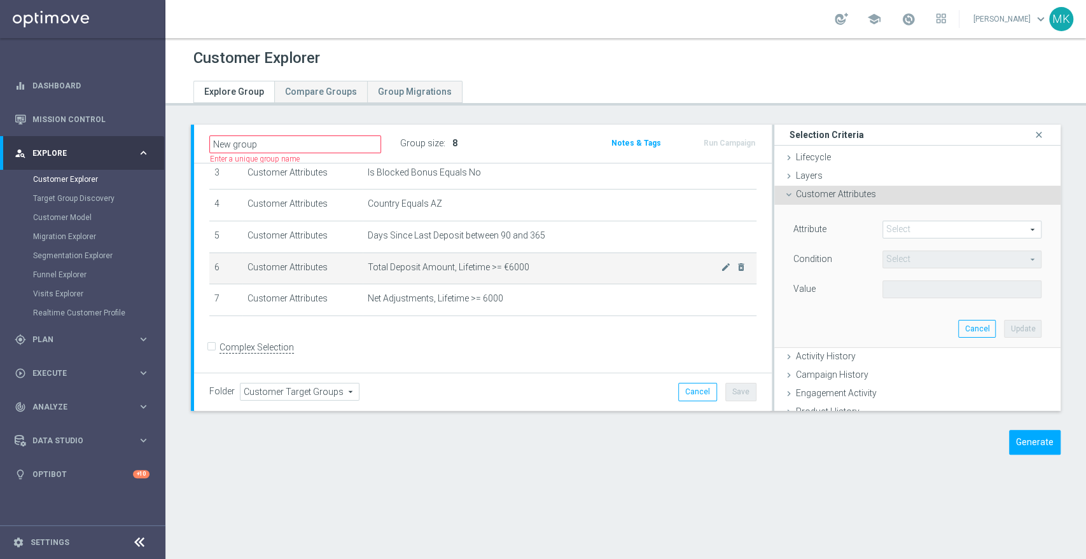
click at [516, 282] on td "Total Deposit Amount, Lifetime >= €6000 mode_edit delete_forever" at bounding box center [560, 269] width 394 height 32
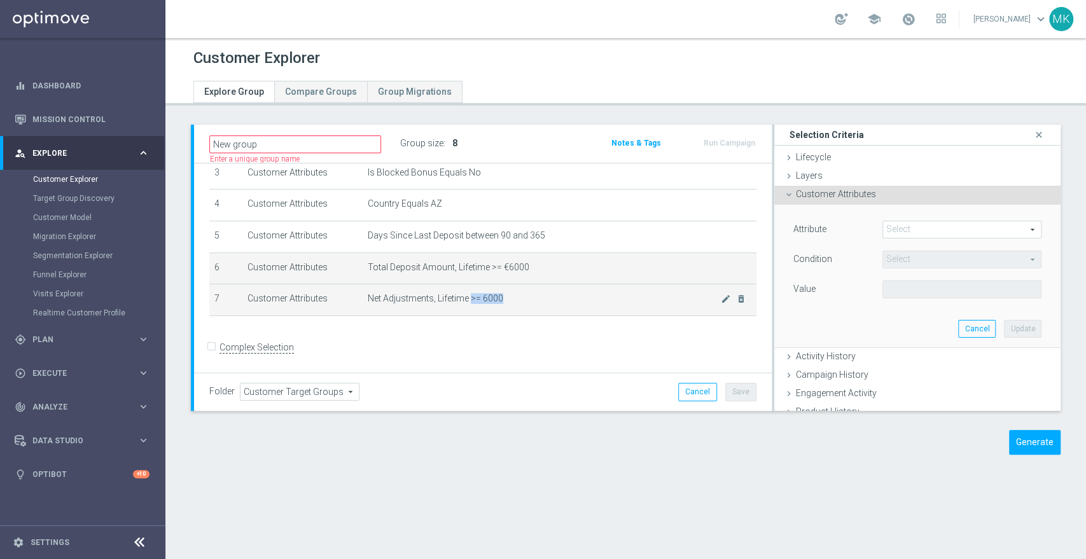
drag, startPoint x: 503, startPoint y: 299, endPoint x: 466, endPoint y: 299, distance: 36.9
click at [466, 299] on span "Net Adjustments, Lifetime >= 6000" at bounding box center [544, 298] width 353 height 11
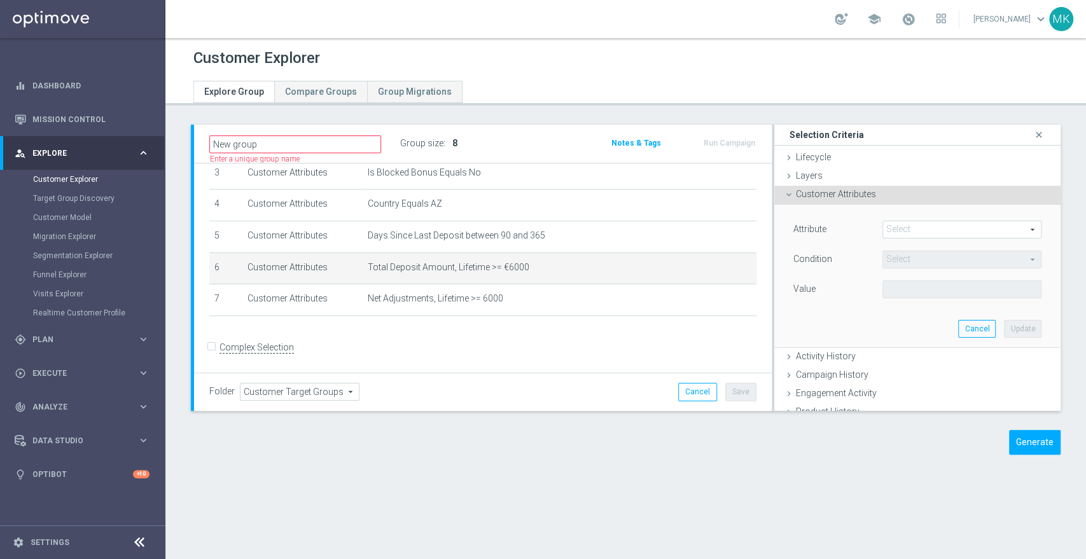
click at [631, 350] on form "Complex Selection Invalid Expression" at bounding box center [482, 360] width 547 height 45
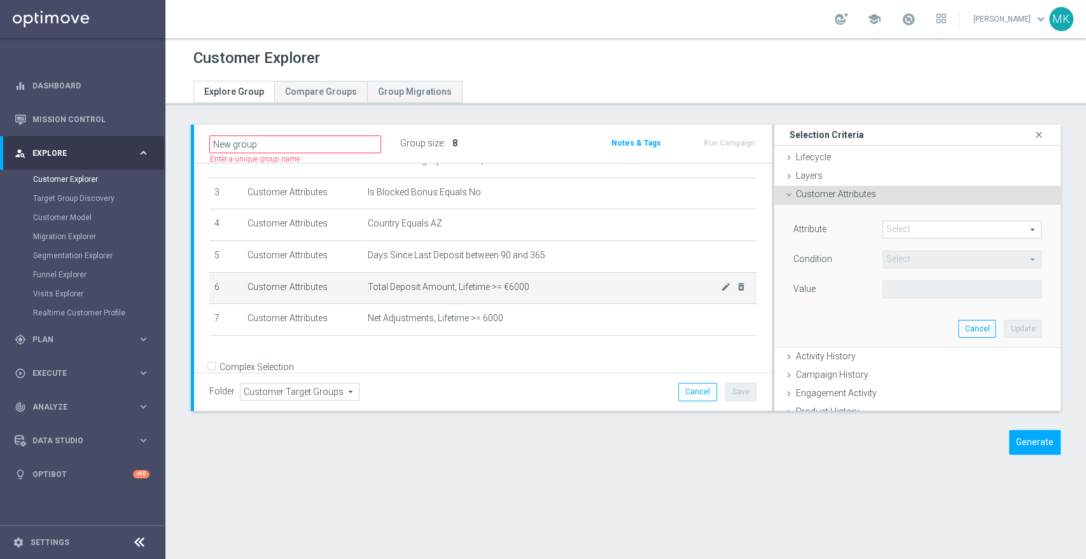
scroll to position [113, 0]
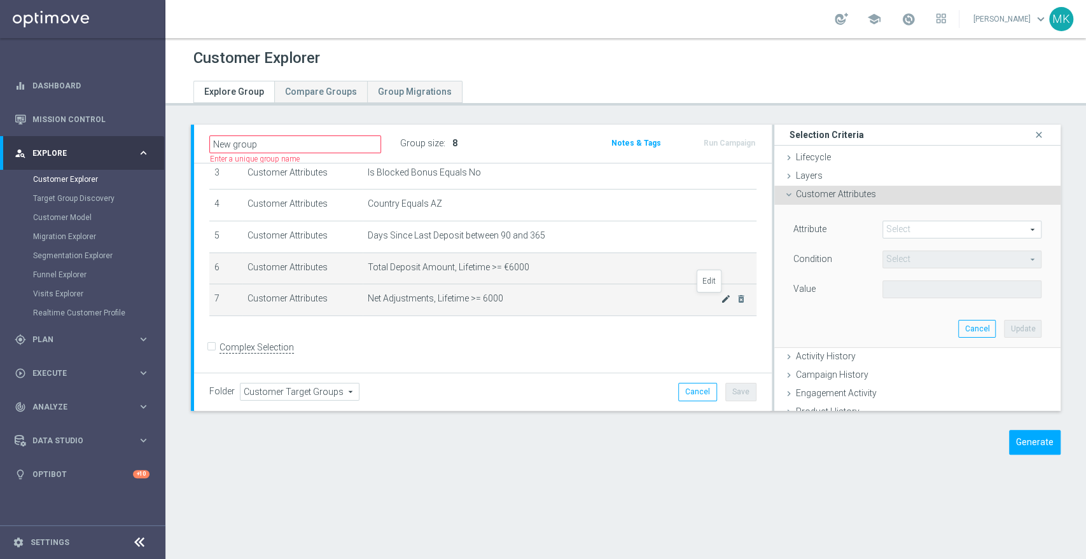
click at [721, 298] on icon "mode_edit" at bounding box center [726, 299] width 10 height 10
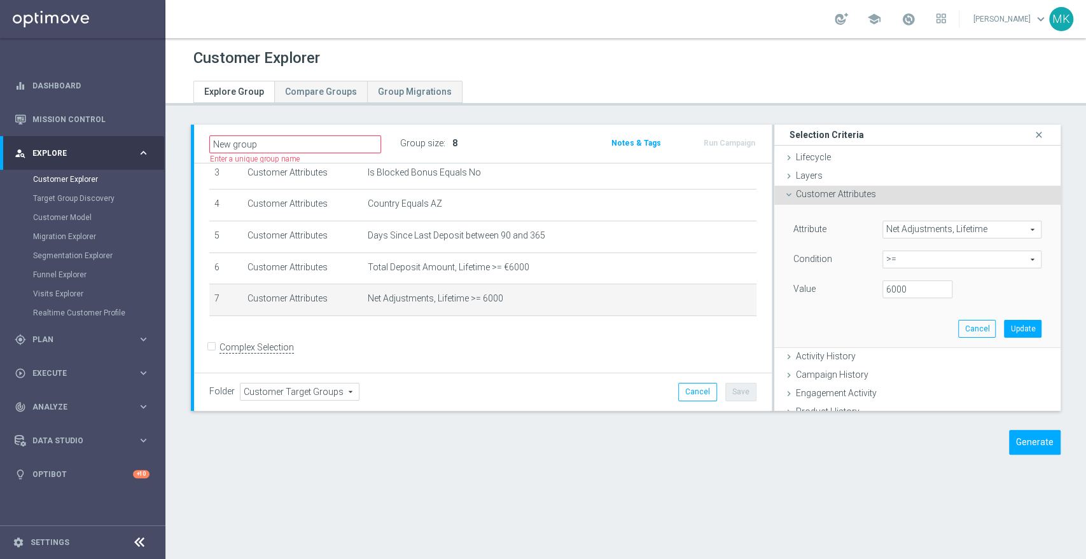
click at [950, 225] on span "Net Adjustments, Lifetime" at bounding box center [962, 229] width 158 height 17
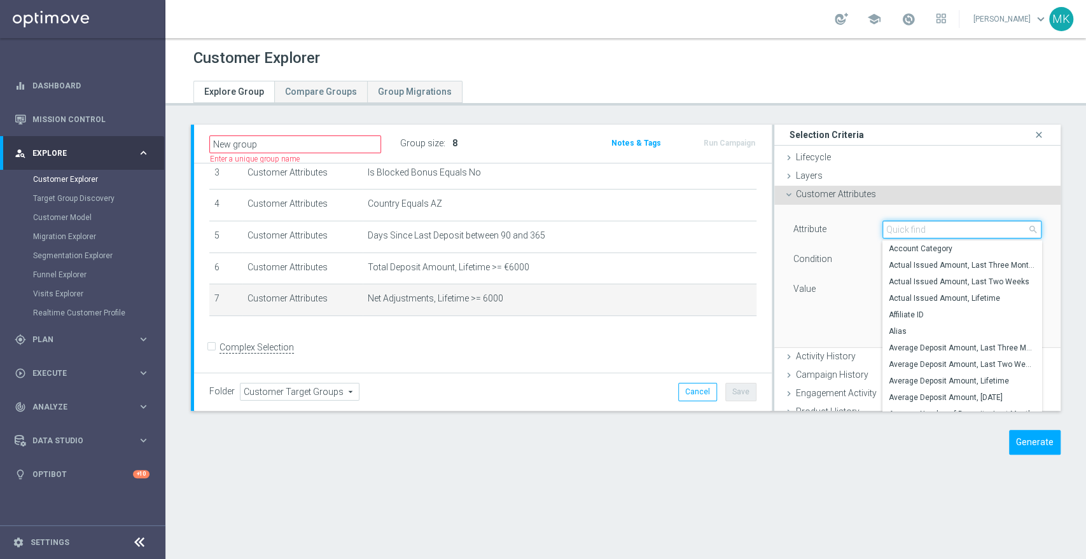
click at [950, 225] on input "search" at bounding box center [962, 230] width 159 height 18
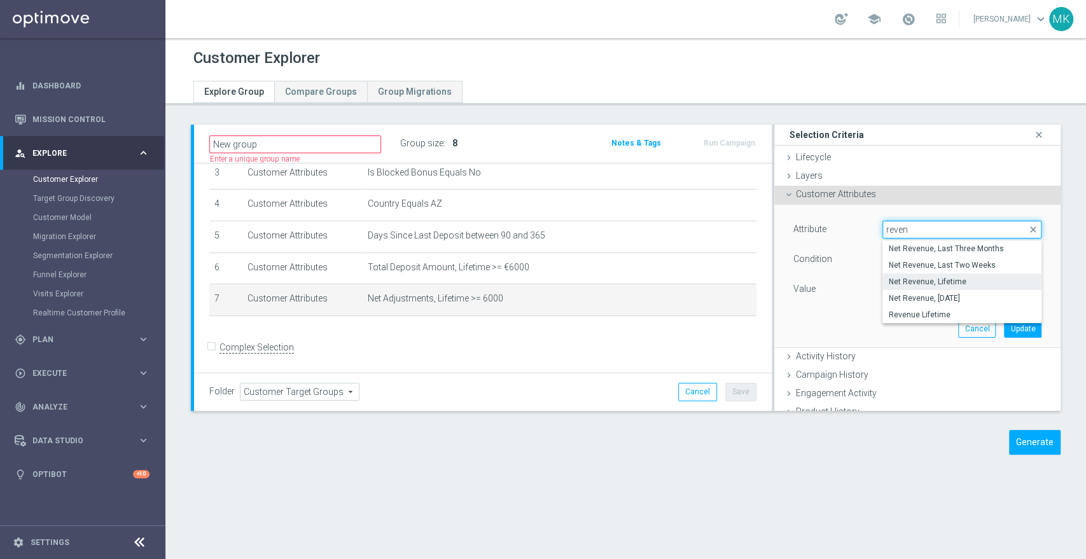
type input "reven"
click at [938, 278] on span "Net Revenue, Lifetime" at bounding box center [962, 282] width 146 height 10
type input "Net Revenue, Lifetime"
type input "="
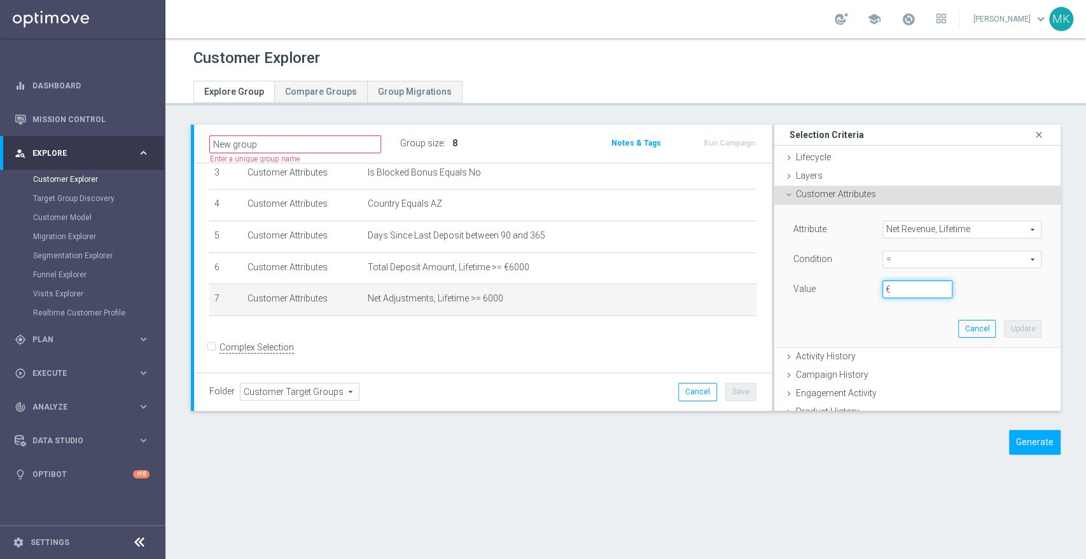
click at [893, 295] on input "€" at bounding box center [918, 290] width 70 height 18
type input "5"
type input "6000"
click at [1004, 325] on button "Update" at bounding box center [1023, 329] width 38 height 18
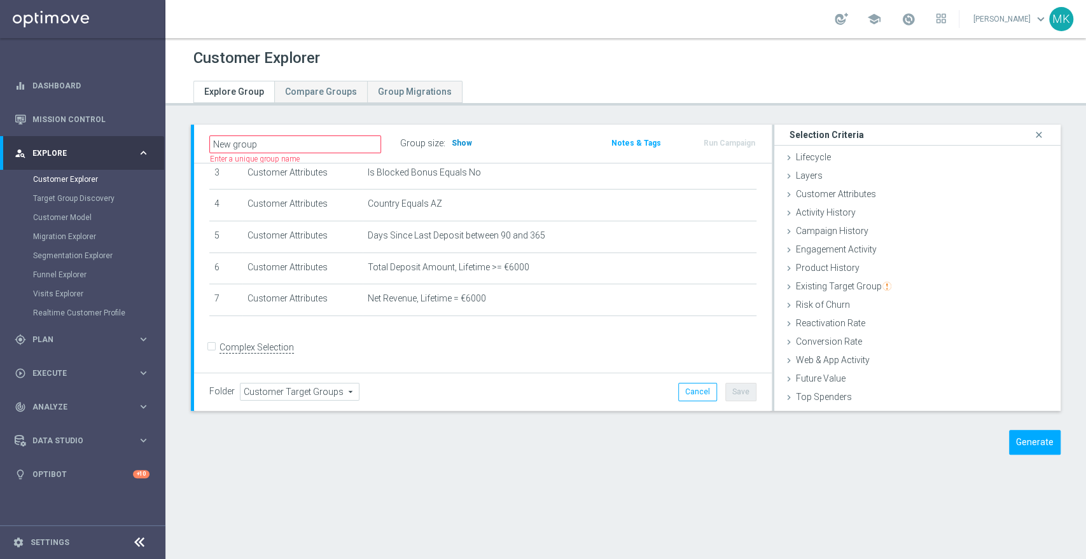
click at [458, 143] on span "Show" at bounding box center [462, 143] width 20 height 9
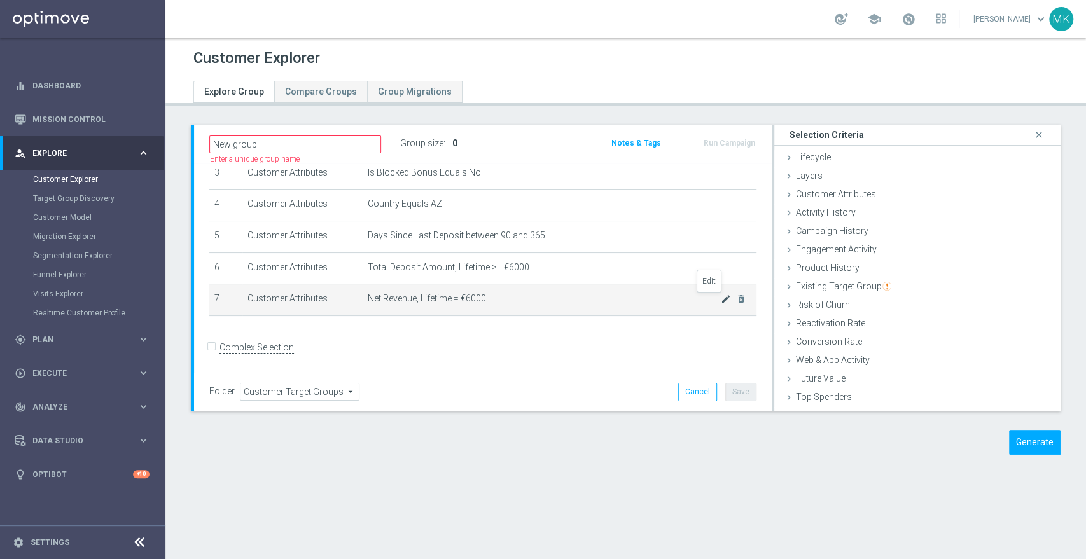
click at [721, 299] on icon "mode_edit" at bounding box center [726, 299] width 10 height 10
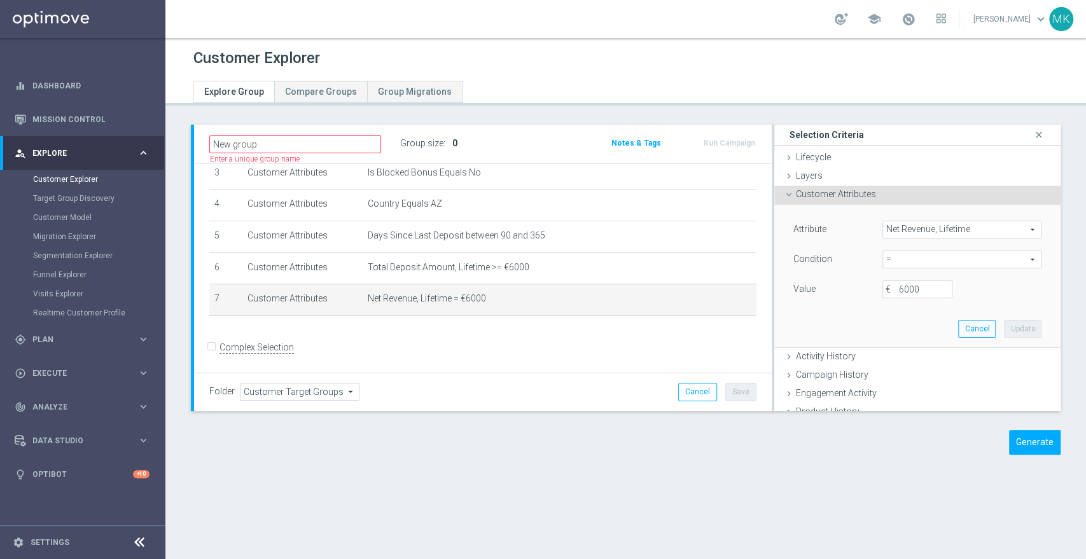
click at [909, 265] on span "=" at bounding box center [962, 259] width 158 height 17
click at [889, 358] on span ">=" at bounding box center [962, 361] width 146 height 10
type input ">="
click at [889, 309] on div "Attribute Net Revenue, Lifetime Net Revenue, Lifetime arrow_drop_down search Co…" at bounding box center [917, 276] width 267 height 143
click at [915, 287] on input "€" at bounding box center [918, 290] width 70 height 18
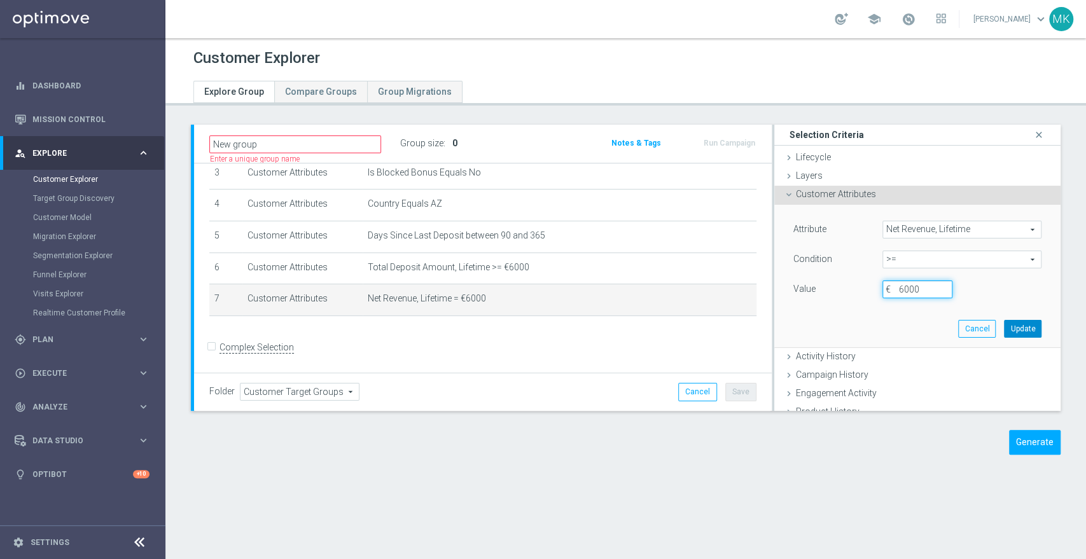
type input "6000"
click at [1018, 323] on button "Update" at bounding box center [1023, 329] width 38 height 18
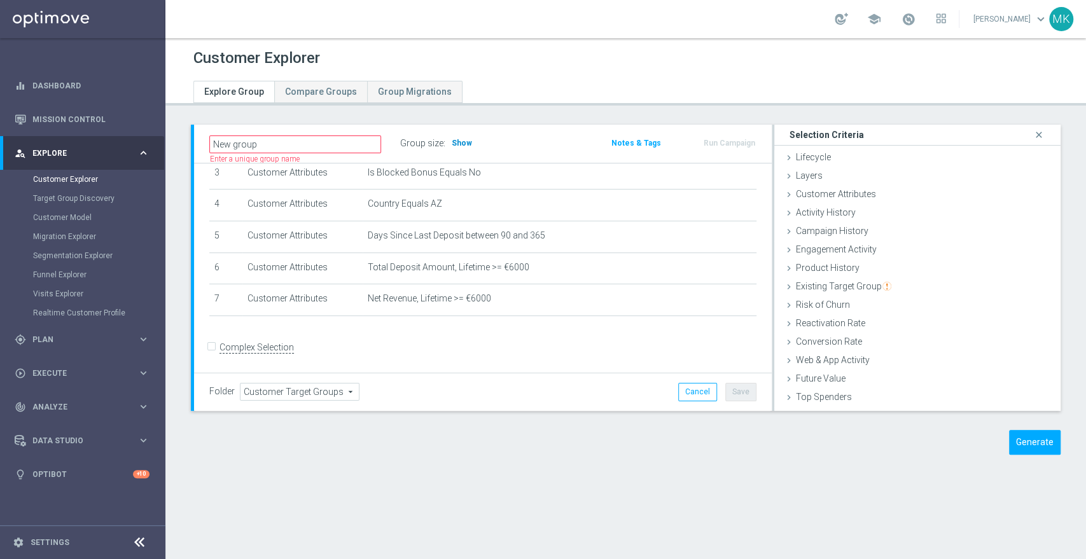
click at [456, 139] on span "Show" at bounding box center [462, 143] width 20 height 9
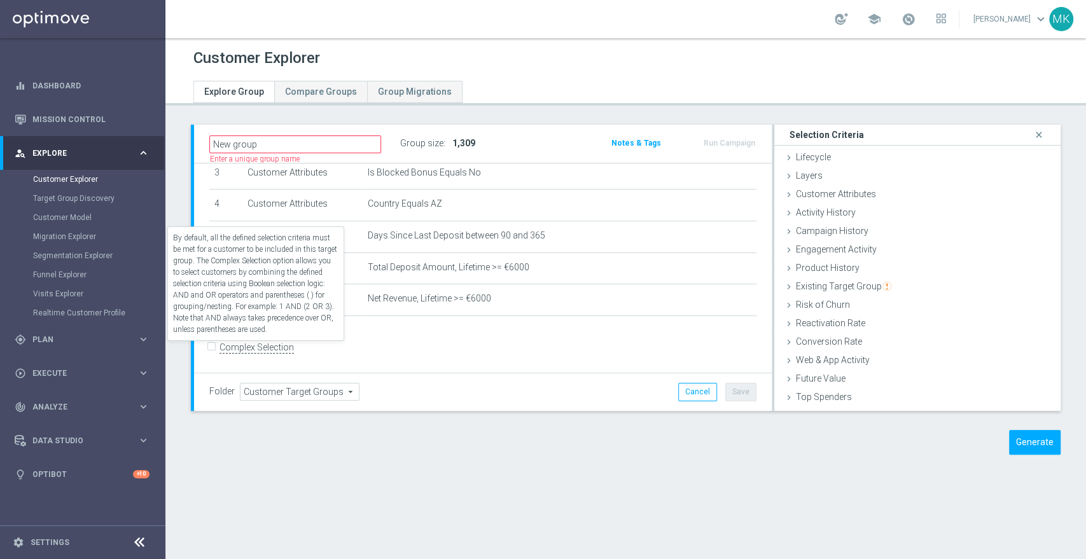
click at [220, 350] on label "Complex Selection" at bounding box center [257, 348] width 74 height 12
click at [218, 350] on input "Complex Selection" at bounding box center [213, 350] width 8 height 18
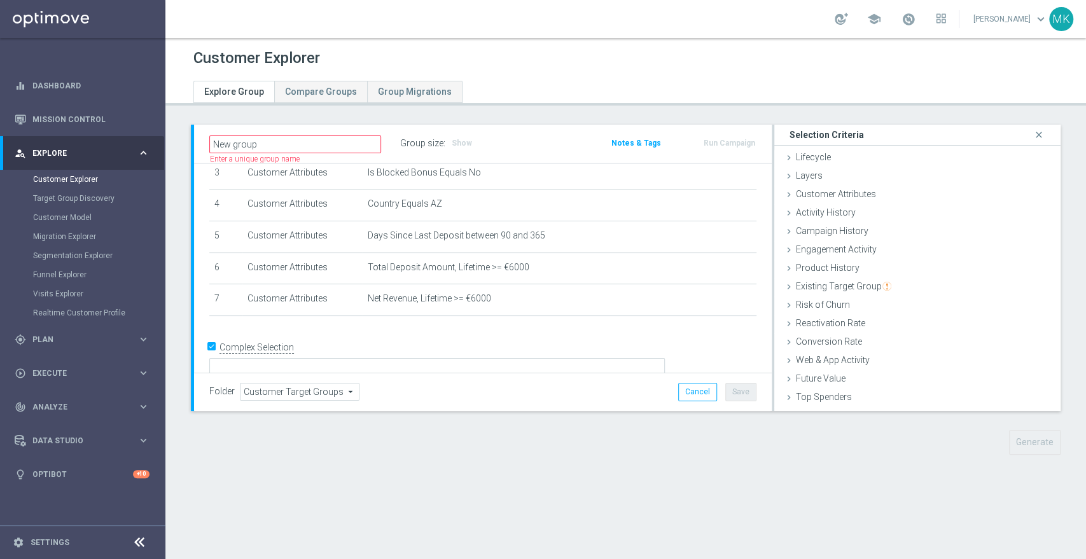
click at [321, 361] on form "Complex Selection Invalid Expression" at bounding box center [482, 366] width 547 height 57
click at [209, 346] on input "Complex Selection" at bounding box center [213, 350] width 8 height 18
checkbox input "false"
click at [851, 195] on span "Customer Attributes" at bounding box center [836, 194] width 80 height 10
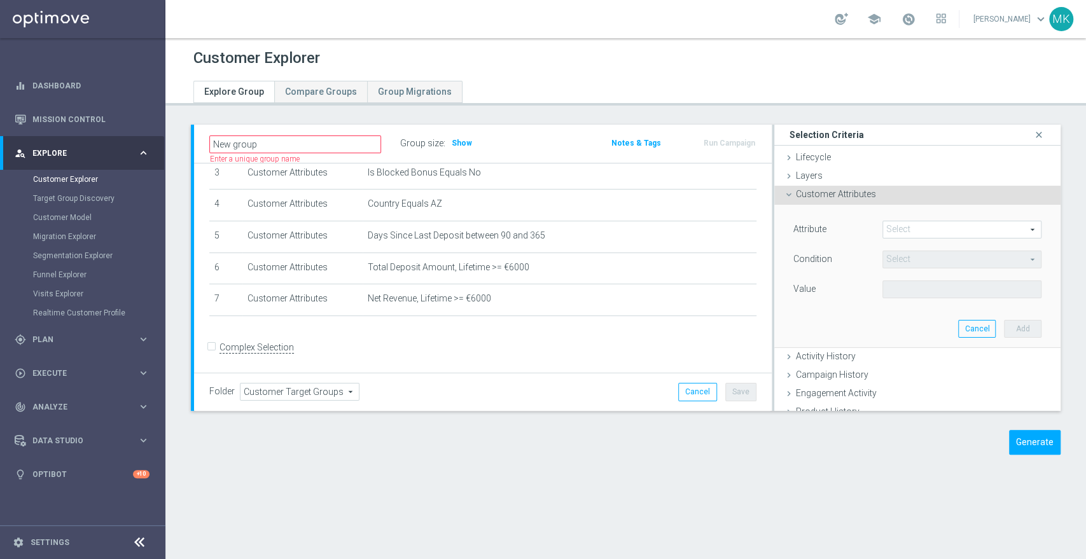
click at [894, 237] on span at bounding box center [962, 229] width 158 height 17
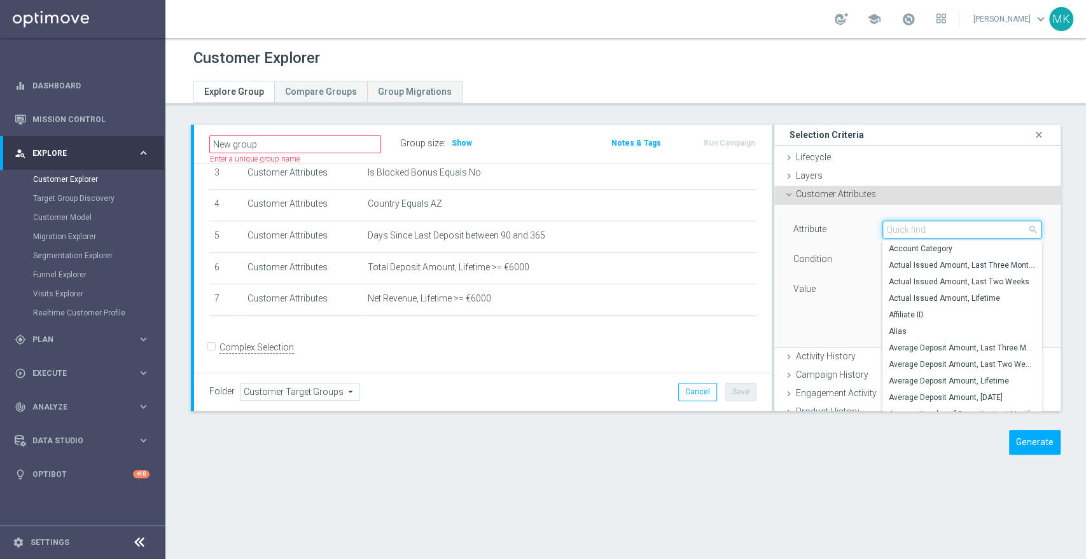
click at [894, 237] on input "search" at bounding box center [962, 230] width 159 height 18
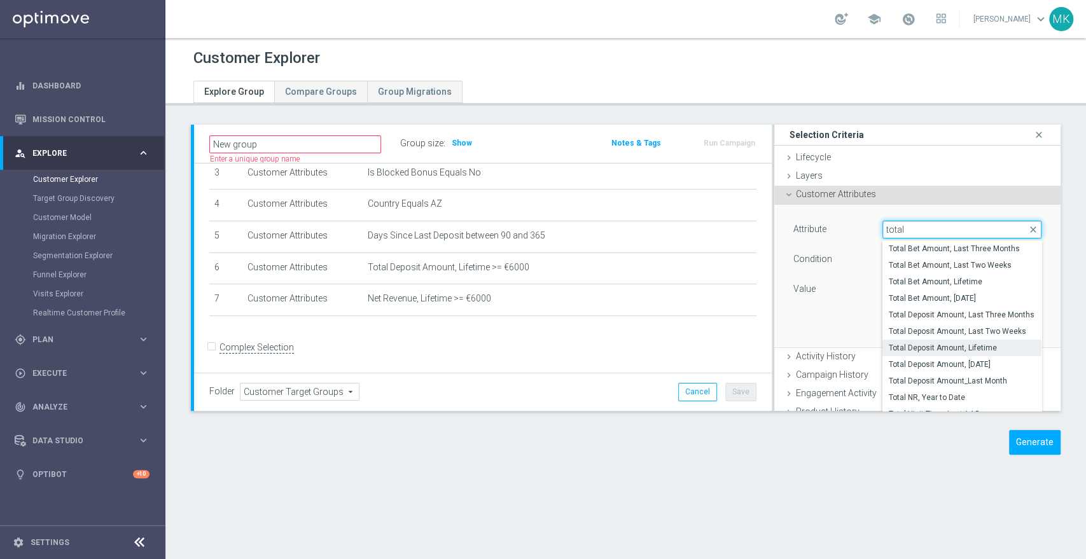
type input "total"
click at [954, 348] on span "Total Deposit Amount, Lifetime" at bounding box center [962, 348] width 146 height 10
type input "Total Deposit Amount, Lifetime"
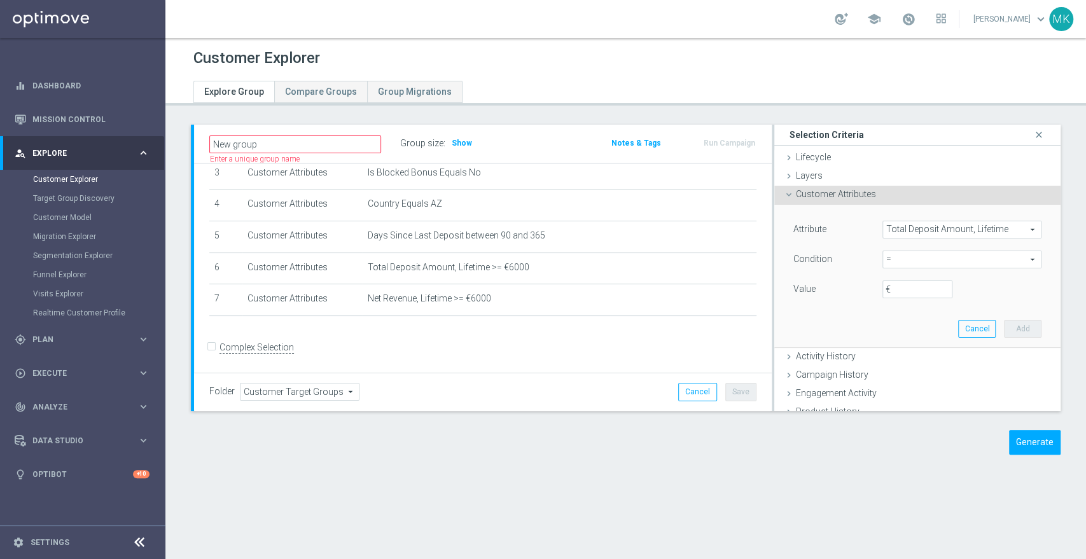
click at [919, 257] on span "=" at bounding box center [962, 259] width 158 height 17
click at [909, 359] on span ">=" at bounding box center [962, 361] width 146 height 10
type input ">="
click at [901, 290] on input "€" at bounding box center [918, 290] width 70 height 18
type input "12000"
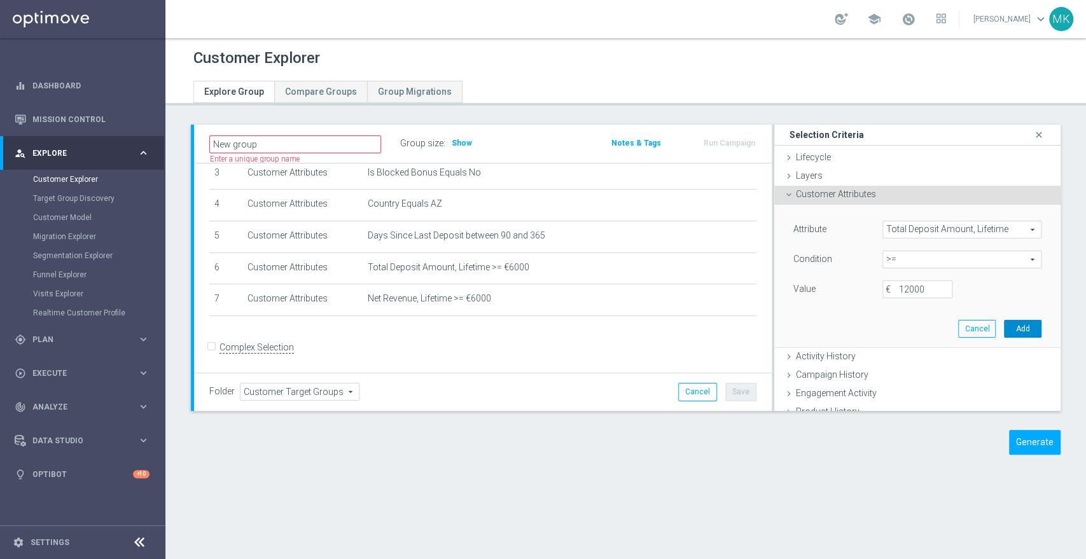
click at [1008, 330] on button "Add" at bounding box center [1023, 329] width 38 height 18
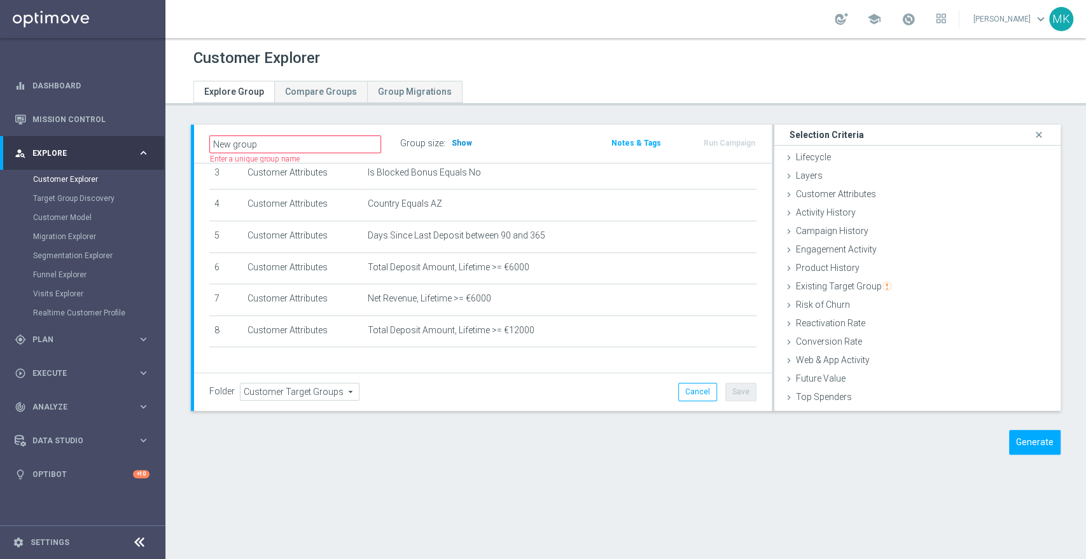
click at [456, 140] on span "Show" at bounding box center [462, 143] width 20 height 9
click at [847, 192] on span "Customer Attributes" at bounding box center [836, 194] width 80 height 10
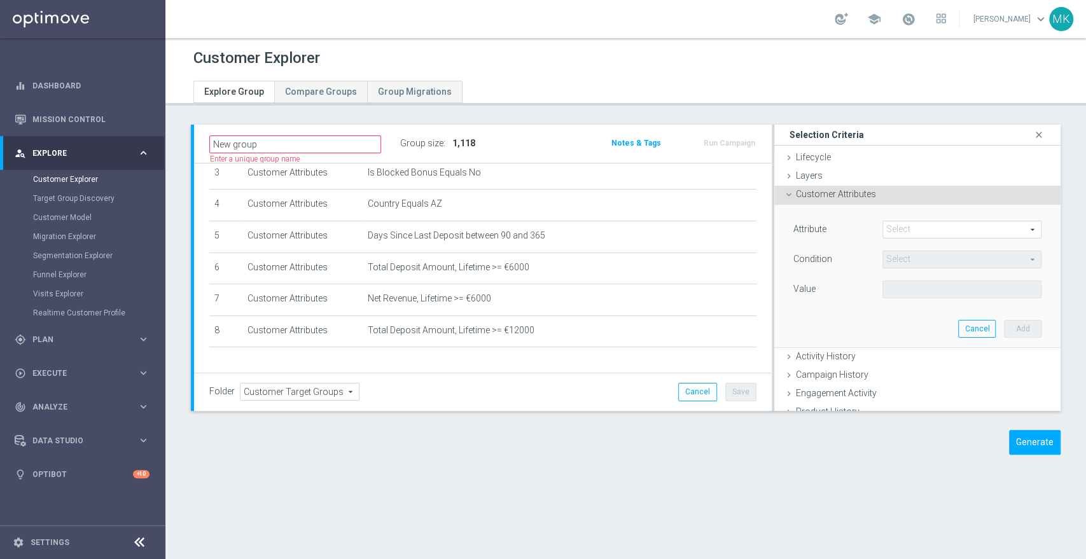
click at [895, 229] on span at bounding box center [962, 229] width 158 height 17
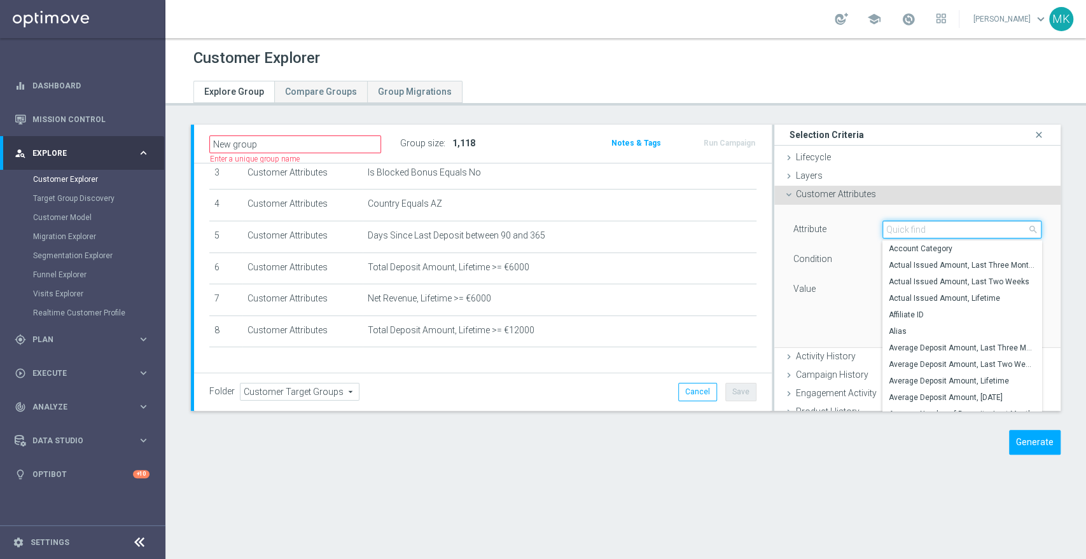
click at [892, 233] on input "search" at bounding box center [962, 230] width 159 height 18
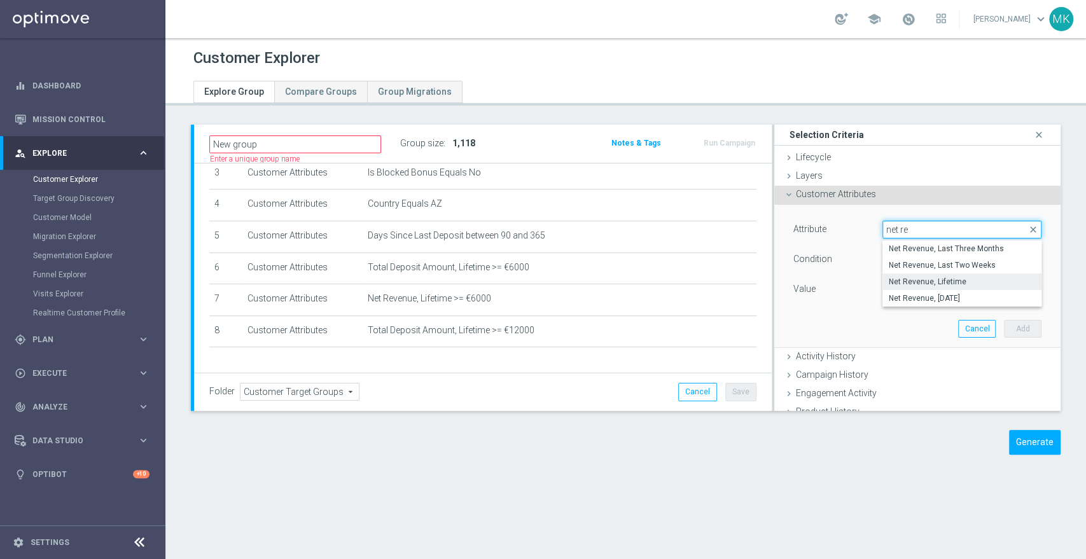
type input "net re"
click at [941, 281] on span "Net Revenue, Lifetime" at bounding box center [962, 282] width 146 height 10
type input "Net Revenue, Lifetime"
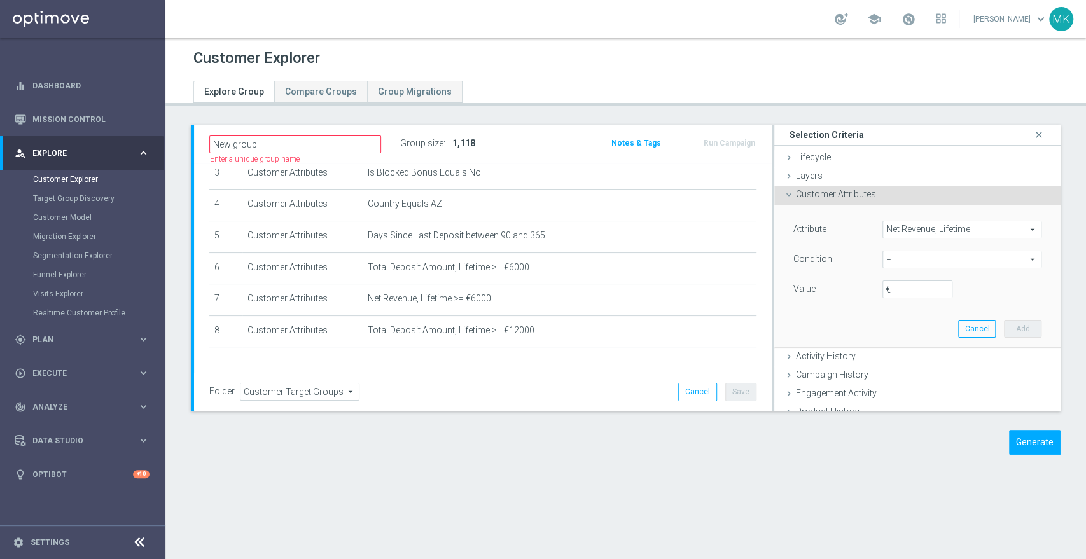
click at [902, 257] on span "=" at bounding box center [962, 259] width 158 height 17
click at [889, 290] on span "<=" at bounding box center [962, 295] width 146 height 10
type input "<="
click at [889, 290] on input "€" at bounding box center [918, 290] width 70 height 18
type input "0"
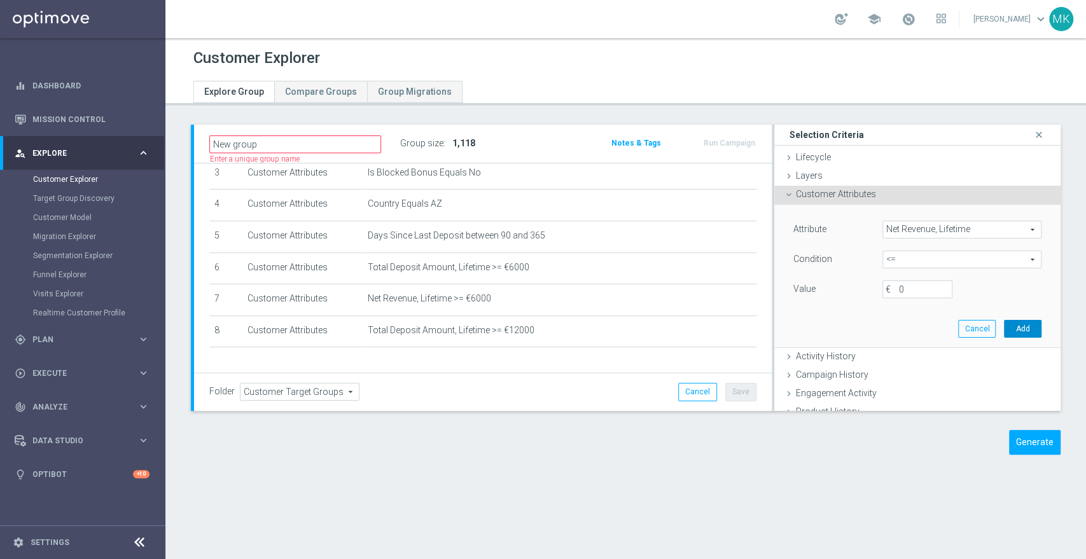
click at [1010, 336] on button "Add" at bounding box center [1023, 329] width 38 height 18
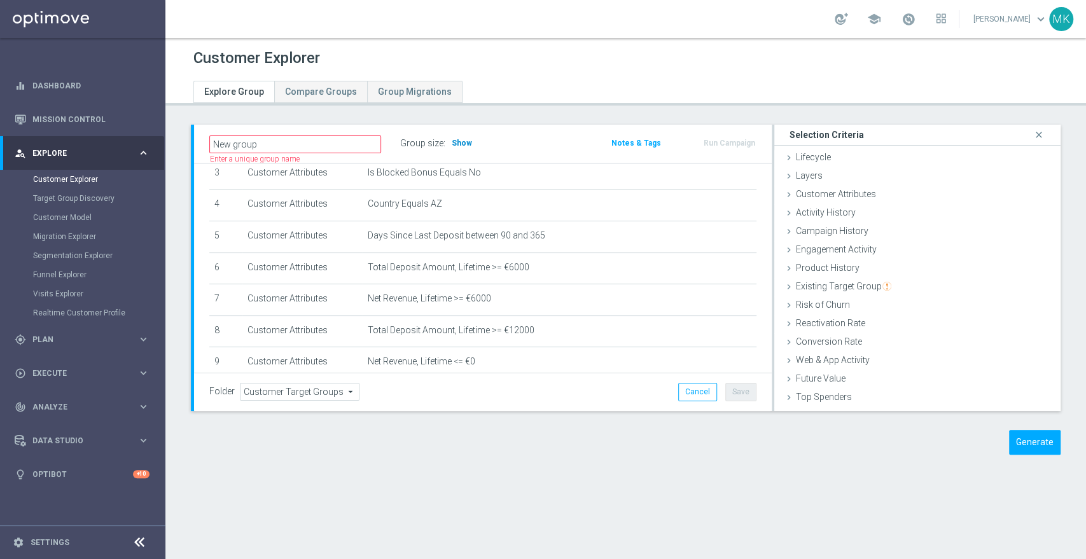
click at [462, 145] on span "Show" at bounding box center [462, 143] width 20 height 9
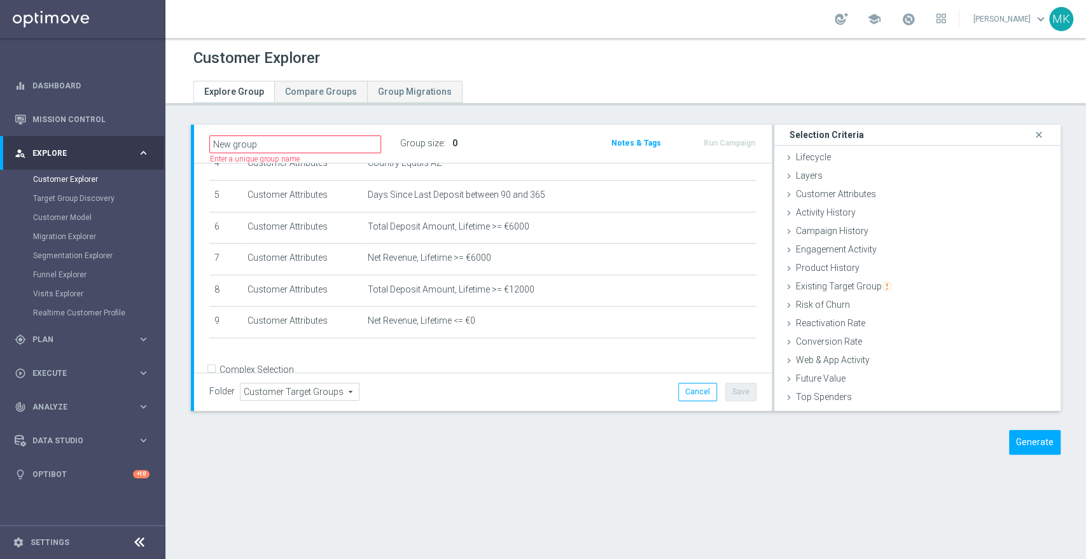
scroll to position [177, 0]
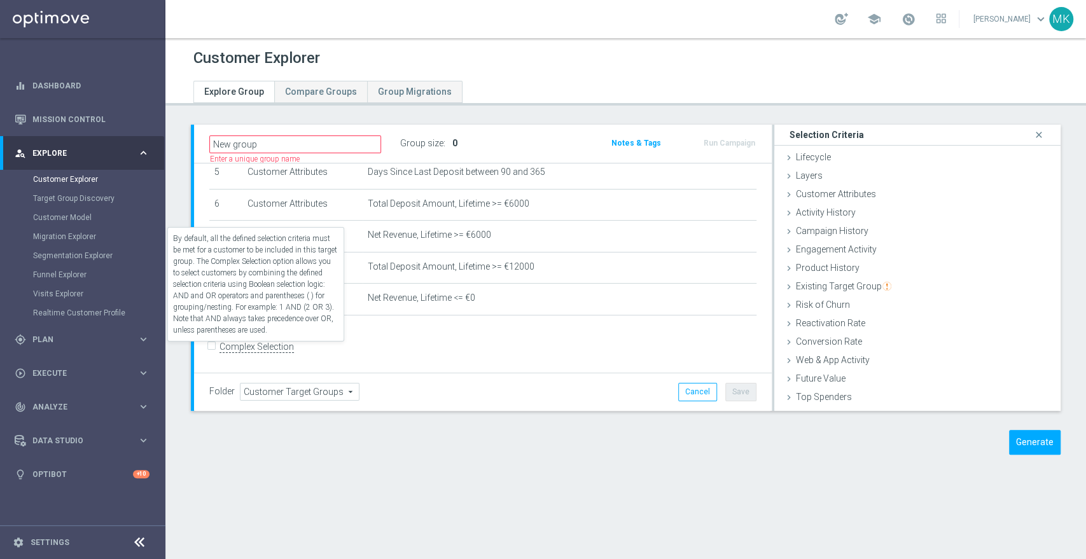
click at [231, 348] on label "Complex Selection" at bounding box center [257, 347] width 74 height 12
click at [218, 348] on input "Complex Selection" at bounding box center [213, 349] width 8 height 18
checkbox input "true"
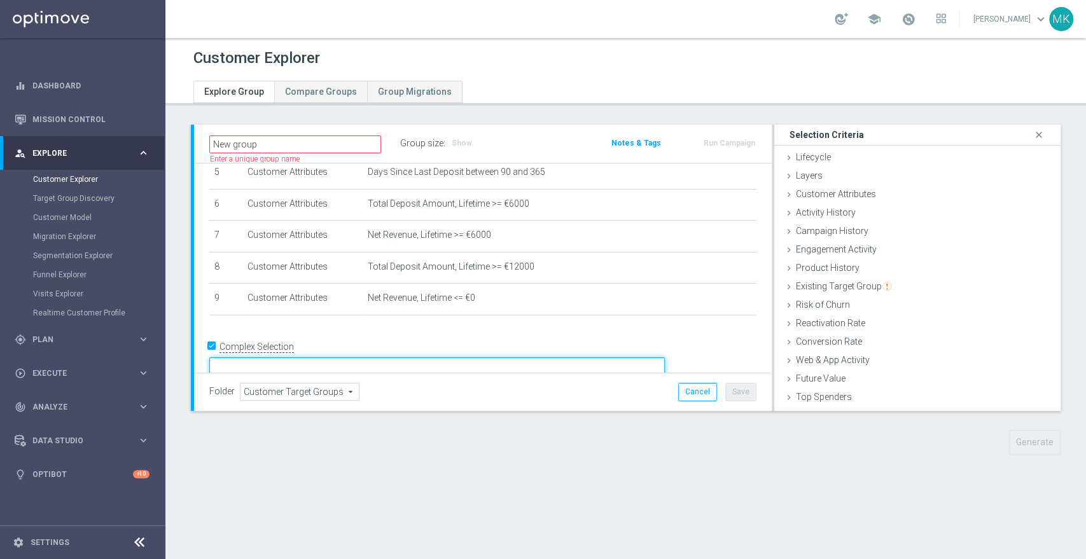
click at [335, 358] on textarea at bounding box center [437, 369] width 456 height 22
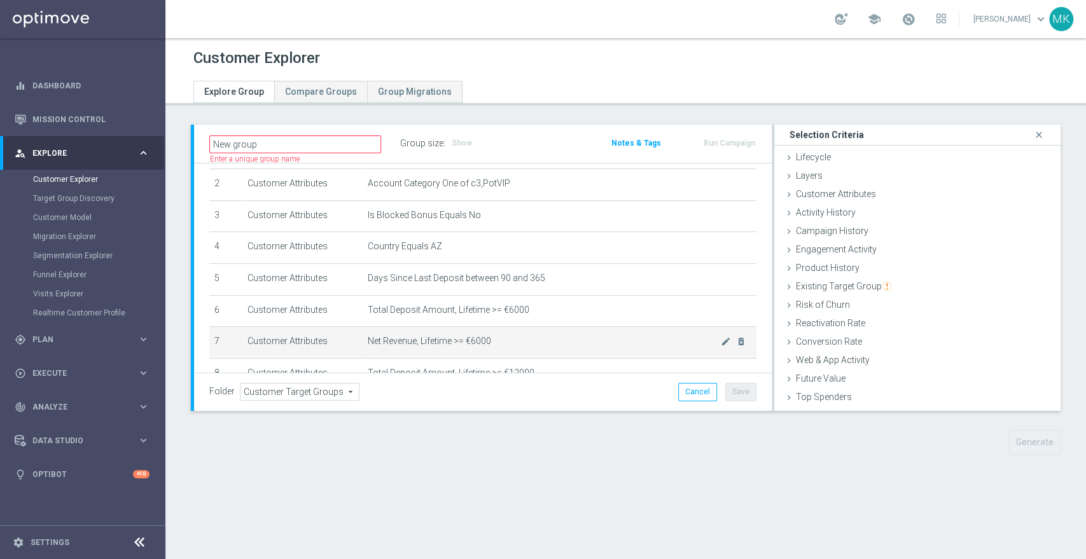
scroll to position [178, 0]
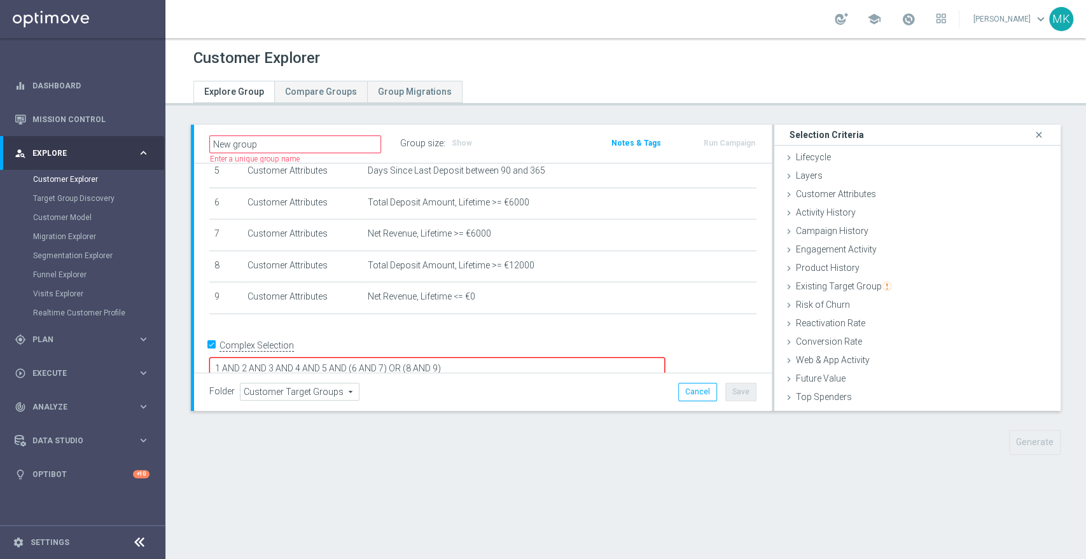
click at [468, 396] on div "Folder Customer Target Groups Customer Target Groups arrow_drop_down search Can…" at bounding box center [482, 392] width 547 height 18
drag, startPoint x: 440, startPoint y: 347, endPoint x: 292, endPoint y: 334, distance: 149.5
click at [291, 338] on form "Complex Selection 1 AND 2 AND 3 AND 4 AND 5 AND (6 AND 7) OR (8 AND 9) Invalid …" at bounding box center [482, 365] width 547 height 58
type textarea "(6 AND 7) OR (8 AND 9)"
click at [467, 381] on div "Folder Customer Target Groups Customer Target Groups arrow_drop_down search Can…" at bounding box center [483, 392] width 578 height 38
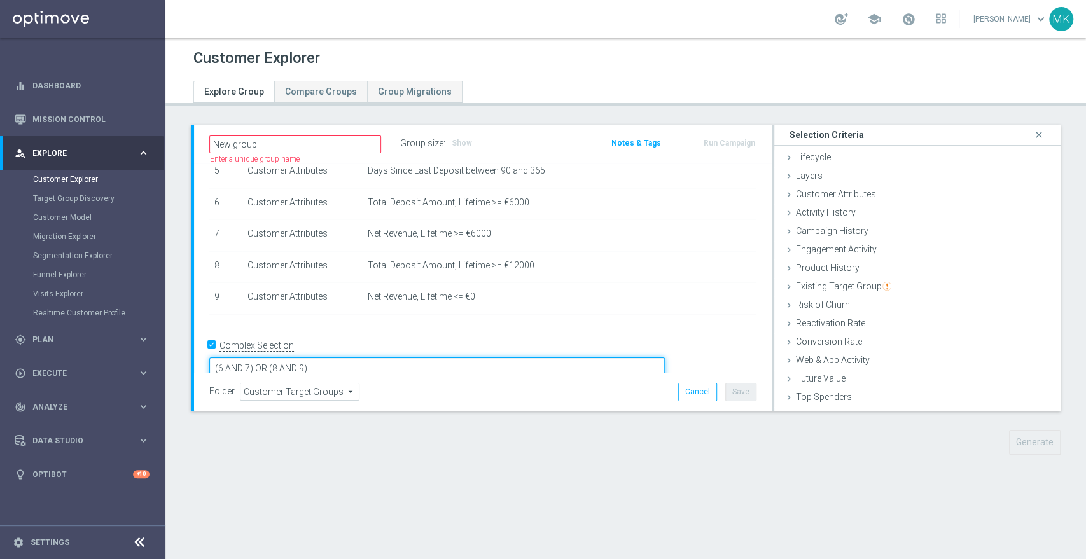
click at [355, 358] on textarea "(6 AND 7) OR (8 AND 9)" at bounding box center [437, 369] width 456 height 22
click at [329, 358] on textarea "(6 AND 7) OR (8 AND 9)" at bounding box center [437, 369] width 456 height 22
click at [1008, 20] on link "[PERSON_NAME] keyboard_arrow_down" at bounding box center [1011, 19] width 77 height 19
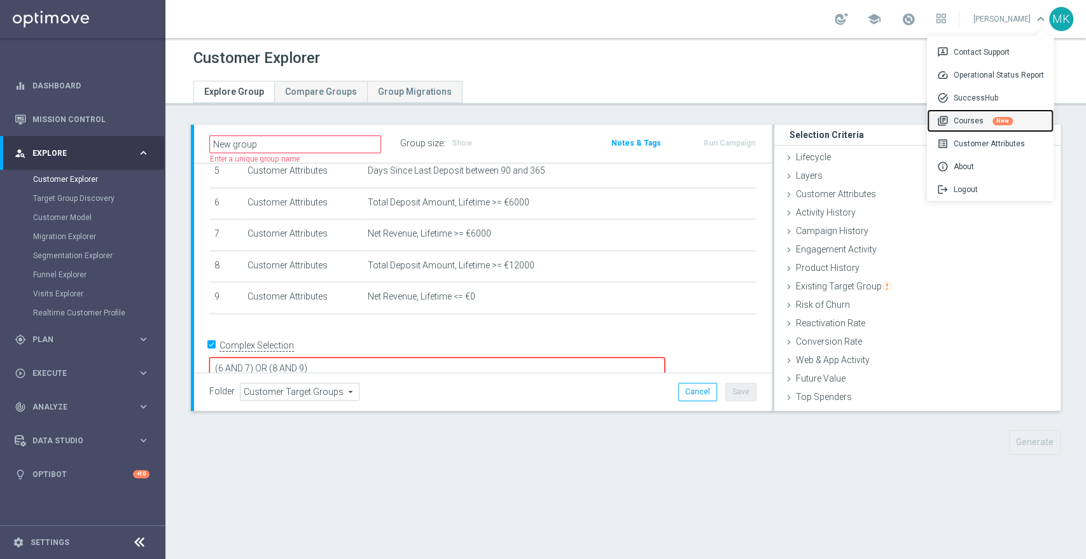
click at [967, 116] on div "library_books Courses New" at bounding box center [990, 120] width 127 height 23
